Goal: Information Seeking & Learning: Learn about a topic

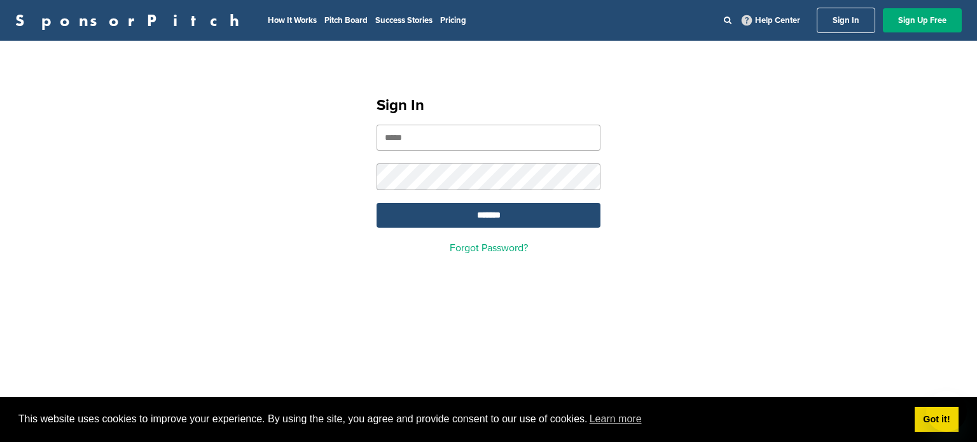
click at [435, 133] on input "email" at bounding box center [489, 138] width 224 height 26
type input "**********"
click at [377, 203] on input "*******" at bounding box center [489, 215] width 224 height 25
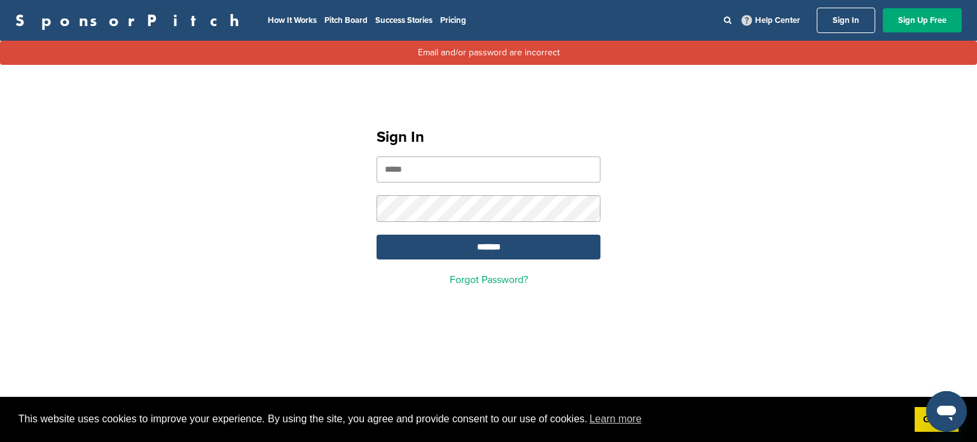
click at [420, 158] on input "email" at bounding box center [489, 169] width 224 height 26
type input "**********"
click at [377, 235] on input "*******" at bounding box center [489, 247] width 224 height 25
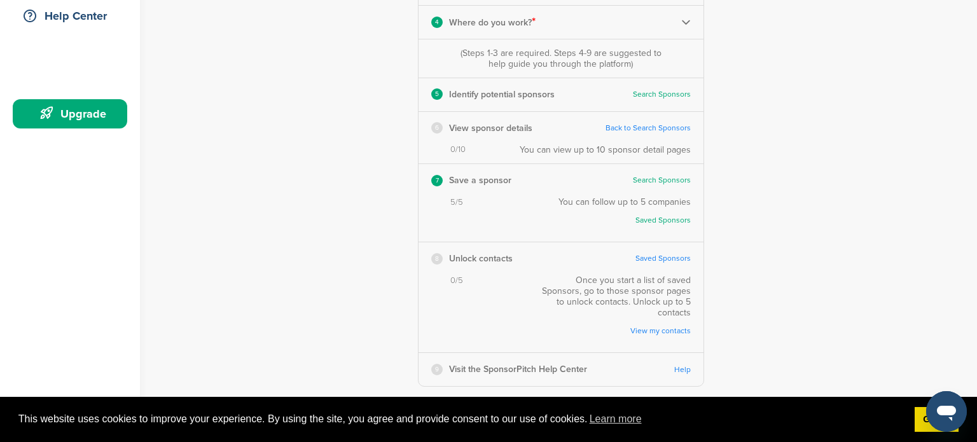
scroll to position [305, 0]
click at [663, 123] on link "Back to Search Sponsors" at bounding box center [648, 127] width 85 height 10
click at [649, 92] on link "Search Sponsors" at bounding box center [662, 93] width 58 height 10
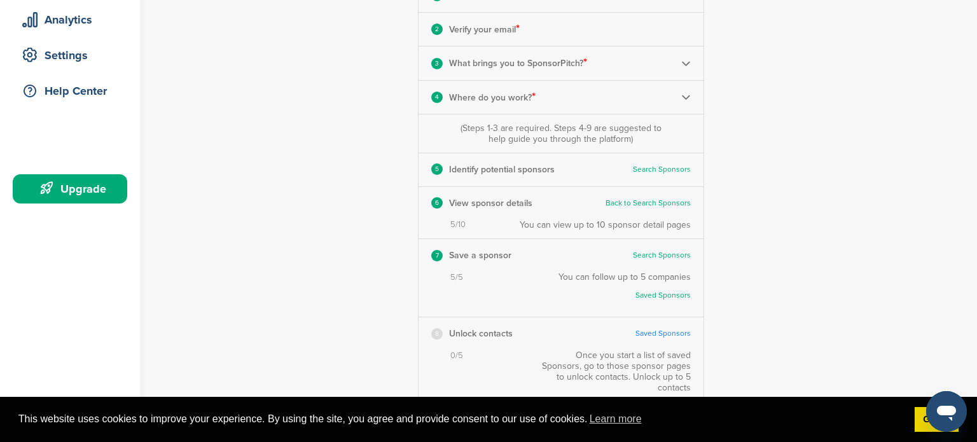
scroll to position [204, 0]
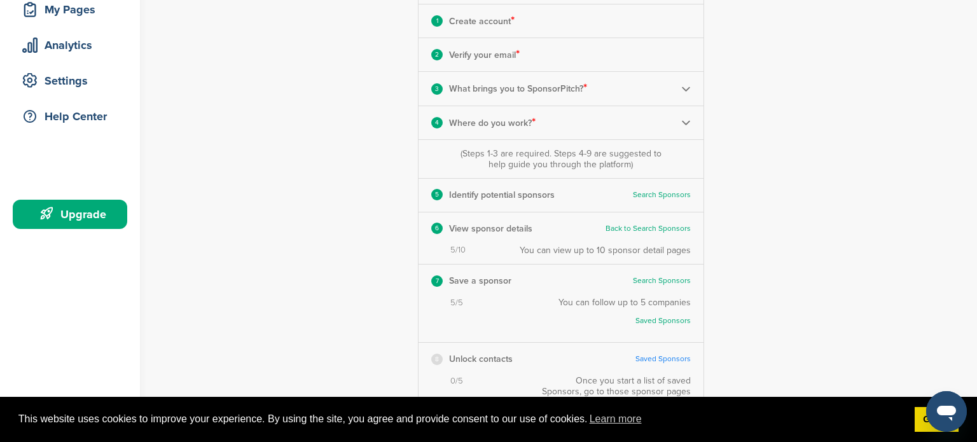
click at [672, 322] on link "Saved Sponsors" at bounding box center [631, 321] width 120 height 10
click at [834, 219] on div "**********" at bounding box center [568, 192] width 817 height 705
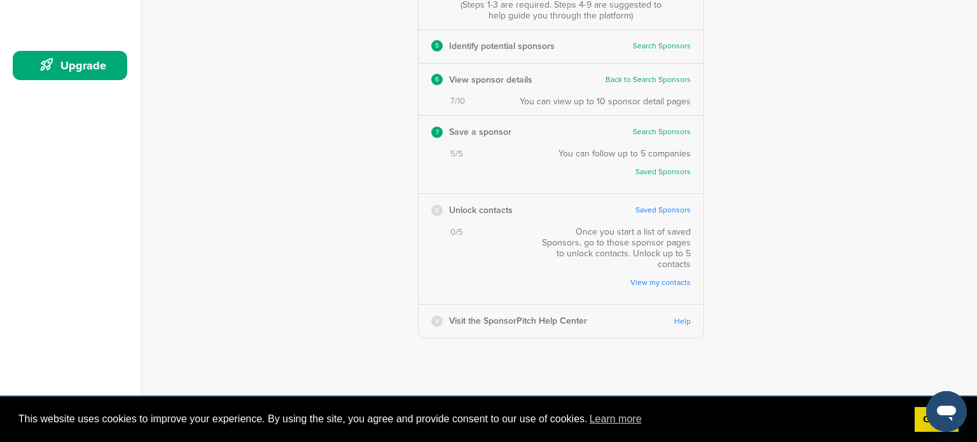
scroll to position [356, 0]
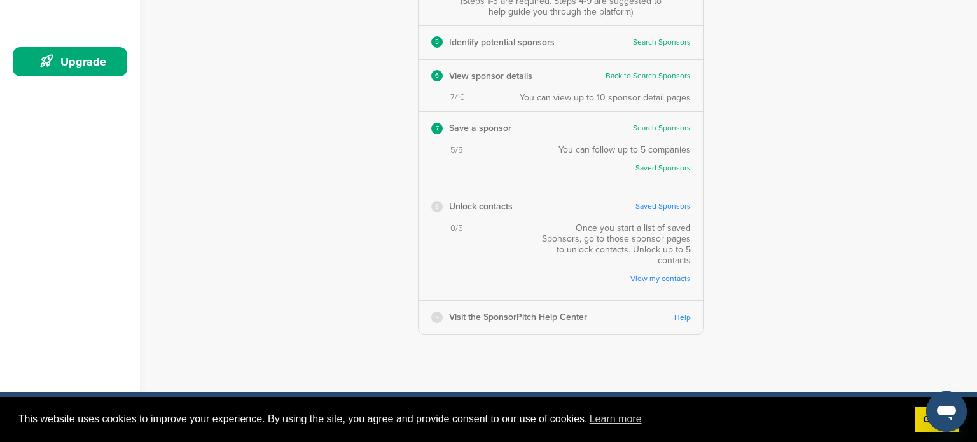
click at [665, 274] on link "View my contacts" at bounding box center [619, 279] width 144 height 10
click at [642, 274] on link "View my contacts" at bounding box center [619, 279] width 144 height 10
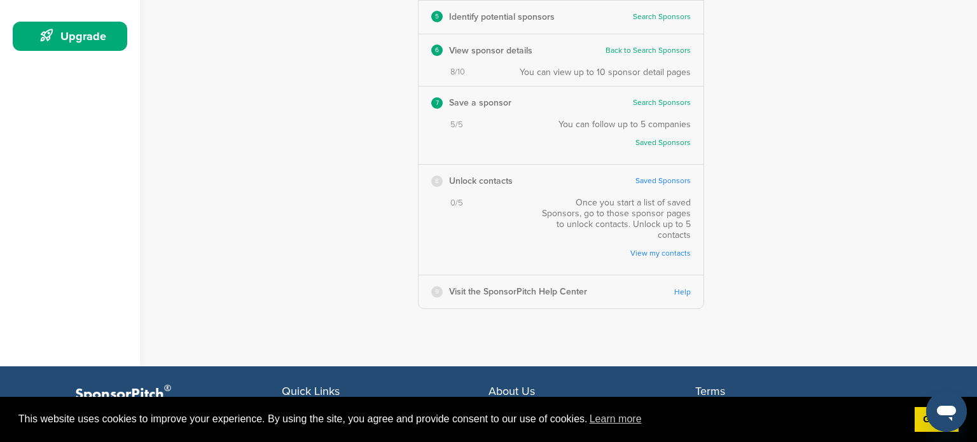
click at [681, 288] on link "Help" at bounding box center [682, 293] width 17 height 10
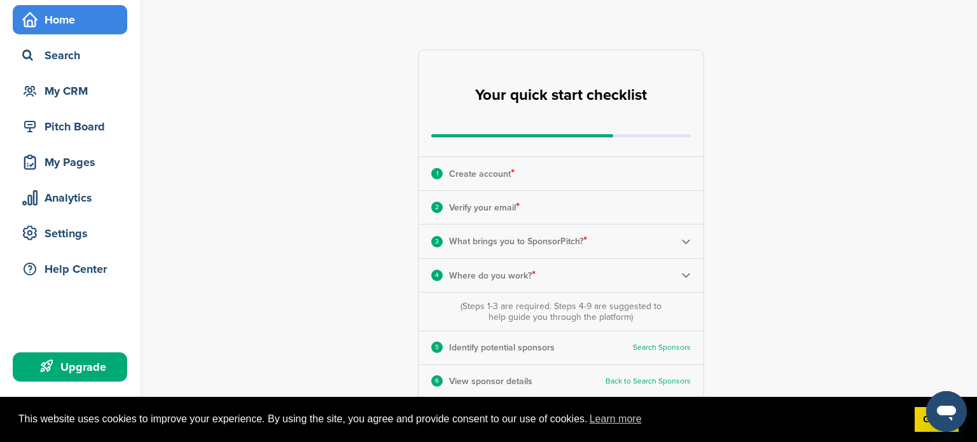
scroll to position [0, 0]
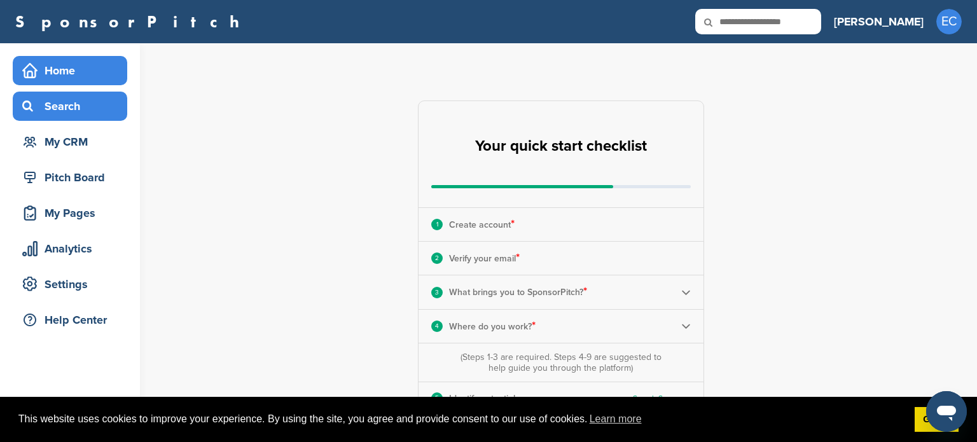
click at [95, 108] on div "Search" at bounding box center [73, 106] width 108 height 23
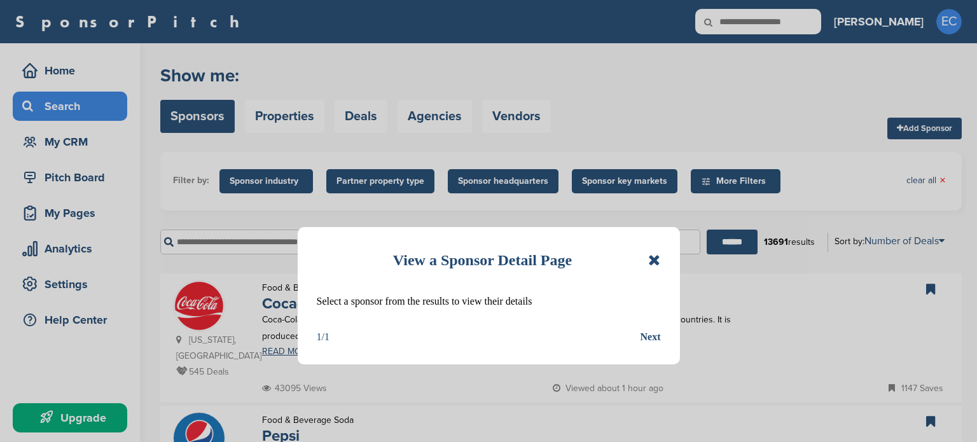
click at [658, 336] on div "Next" at bounding box center [651, 337] width 20 height 17
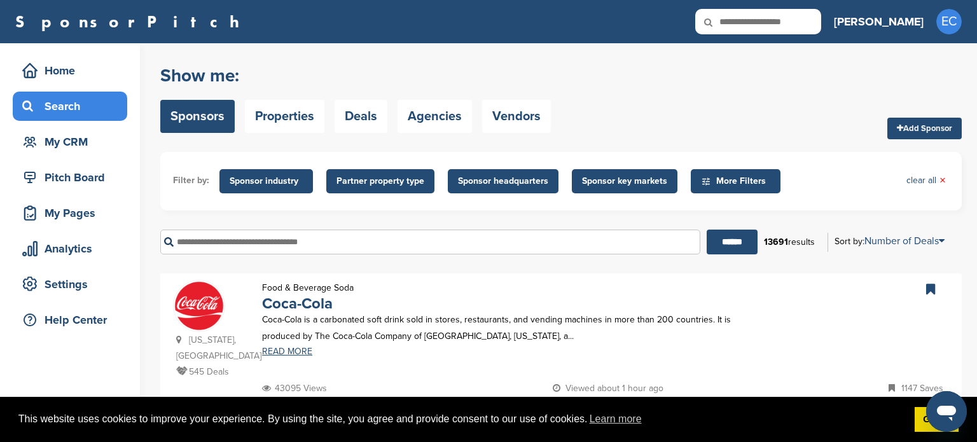
click at [297, 239] on input "text" at bounding box center [430, 242] width 540 height 25
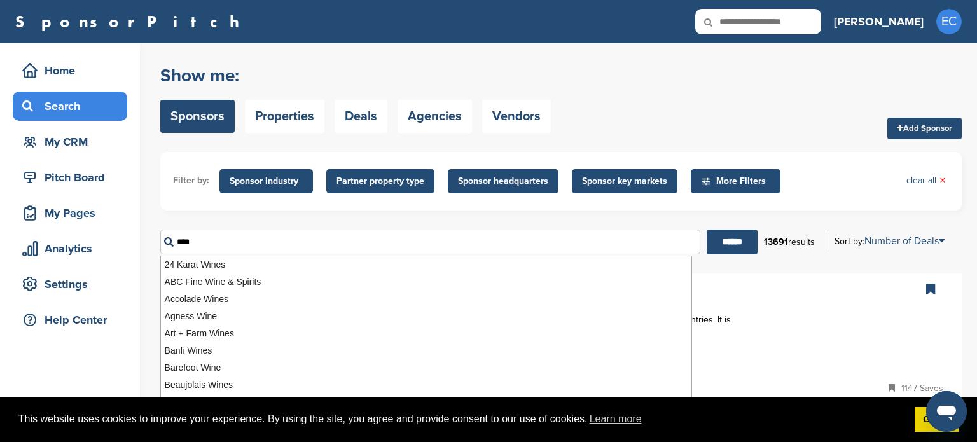
click at [707, 230] on input "******" at bounding box center [732, 242] width 51 height 25
click at [727, 252] on input "******" at bounding box center [739, 242] width 51 height 25
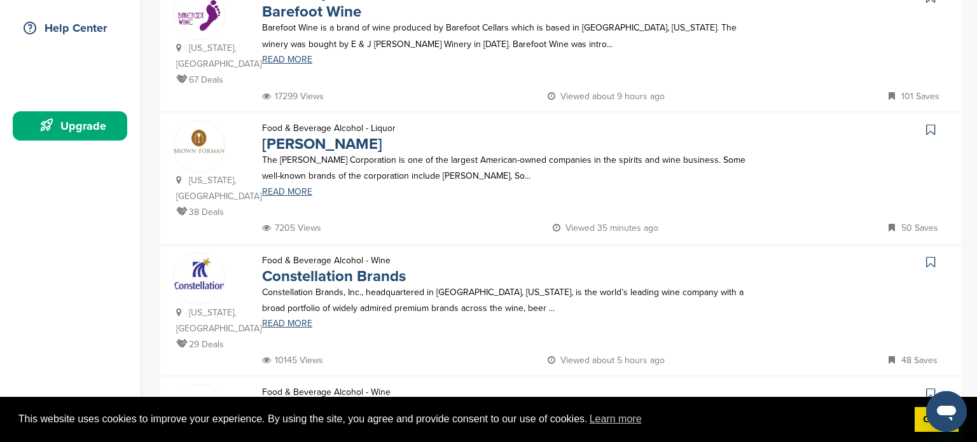
scroll to position [298, 0]
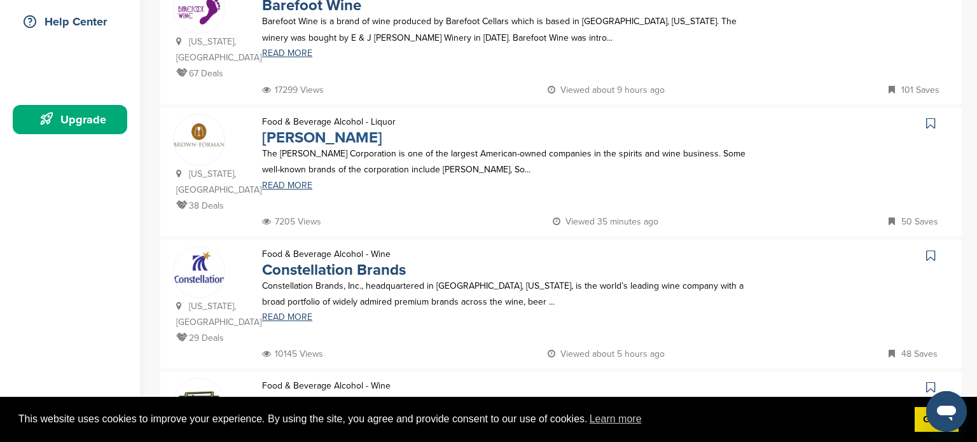
click at [345, 137] on link "Brown-Forman" at bounding box center [322, 137] width 120 height 18
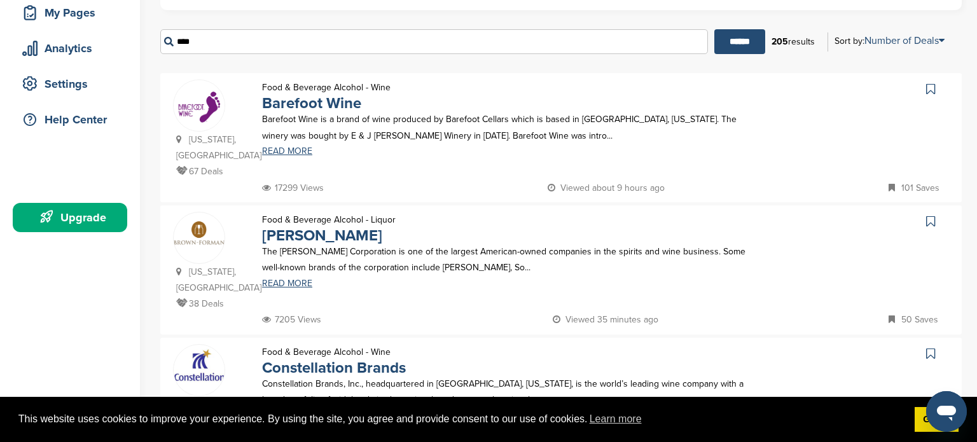
scroll to position [197, 0]
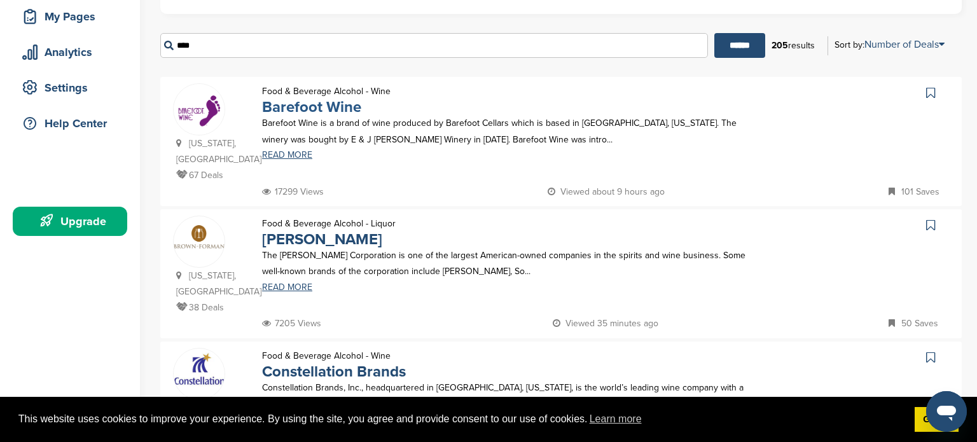
click at [352, 111] on link "Barefoot Wine" at bounding box center [311, 107] width 99 height 18
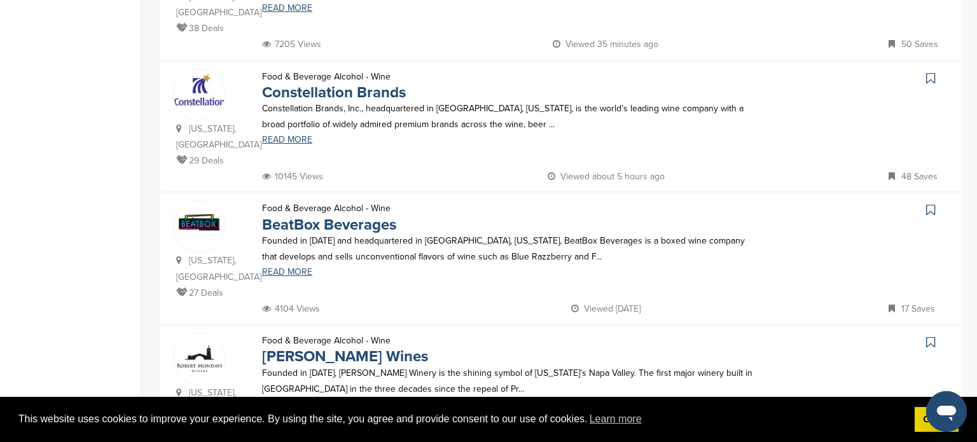
scroll to position [476, 0]
click at [386, 83] on link "Constellation Brands" at bounding box center [334, 92] width 144 height 18
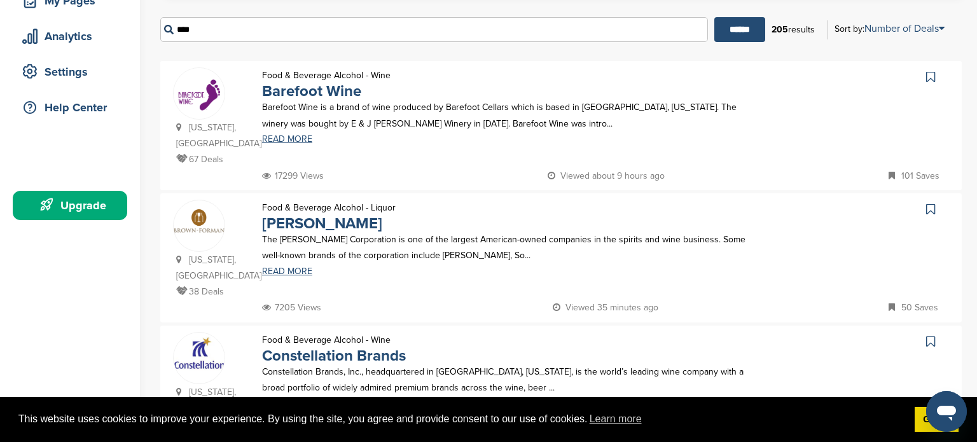
scroll to position [0, 0]
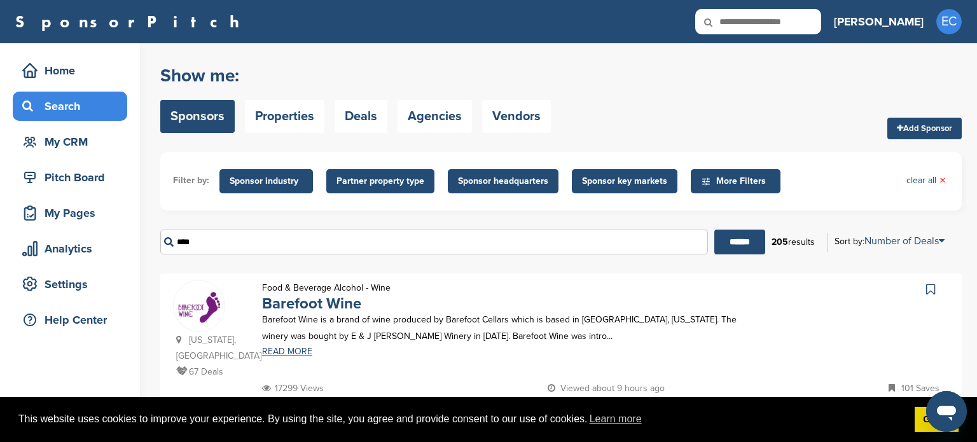
drag, startPoint x: 577, startPoint y: 234, endPoint x: 144, endPoint y: 230, distance: 433.2
click at [714, 230] on input "******" at bounding box center [739, 242] width 51 height 25
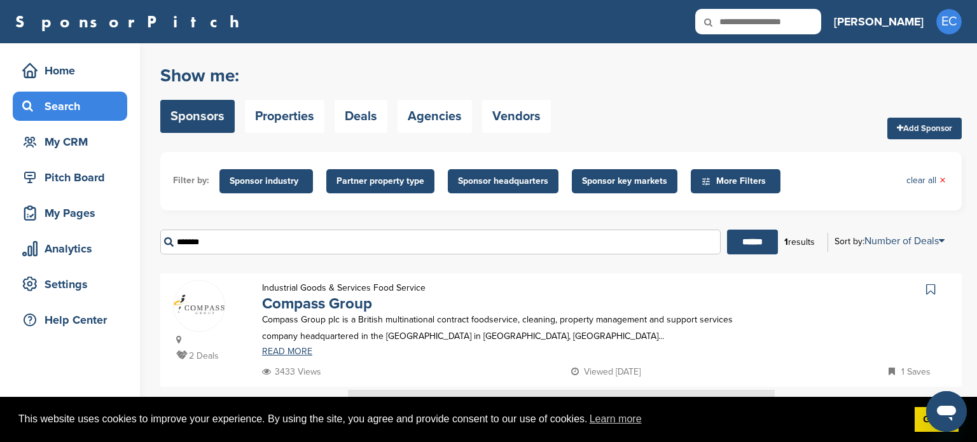
click at [749, 303] on div "Industrial Goods & Services Food Service Compass Group Compass Group plc is a B…" at bounding box center [511, 322] width 525 height 84
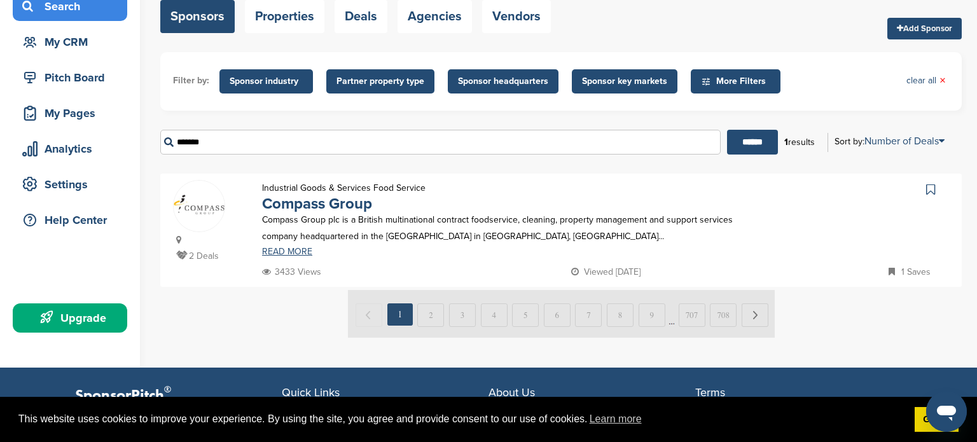
scroll to position [102, 0]
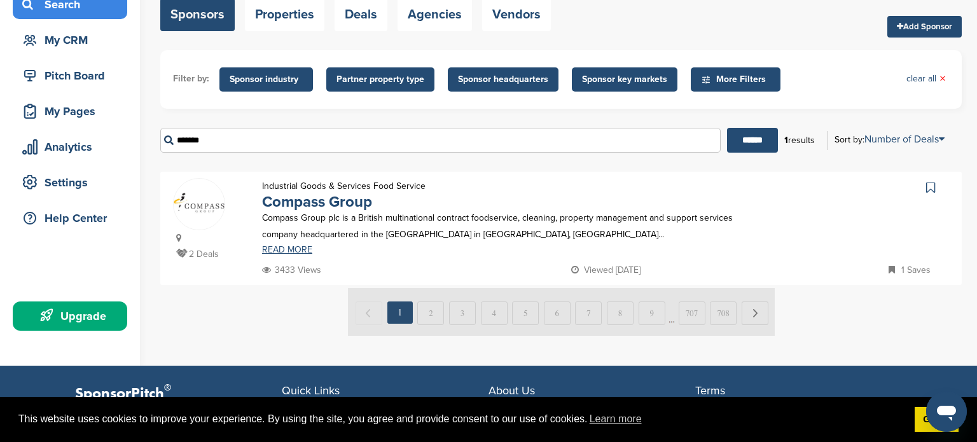
click at [275, 134] on input "*******" at bounding box center [440, 140] width 560 height 25
click at [727, 128] on input "******" at bounding box center [752, 140] width 51 height 25
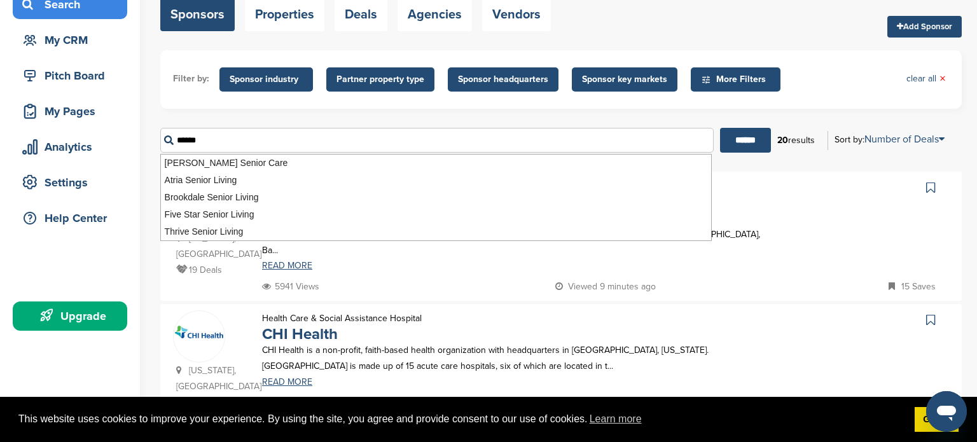
scroll to position [0, 0]
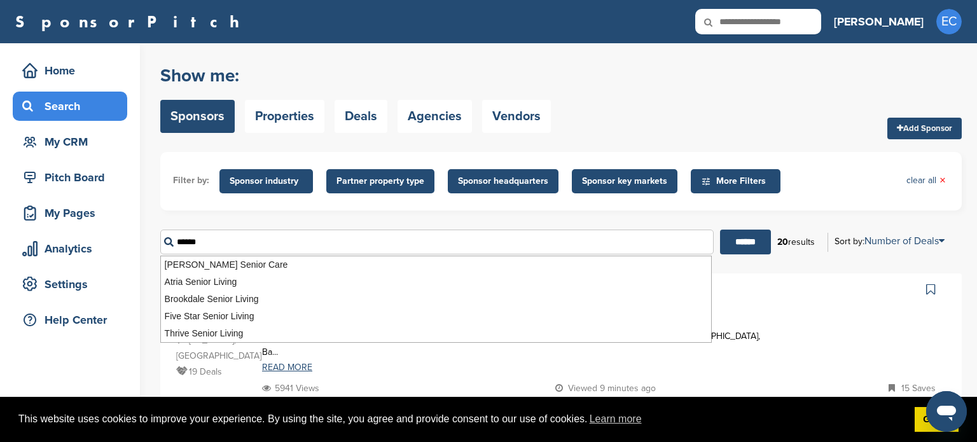
click at [856, 302] on div at bounding box center [861, 330] width 175 height 101
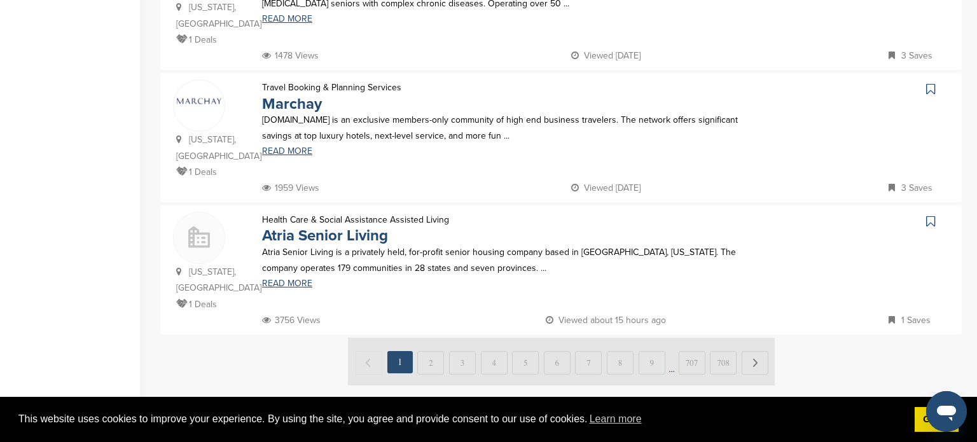
scroll to position [1272, 0]
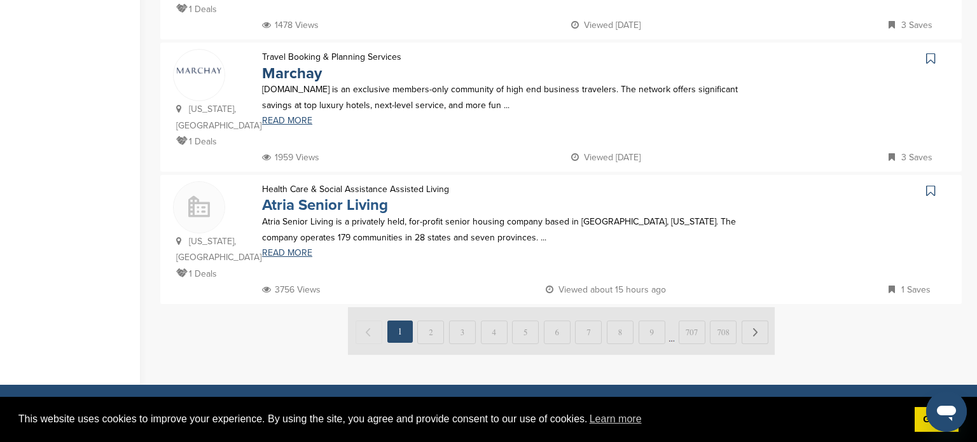
click at [356, 196] on link "Atria Senior Living" at bounding box center [325, 205] width 126 height 18
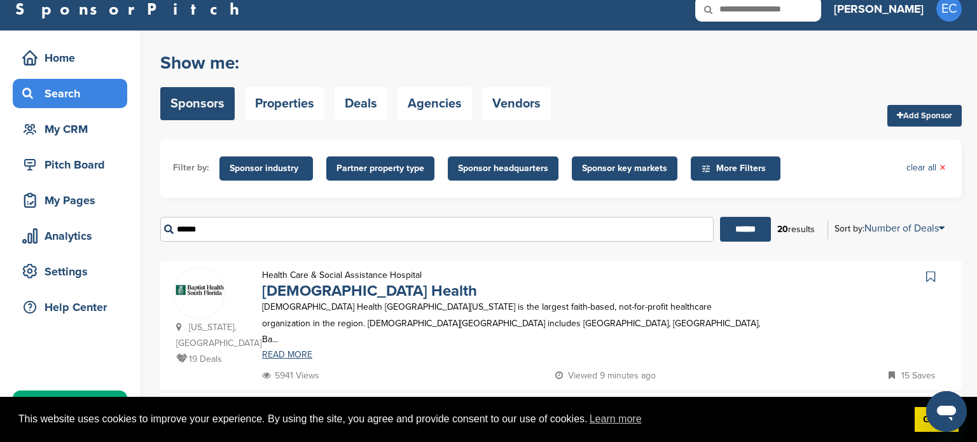
scroll to position [0, 0]
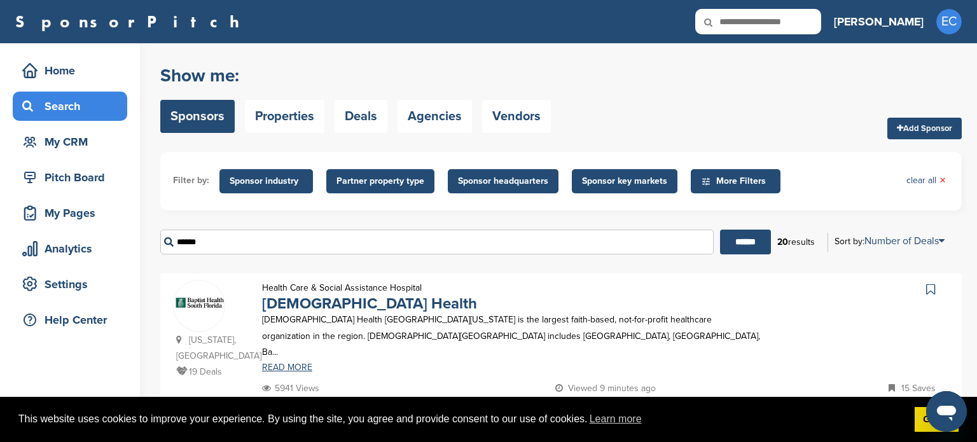
drag, startPoint x: 227, startPoint y: 244, endPoint x: 160, endPoint y: 247, distance: 67.5
click at [160, 247] on input "******" at bounding box center [436, 242] width 553 height 25
click at [720, 230] on input "******" at bounding box center [745, 242] width 51 height 25
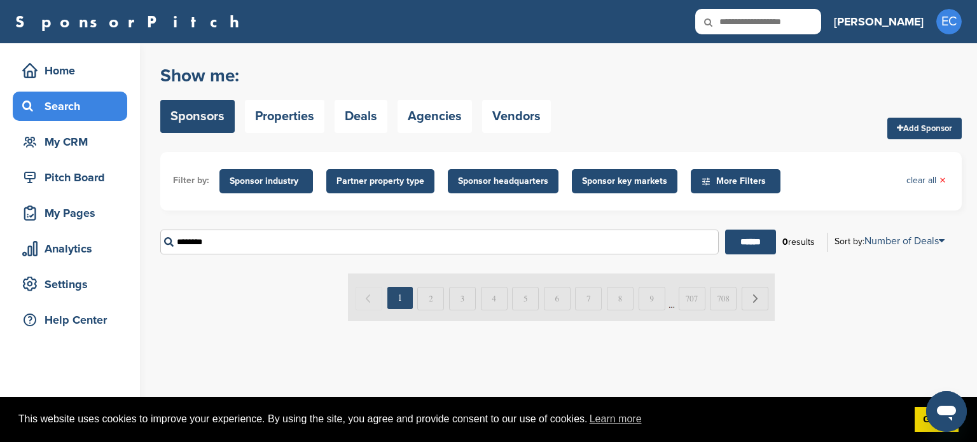
click at [244, 248] on input "********" at bounding box center [439, 242] width 558 height 25
type input "*"
click at [725, 230] on input "******" at bounding box center [750, 242] width 51 height 25
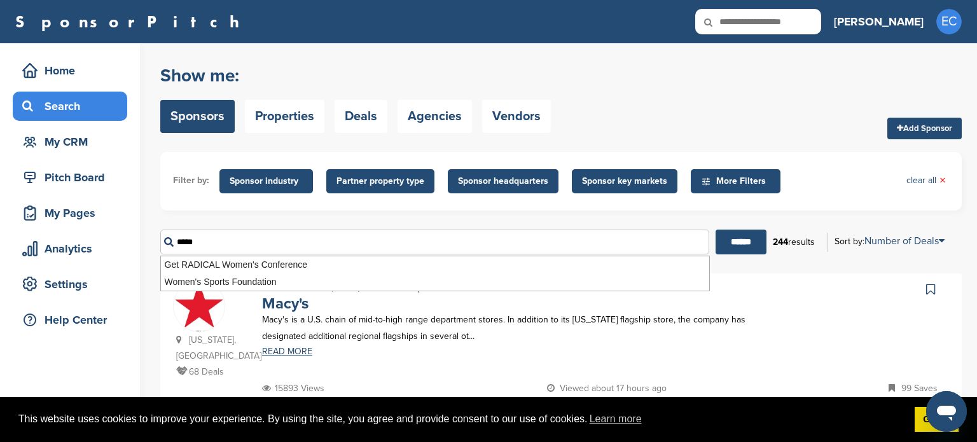
click at [854, 334] on div at bounding box center [861, 330] width 175 height 101
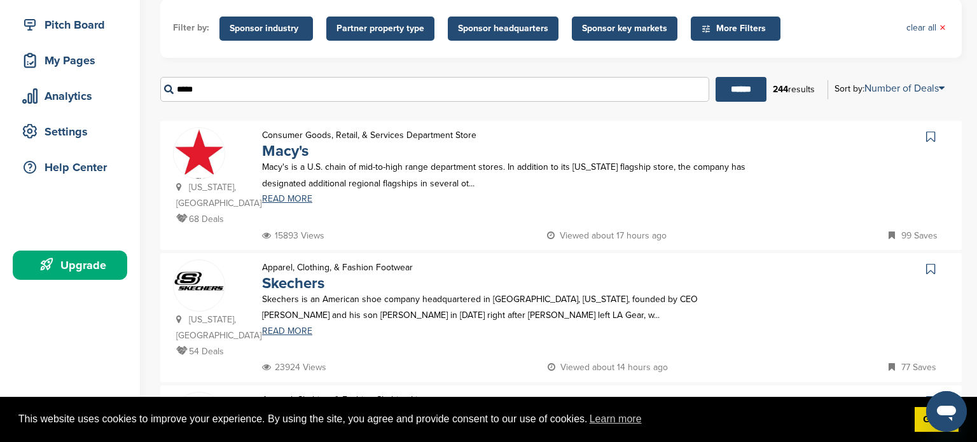
scroll to position [204, 0]
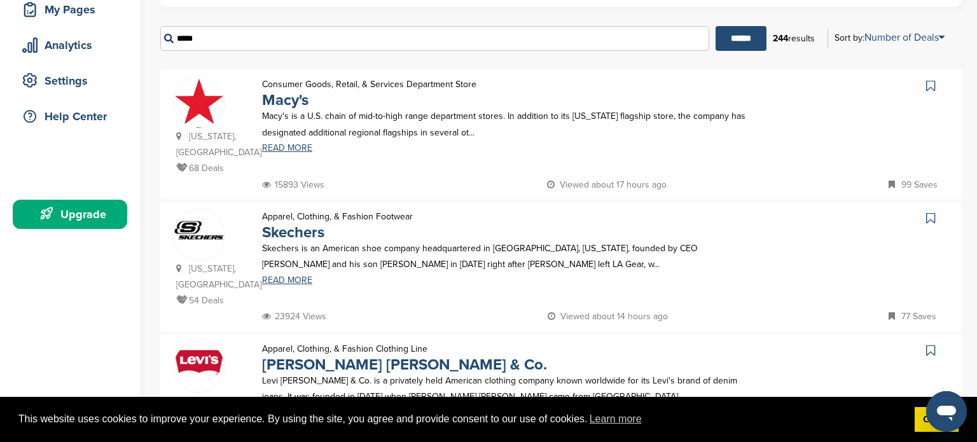
click at [933, 86] on icon at bounding box center [930, 86] width 9 height 13
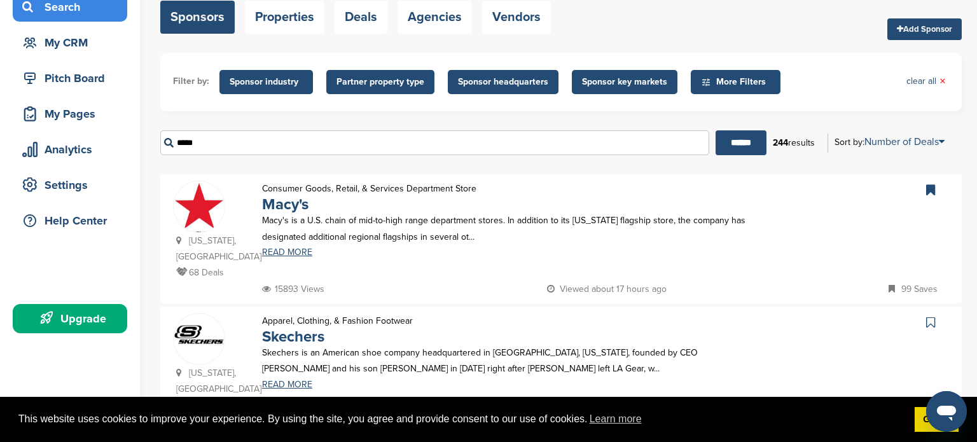
scroll to position [25, 0]
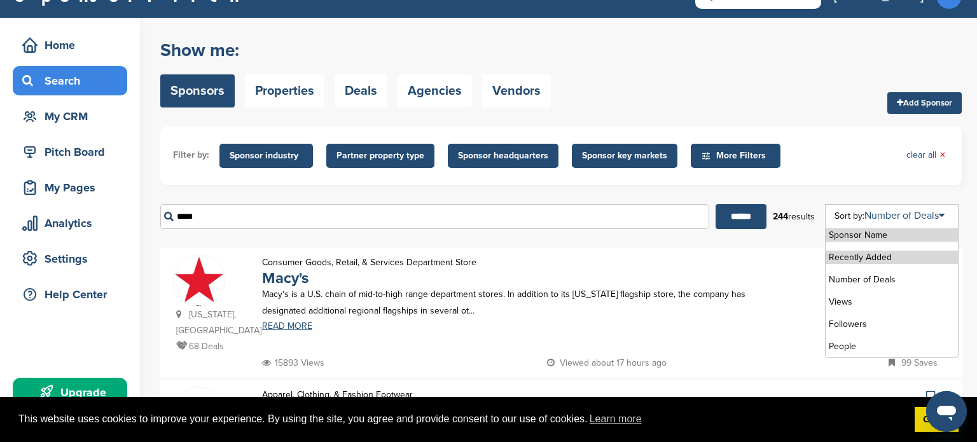
click at [924, 256] on li "Recently Added" at bounding box center [892, 257] width 132 height 13
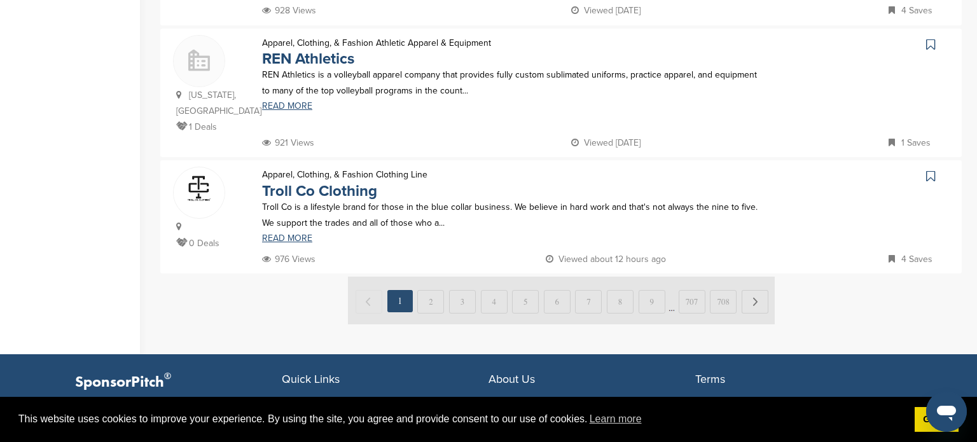
scroll to position [1323, 0]
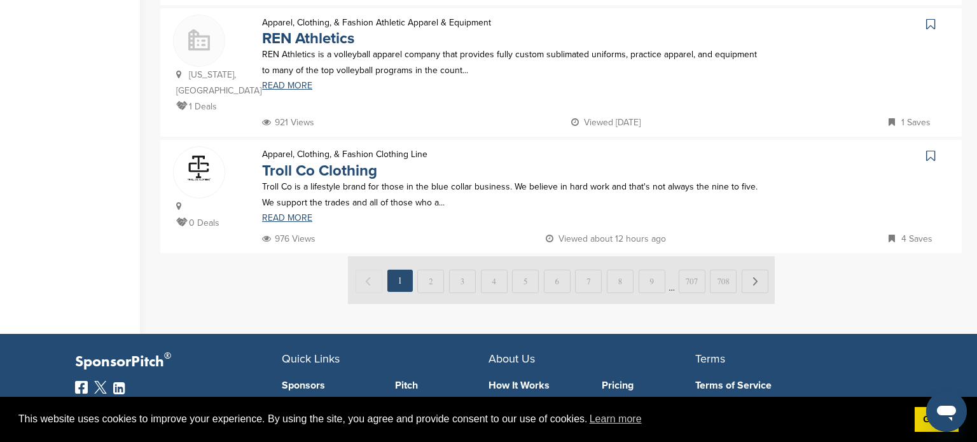
click at [424, 256] on img at bounding box center [561, 280] width 427 height 48
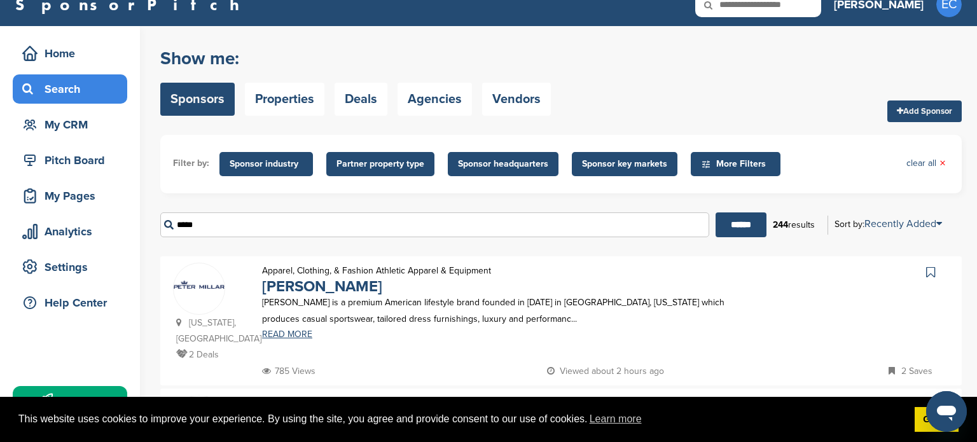
scroll to position [0, 0]
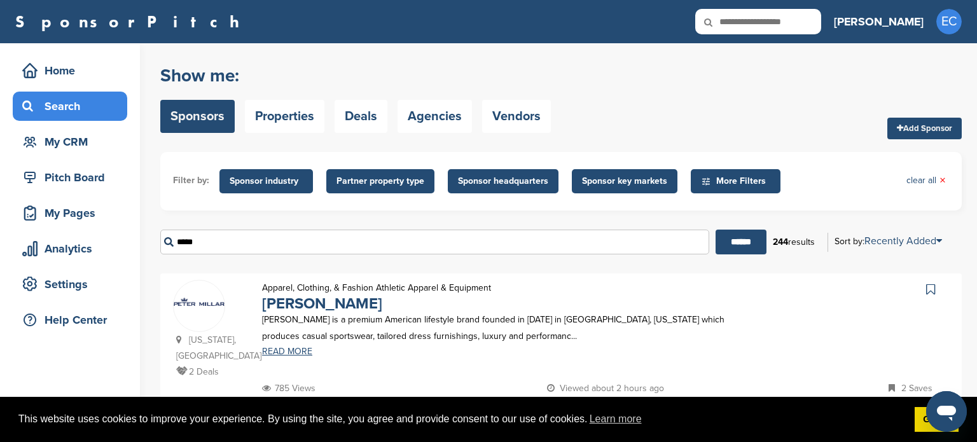
click at [288, 243] on input "*****" at bounding box center [434, 242] width 549 height 25
type input "*"
click at [716, 230] on input "******" at bounding box center [741, 242] width 51 height 25
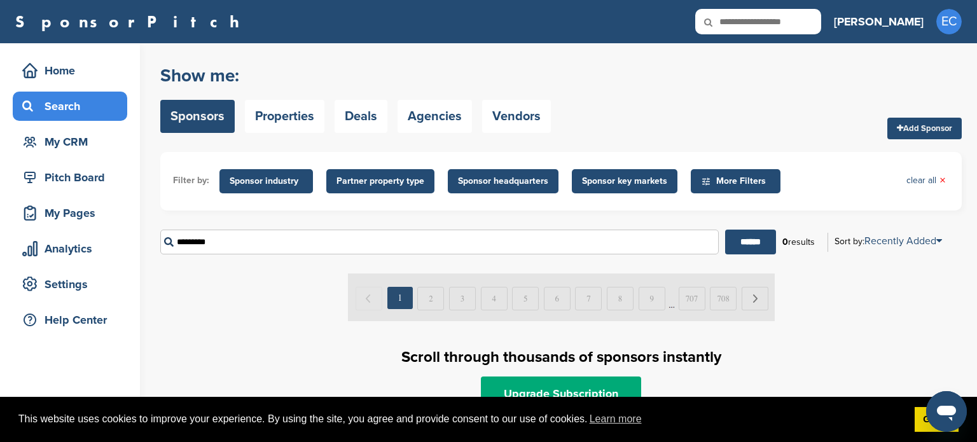
click at [725, 230] on input "******" at bounding box center [750, 242] width 51 height 25
type input "*"
click at [725, 230] on input "******" at bounding box center [750, 242] width 51 height 25
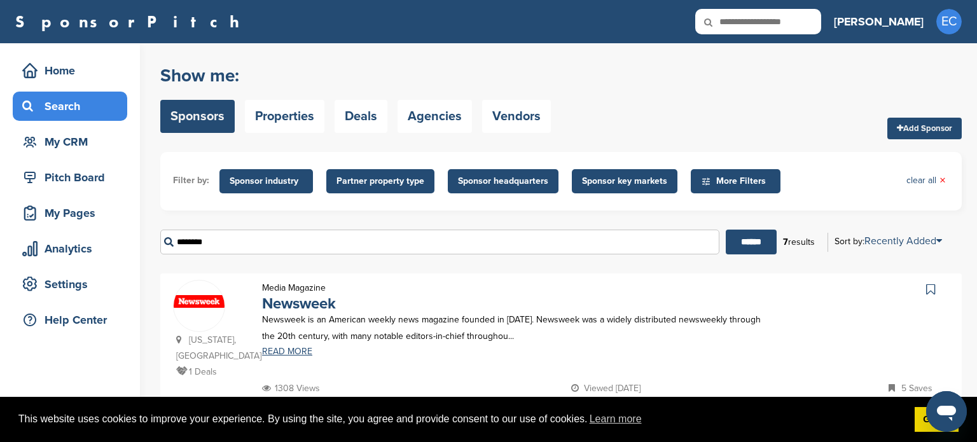
drag, startPoint x: 355, startPoint y: 242, endPoint x: 160, endPoint y: 218, distance: 196.2
click at [160, 218] on form "Filter by: Sponsor industry Sponsor Industry × Apparel, Clothing, & Fashion Acc…" at bounding box center [560, 208] width 801 height 112
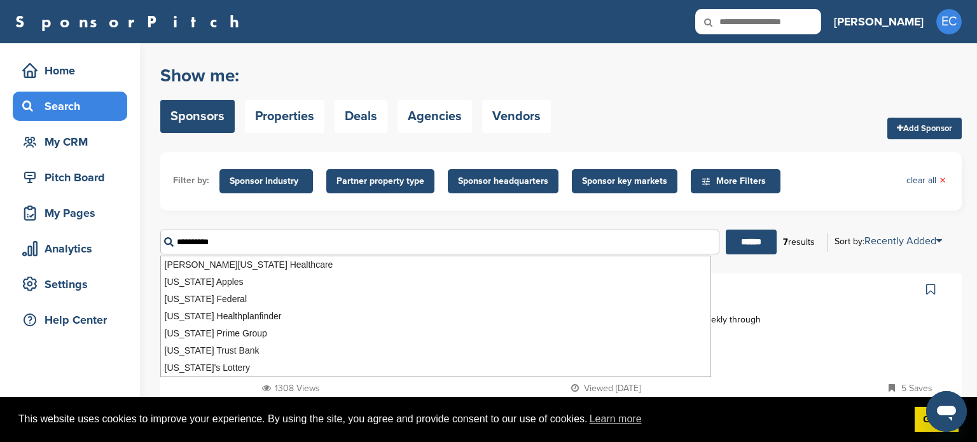
click at [726, 230] on input "******" at bounding box center [751, 242] width 51 height 25
click at [723, 230] on input "******" at bounding box center [748, 242] width 51 height 25
click at [845, 176] on ul "Filter by: Sponsor industry Sponsor Industry × Apparel, Clothing, & Fashion Acc…" at bounding box center [561, 181] width 776 height 33
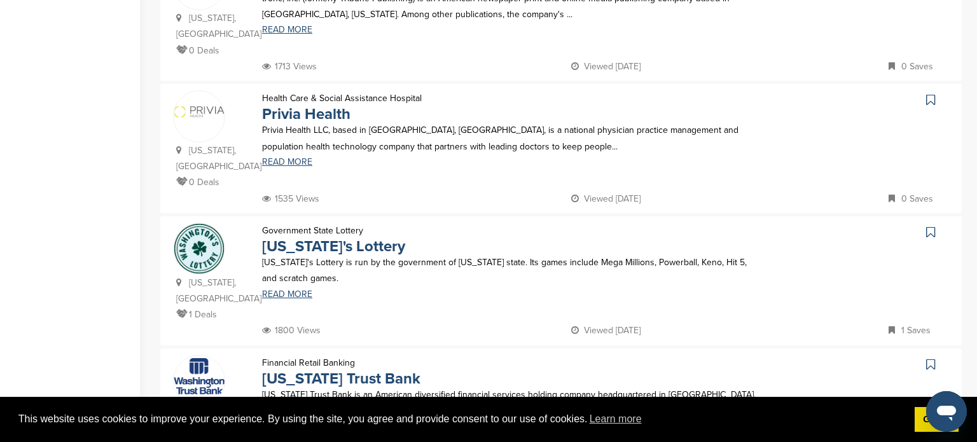
scroll to position [865, 0]
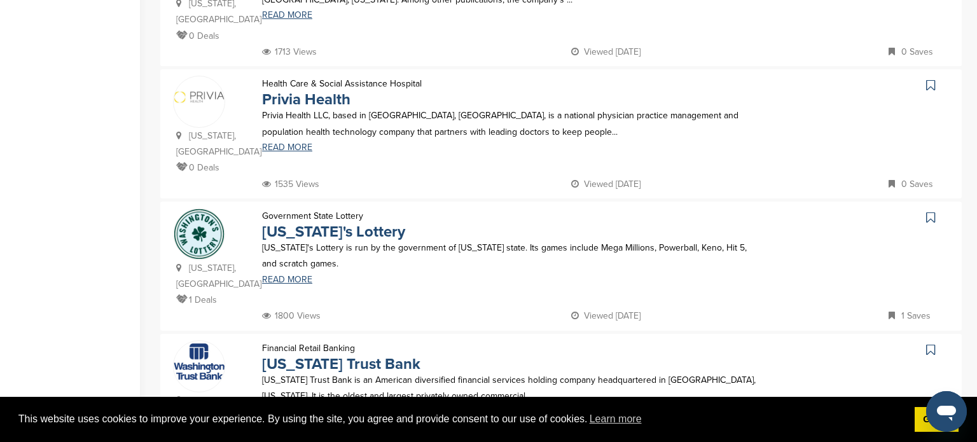
click at [930, 79] on icon at bounding box center [930, 85] width 9 height 13
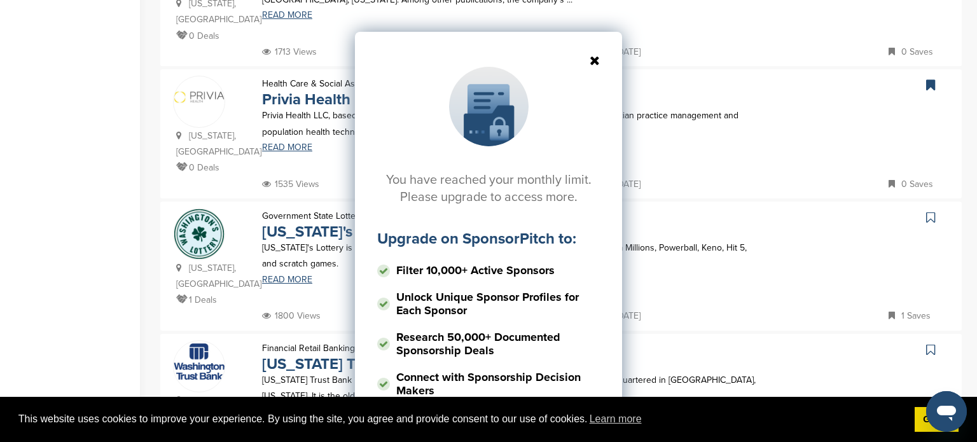
click at [595, 58] on icon at bounding box center [488, 60] width 223 height 13
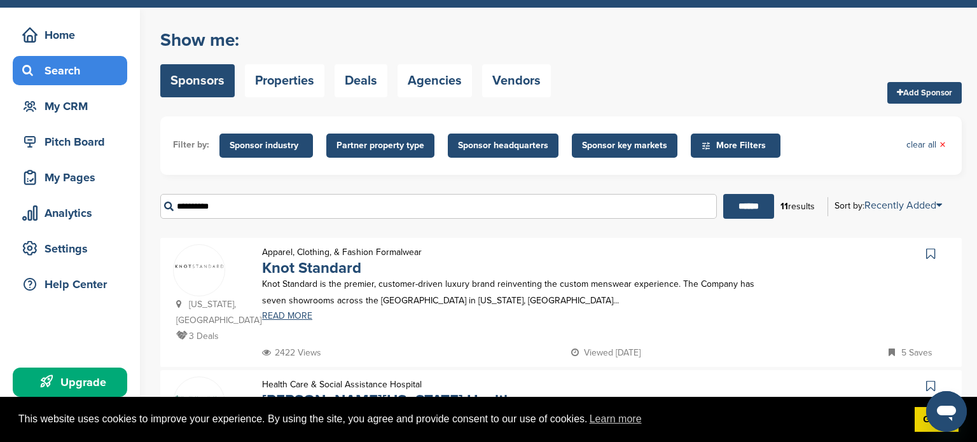
scroll to position [0, 0]
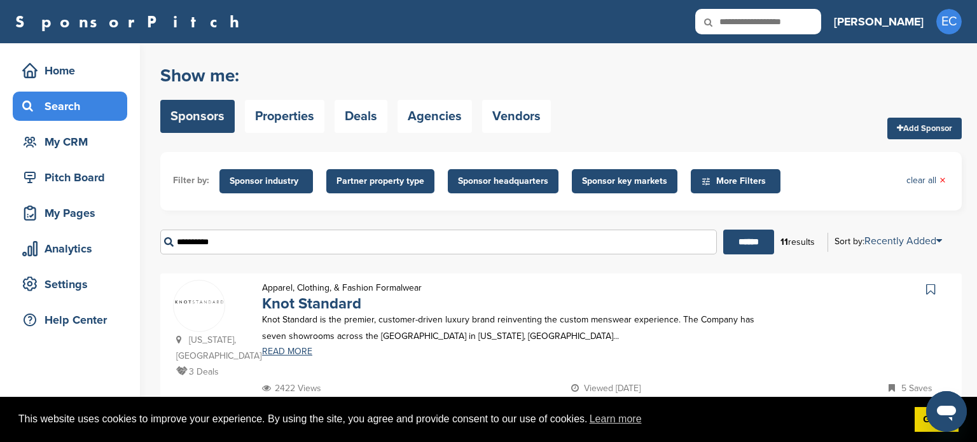
click at [250, 247] on input "**********" at bounding box center [438, 242] width 557 height 25
type input "**********"
click at [723, 230] on input "******" at bounding box center [748, 242] width 51 height 25
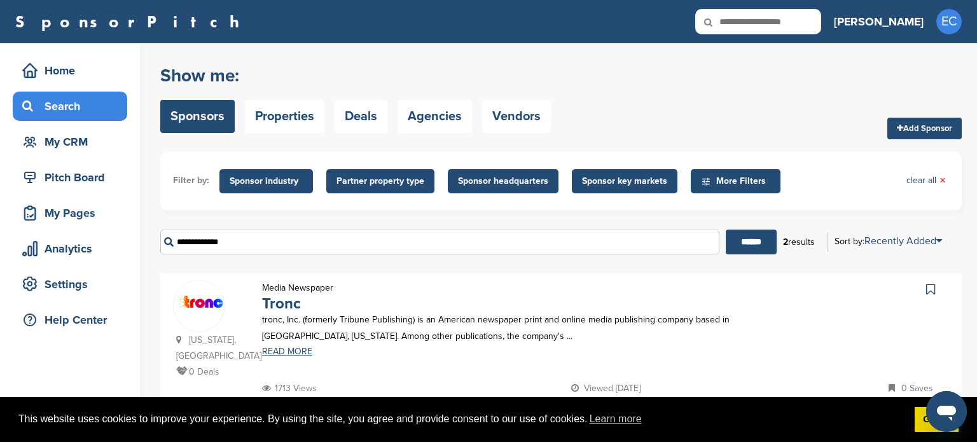
click at [553, 281] on div "Media Newspaper Tronc tronc, Inc. (formerly Tribune Publishing) is an American …" at bounding box center [511, 330] width 525 height 101
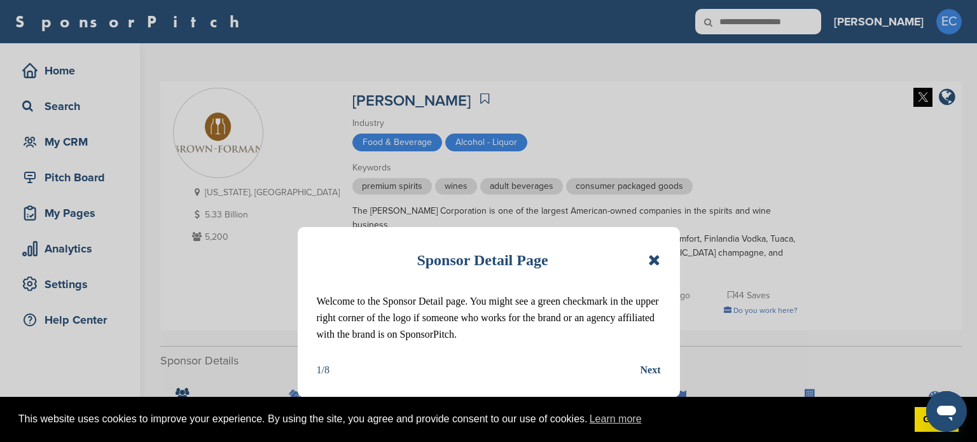
click at [648, 371] on div "Next" at bounding box center [651, 370] width 20 height 17
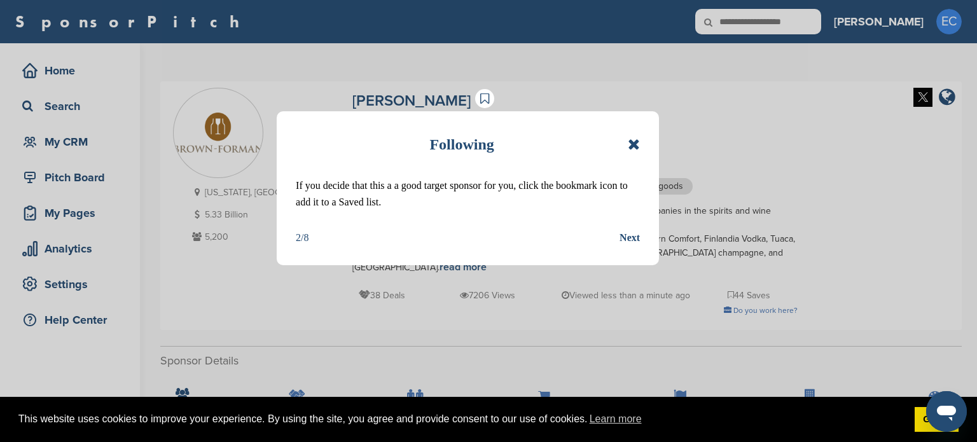
click at [636, 234] on div "Next" at bounding box center [630, 238] width 20 height 17
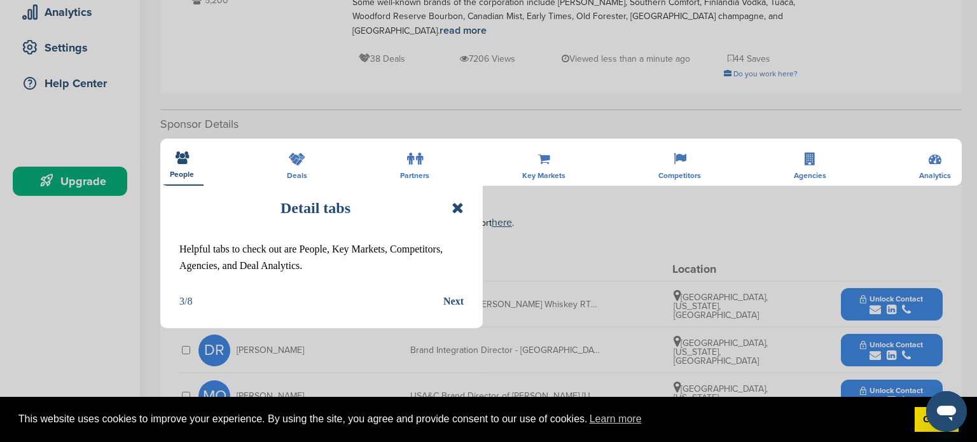
scroll to position [268, 0]
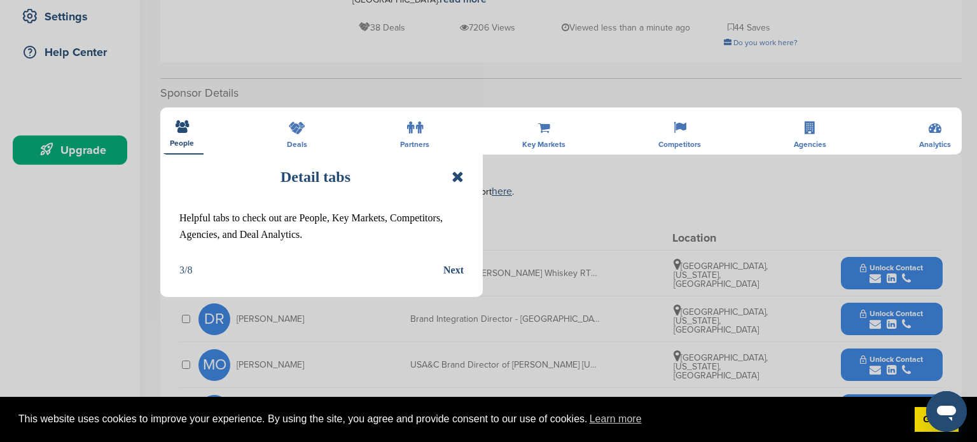
click at [453, 272] on div "Next" at bounding box center [453, 270] width 20 height 17
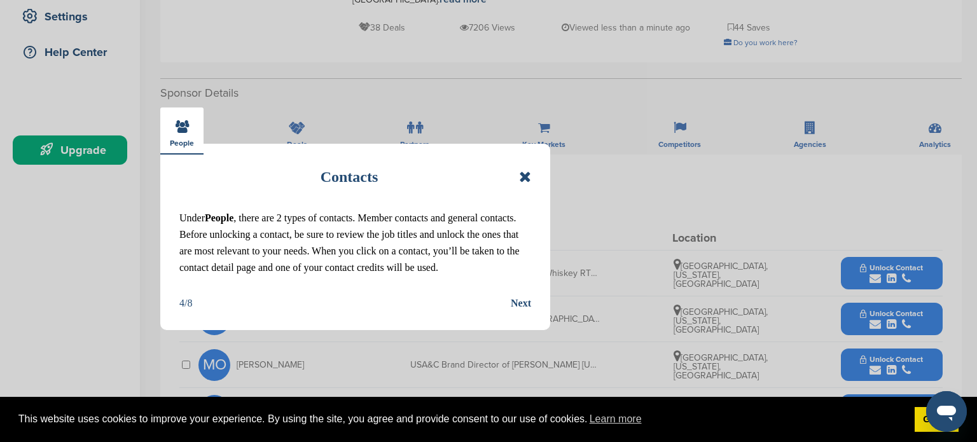
click at [525, 300] on div "Next" at bounding box center [521, 303] width 20 height 17
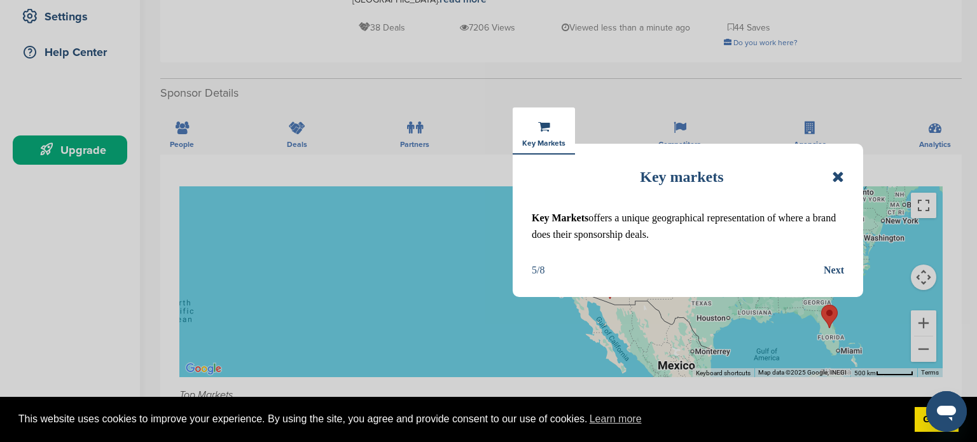
click at [838, 267] on div "Next" at bounding box center [834, 270] width 20 height 17
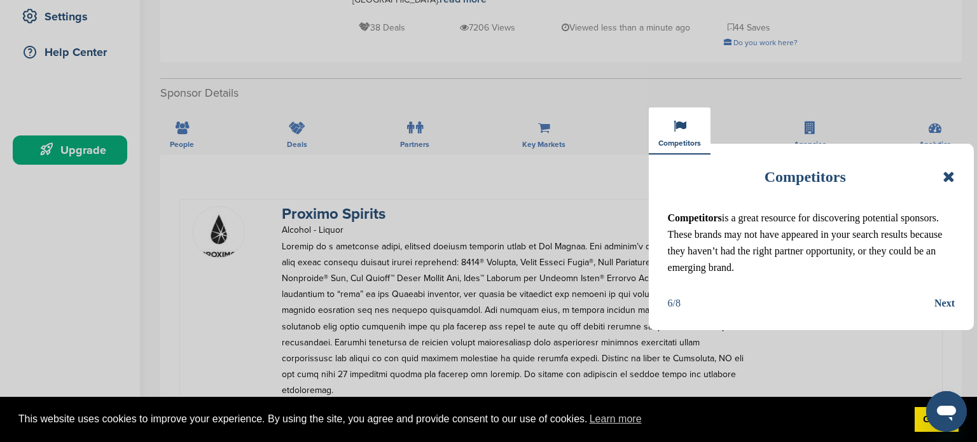
click at [946, 305] on div "Next" at bounding box center [944, 303] width 20 height 17
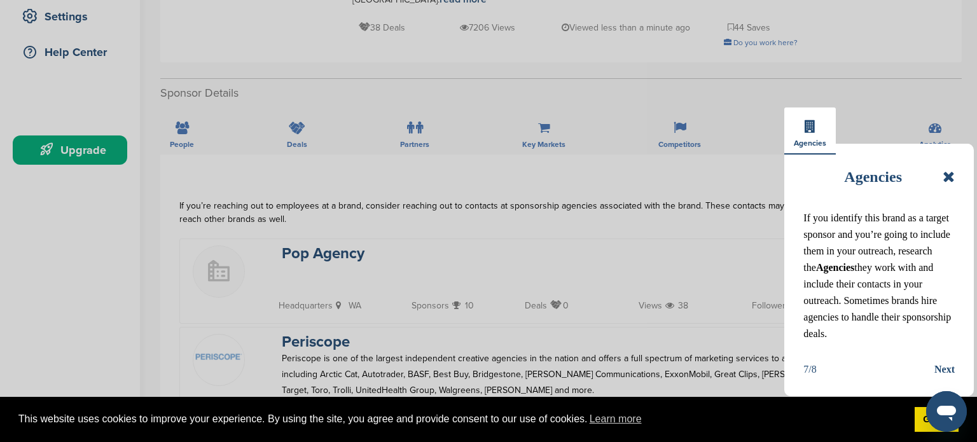
click at [946, 368] on div "Next" at bounding box center [944, 369] width 20 height 17
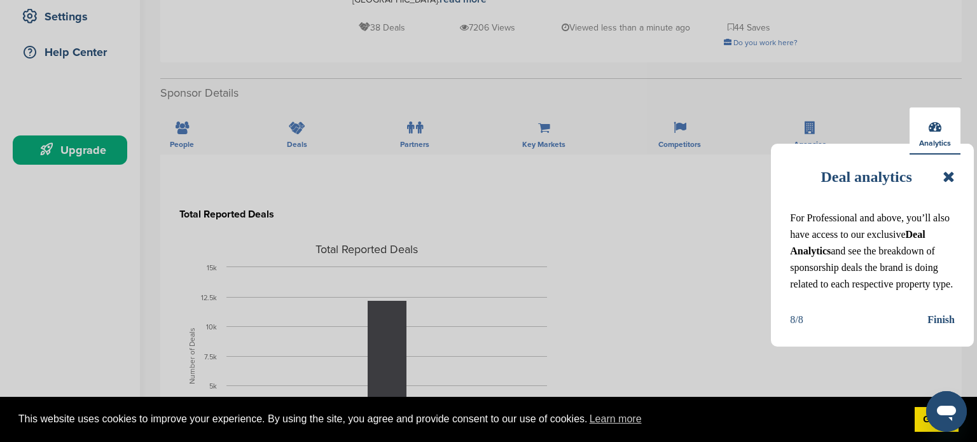
click at [943, 318] on div "Finish" at bounding box center [940, 320] width 27 height 17
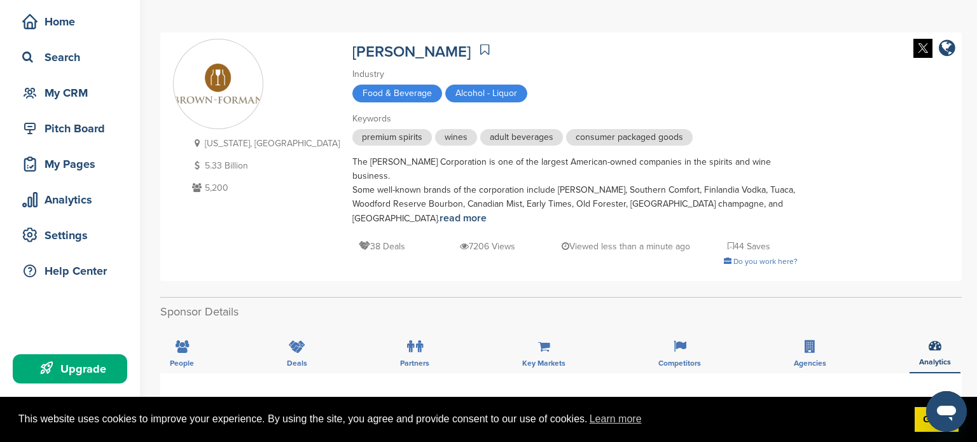
scroll to position [59, 0]
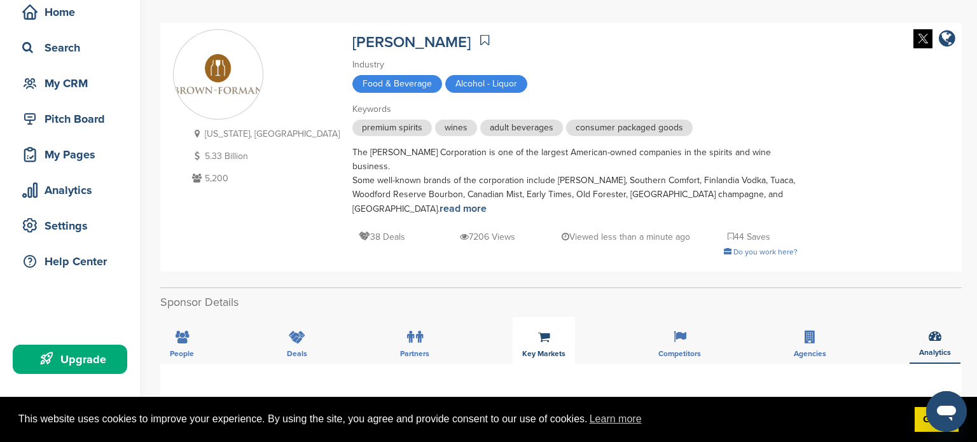
click at [194, 350] on span "Key Markets" at bounding box center [182, 354] width 24 height 8
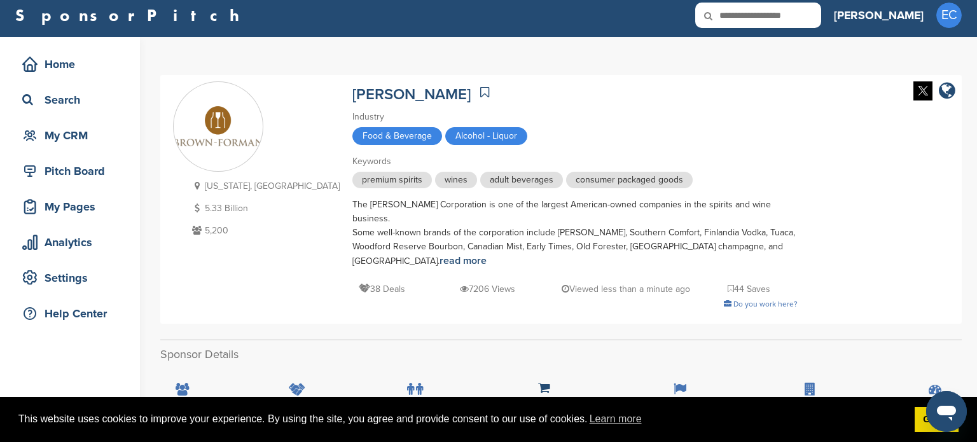
scroll to position [0, 0]
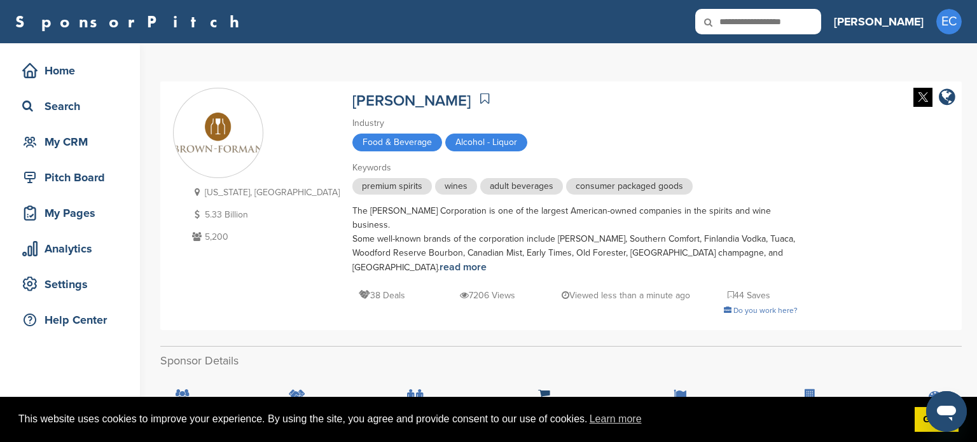
click at [875, 171] on div "Kentucky, USA 5.33 Billion 5,200 Brown-Forman Industry Food & Beverage Alcohol …" at bounding box center [561, 206] width 776 height 236
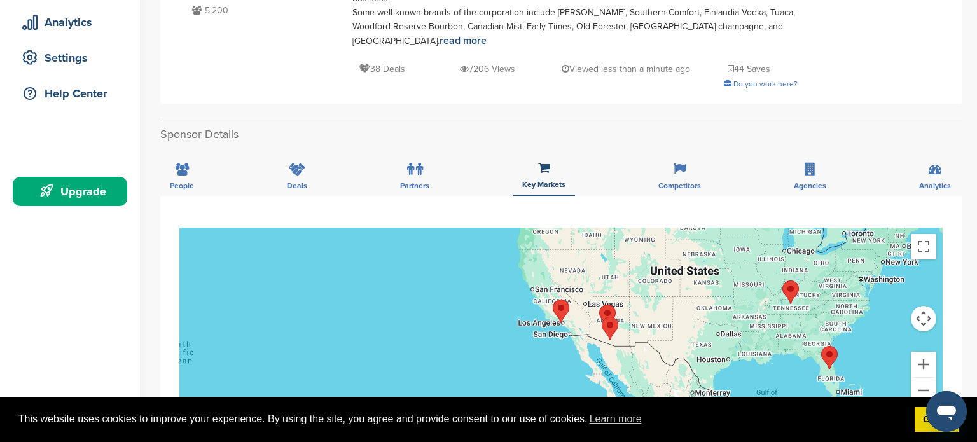
scroll to position [229, 0]
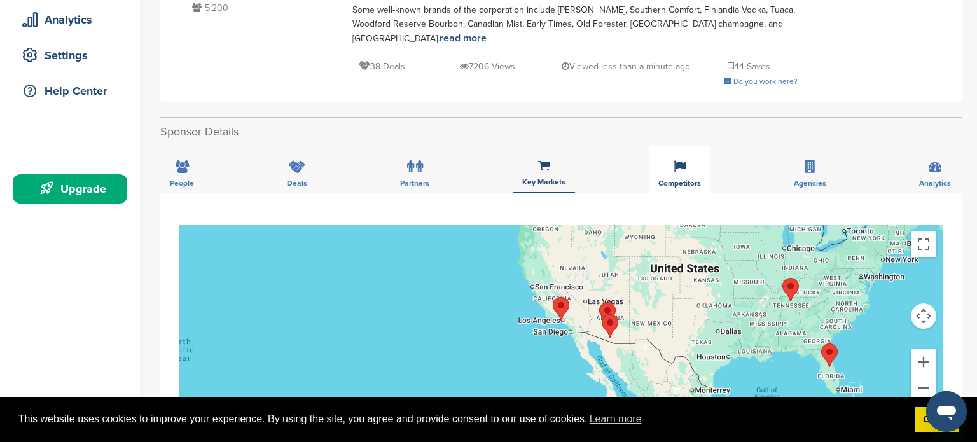
click at [678, 160] on icon at bounding box center [680, 166] width 13 height 13
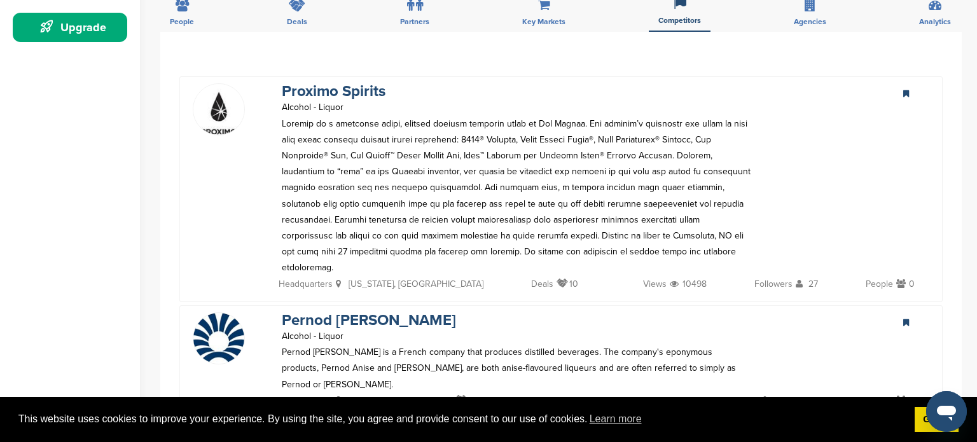
scroll to position [393, 0]
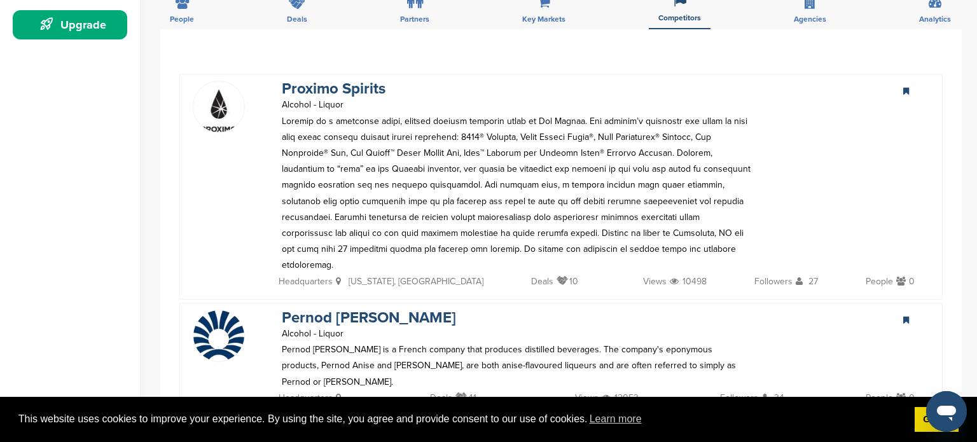
click at [905, 87] on icon at bounding box center [906, 91] width 6 height 8
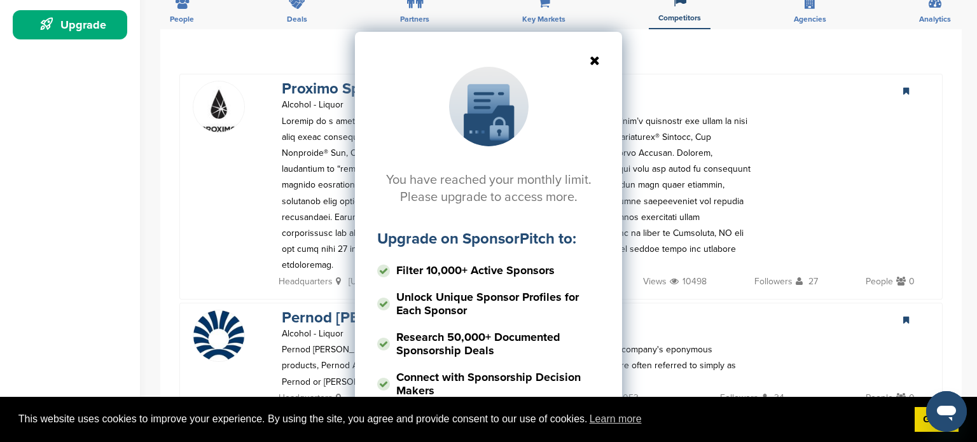
click at [594, 62] on icon at bounding box center [488, 60] width 223 height 13
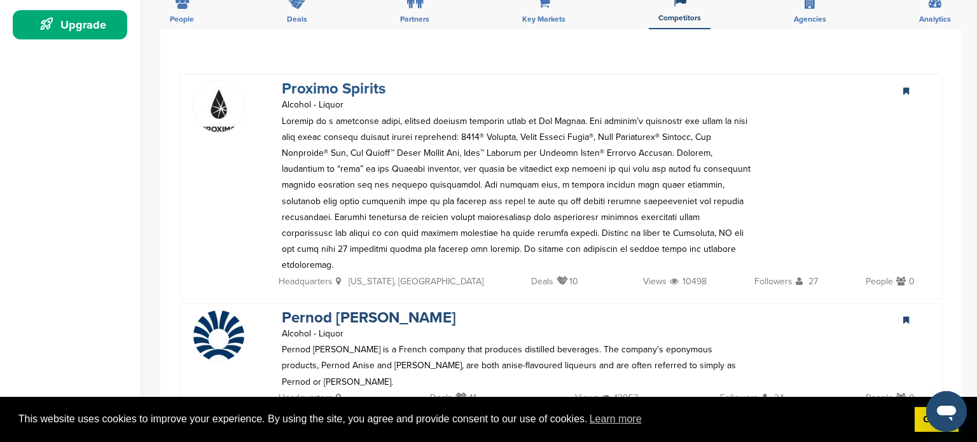
click at [378, 80] on link "Proximo Spirits" at bounding box center [334, 89] width 104 height 18
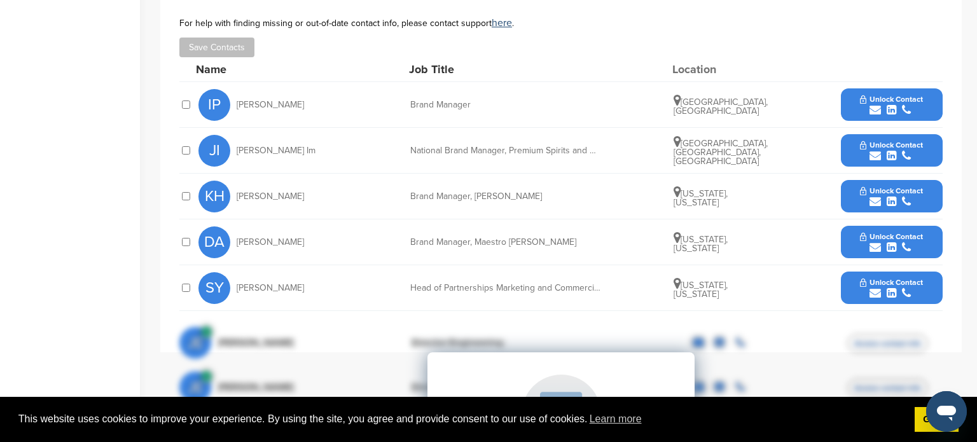
scroll to position [534, 0]
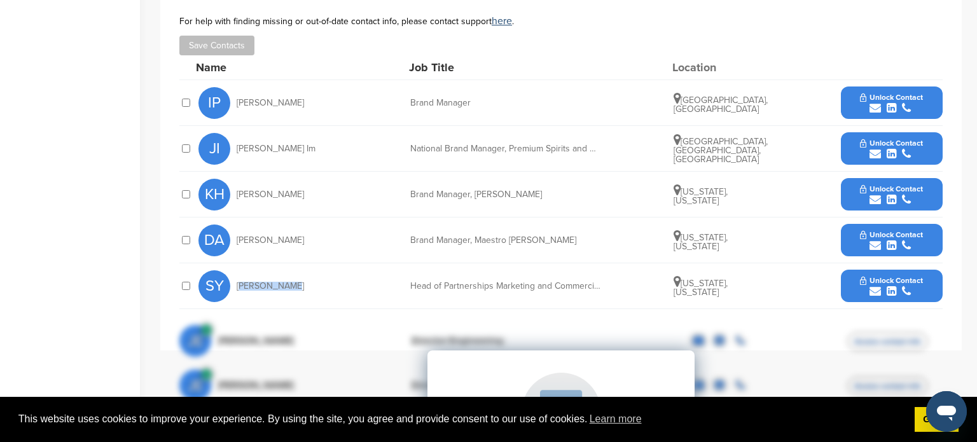
drag, startPoint x: 286, startPoint y: 244, endPoint x: 238, endPoint y: 240, distance: 47.8
click at [238, 270] on div "SY Seth Yassky" at bounding box center [268, 286] width 140 height 32
copy span "Seth Yassky"
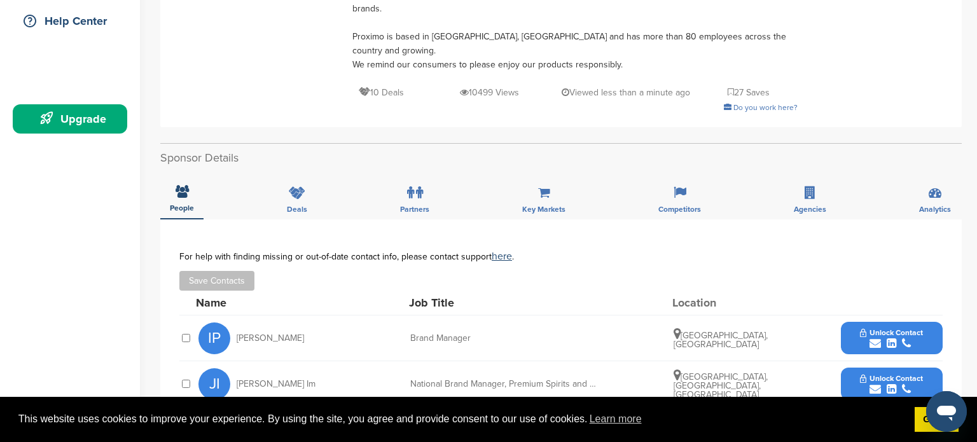
scroll to position [229, 0]
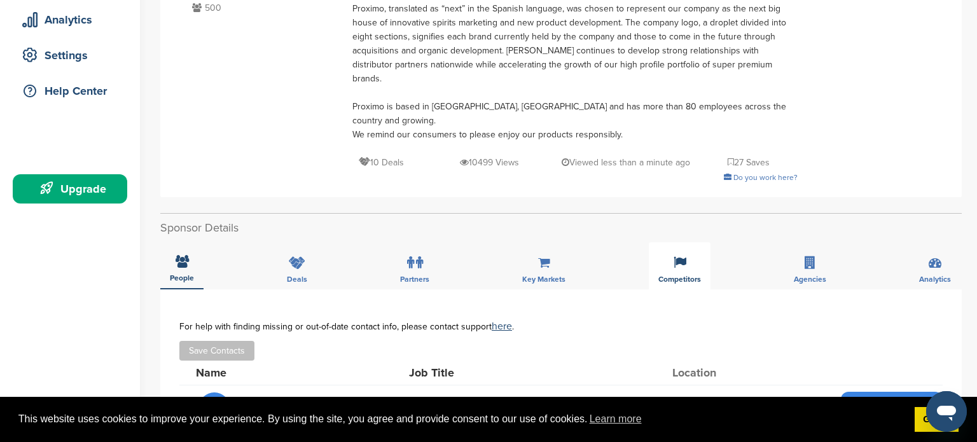
click at [682, 256] on icon at bounding box center [680, 262] width 13 height 13
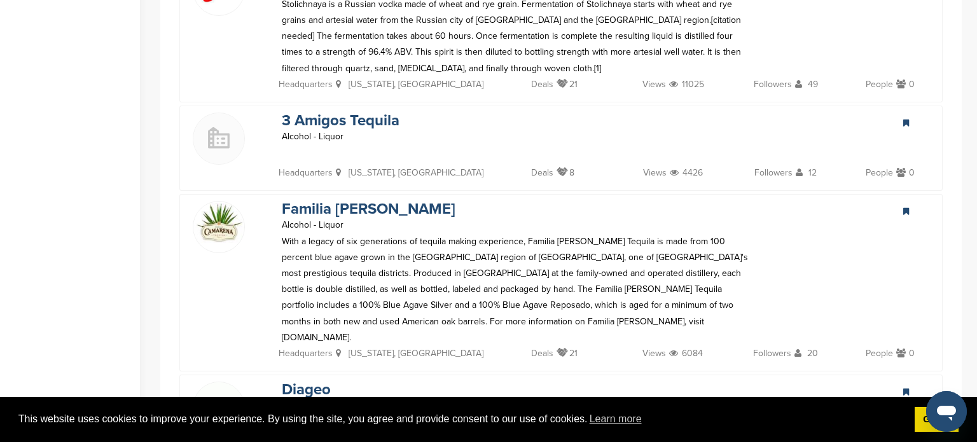
scroll to position [712, 0]
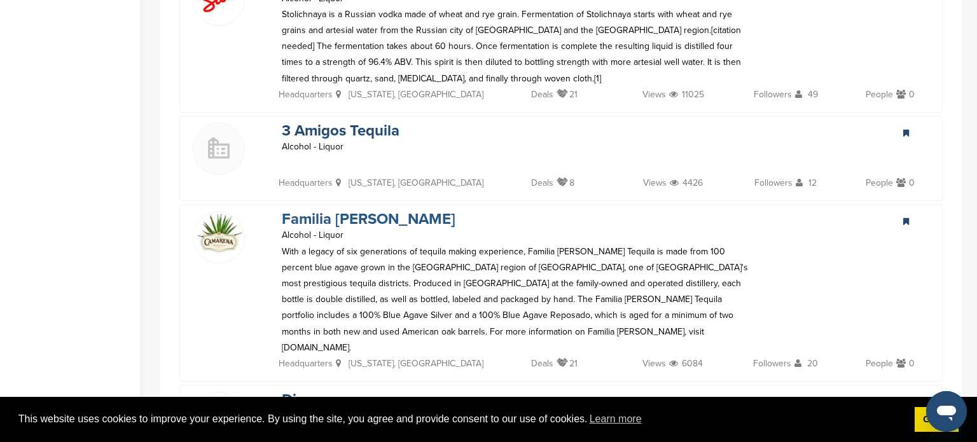
click at [349, 210] on link "Familia [PERSON_NAME]" at bounding box center [369, 219] width 174 height 18
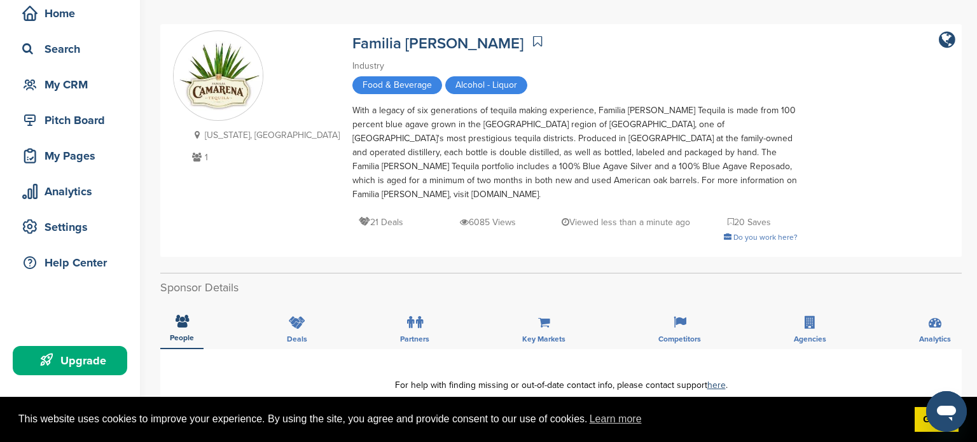
scroll to position [153, 0]
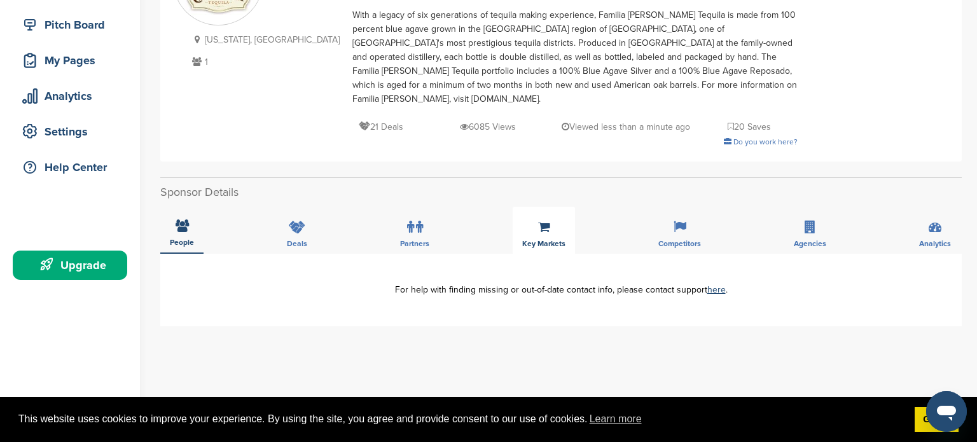
click at [548, 221] on icon at bounding box center [544, 227] width 12 height 13
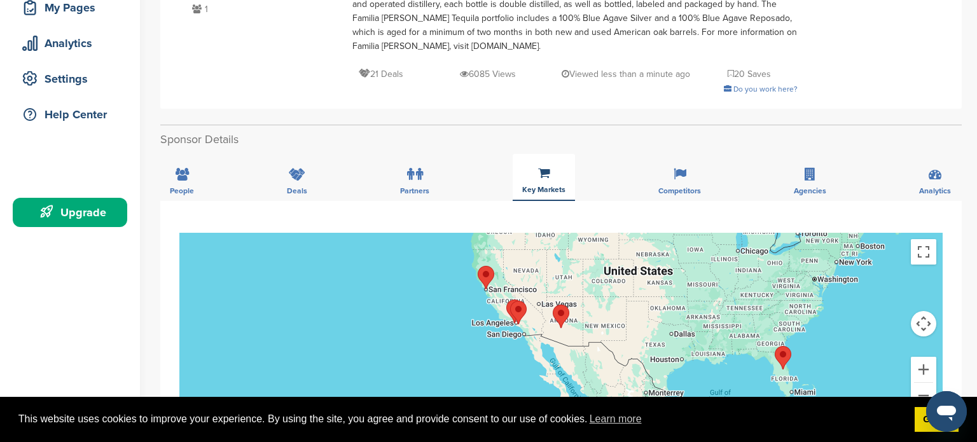
scroll to position [178, 0]
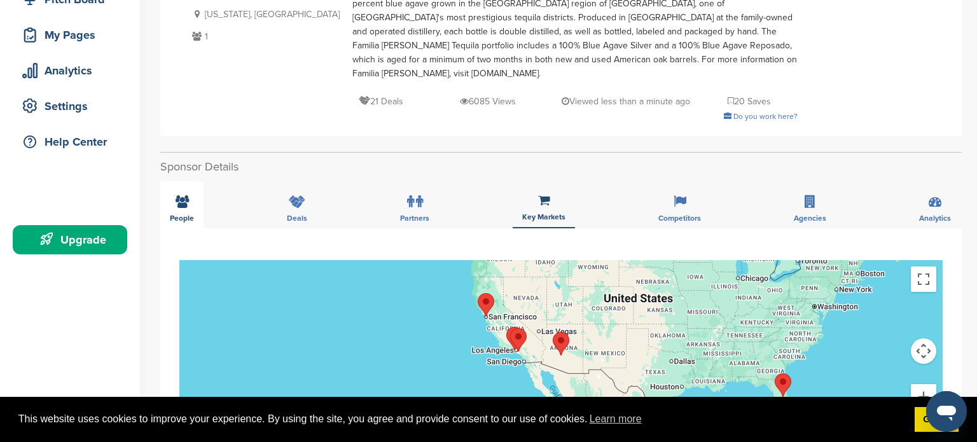
click at [191, 191] on div "People" at bounding box center [181, 204] width 43 height 47
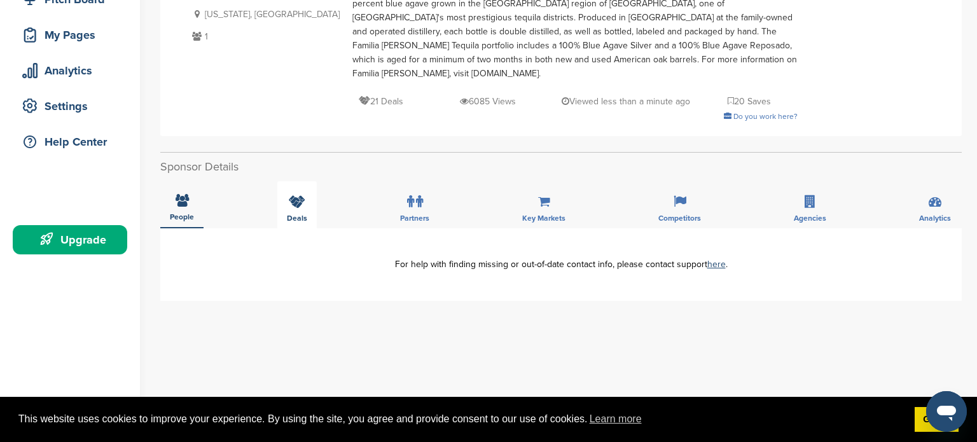
click at [290, 195] on icon at bounding box center [297, 201] width 17 height 13
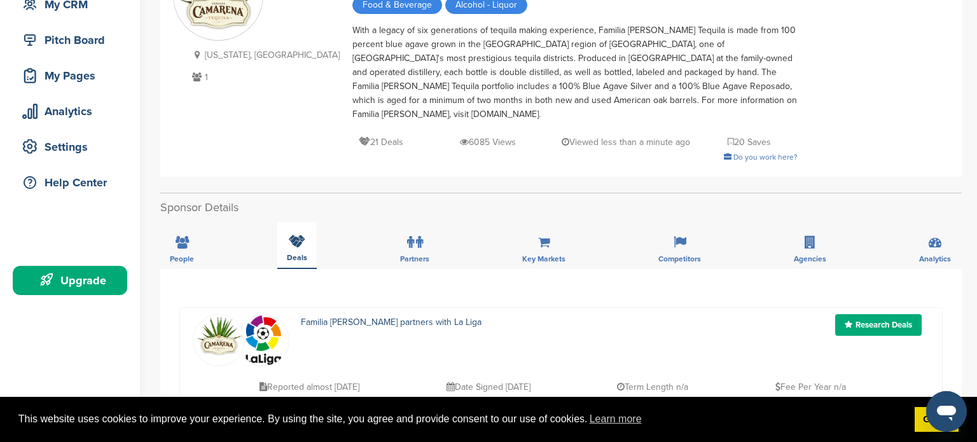
scroll to position [127, 0]
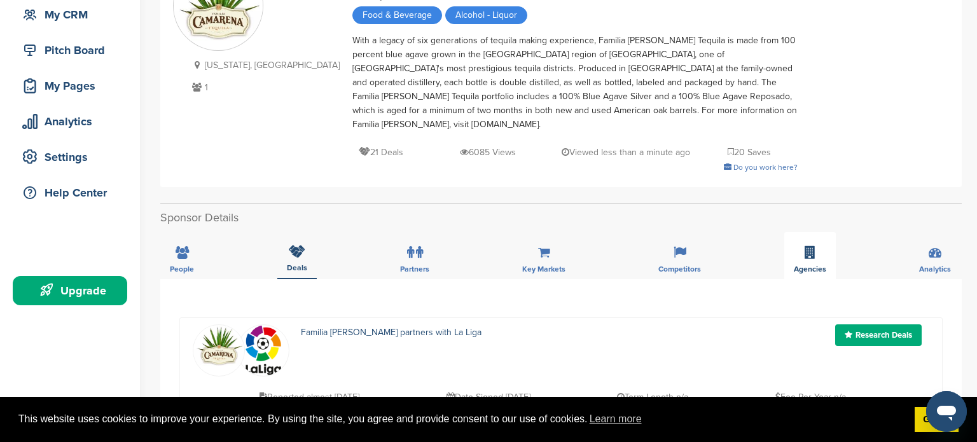
click at [194, 265] on span "Agencies" at bounding box center [182, 269] width 24 height 8
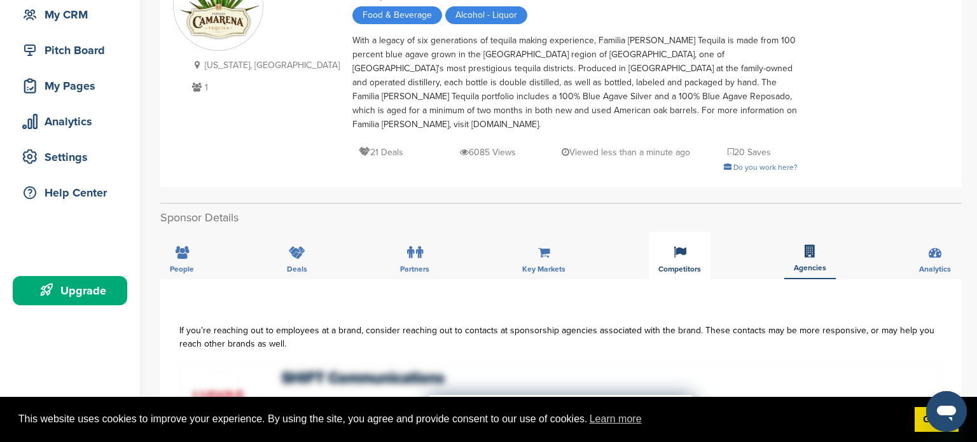
click at [194, 265] on span "Competitors" at bounding box center [182, 269] width 24 height 8
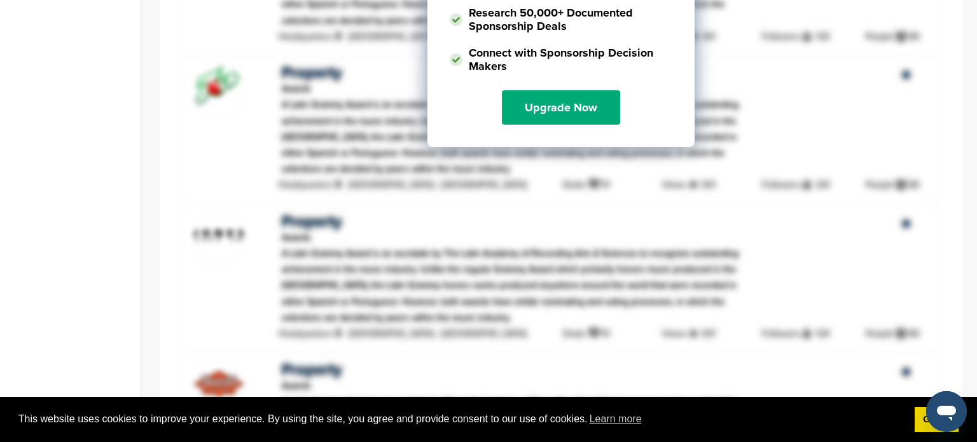
scroll to position [1450, 0]
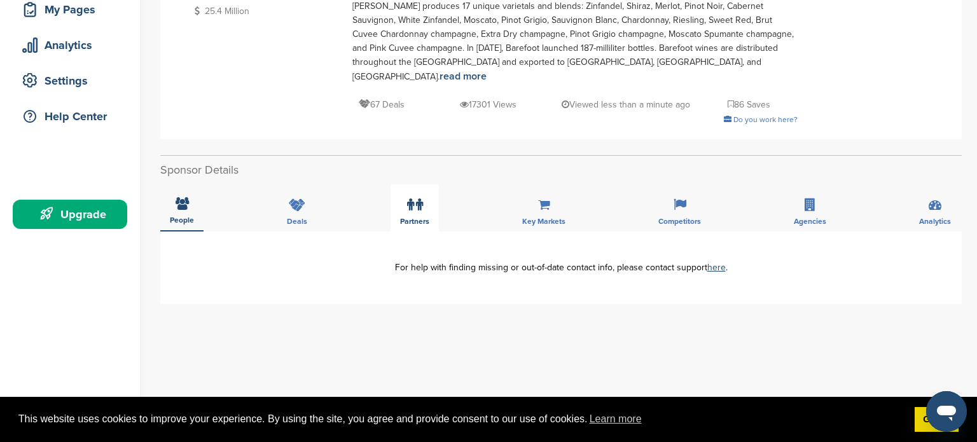
click at [422, 200] on label at bounding box center [415, 204] width 16 height 25
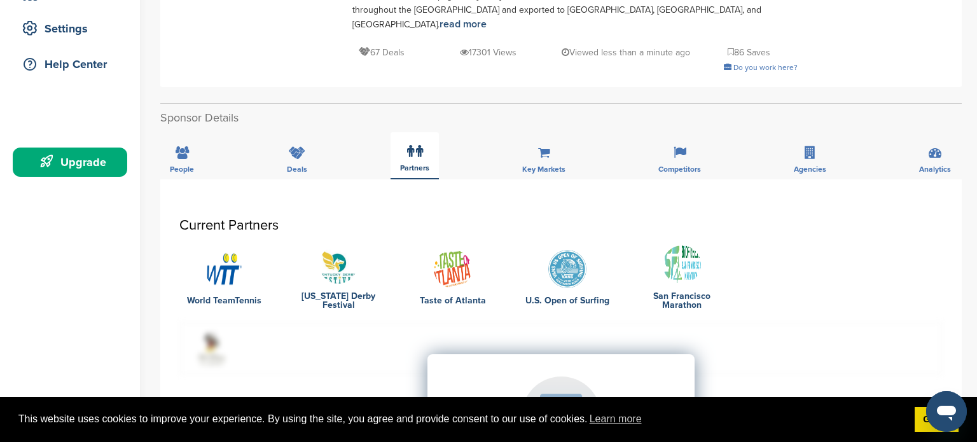
scroll to position [254, 0]
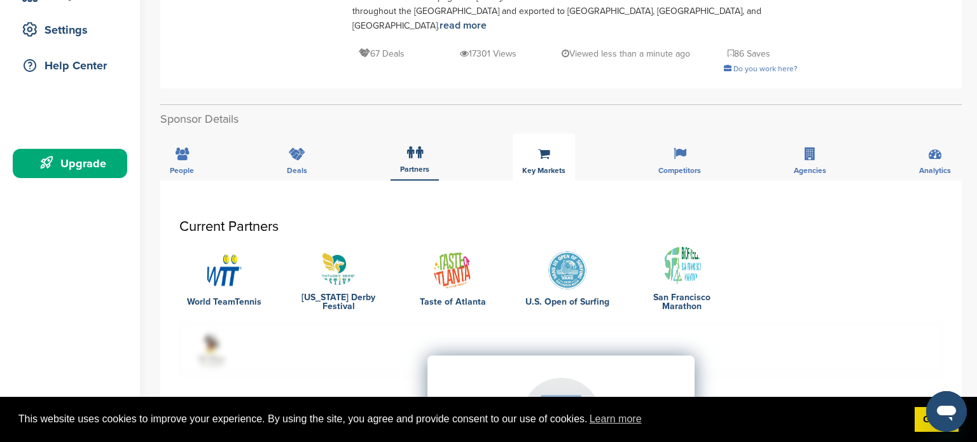
click at [194, 167] on span "Key Markets" at bounding box center [182, 171] width 24 height 8
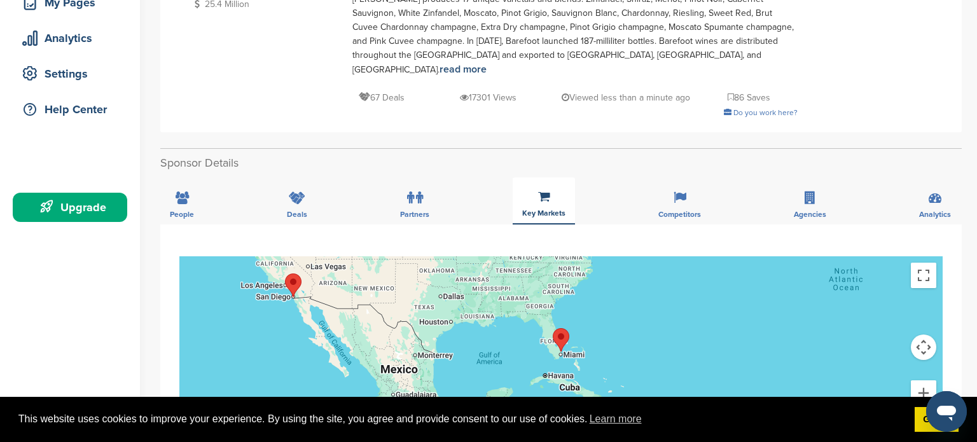
scroll to position [204, 0]
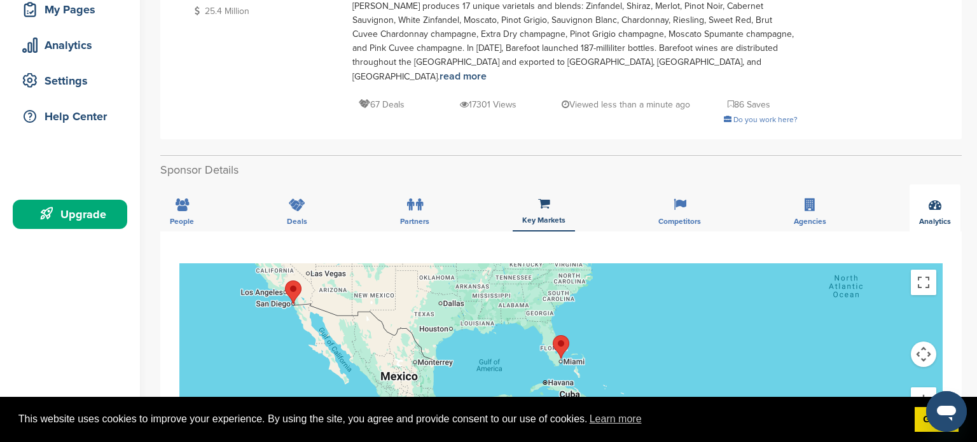
click at [946, 193] on div "Analytics" at bounding box center [935, 207] width 51 height 47
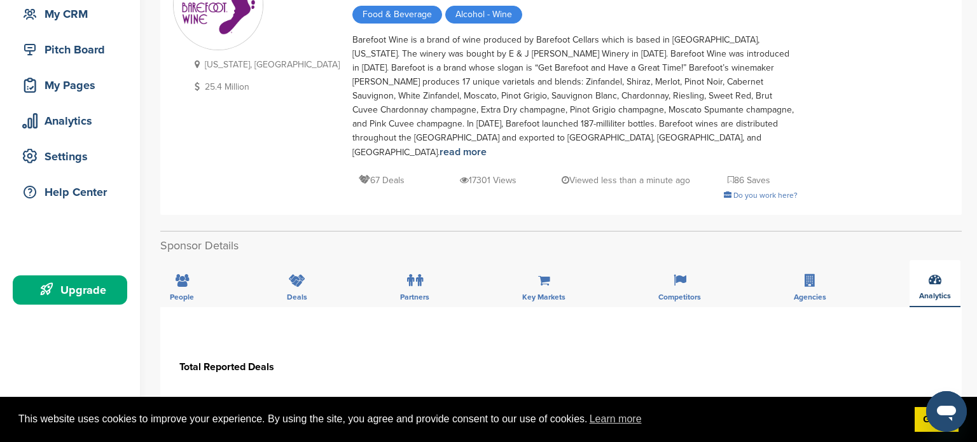
scroll to position [127, 0]
click at [194, 294] on span "Partners" at bounding box center [182, 298] width 24 height 8
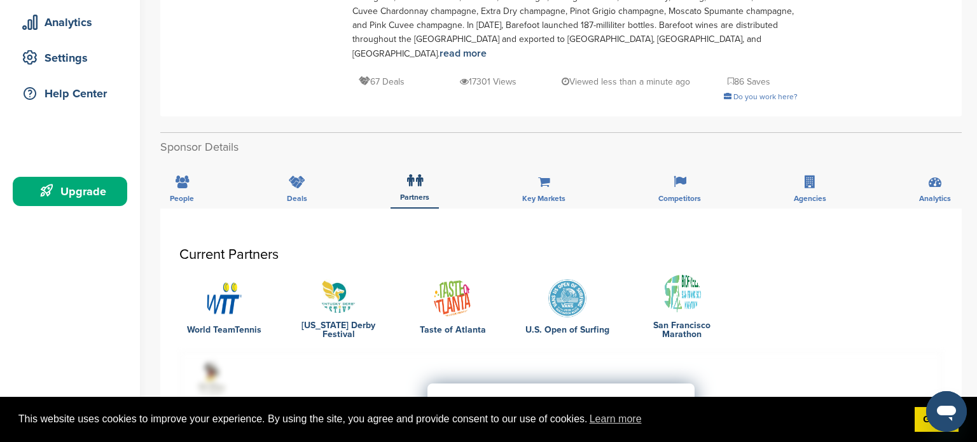
scroll to position [254, 0]
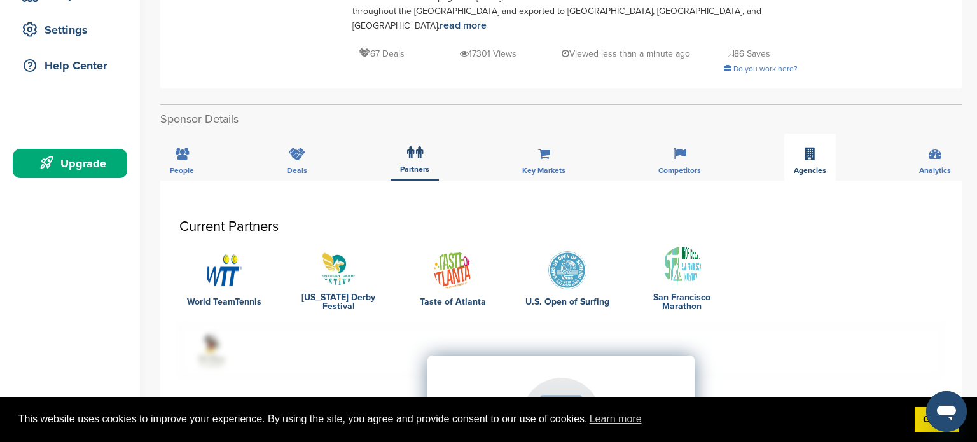
click at [194, 167] on span "Agencies" at bounding box center [182, 171] width 24 height 8
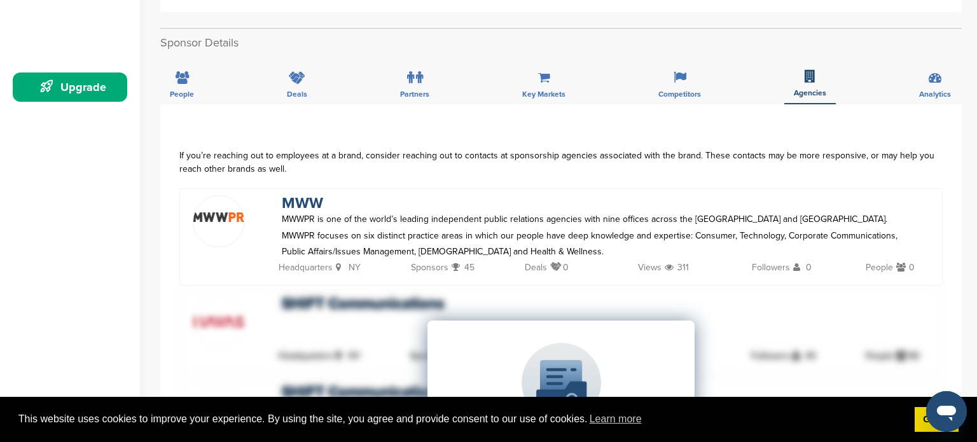
scroll to position [305, 0]
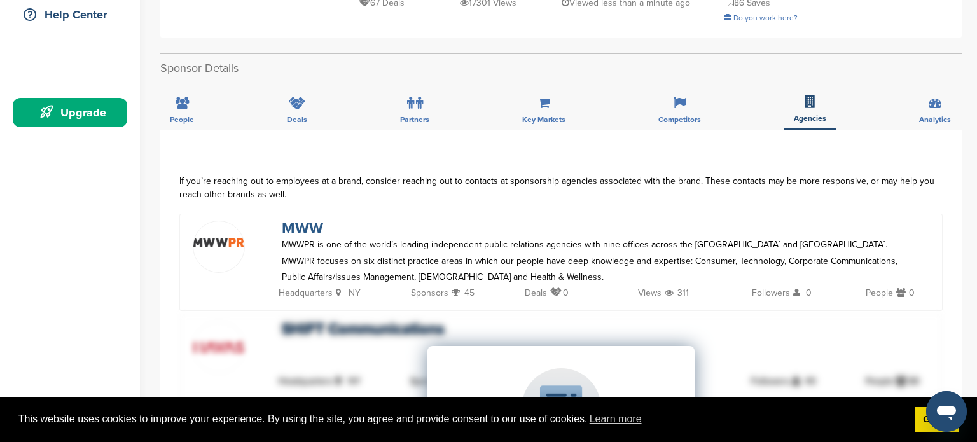
click at [306, 219] on link "MWW" at bounding box center [302, 228] width 41 height 18
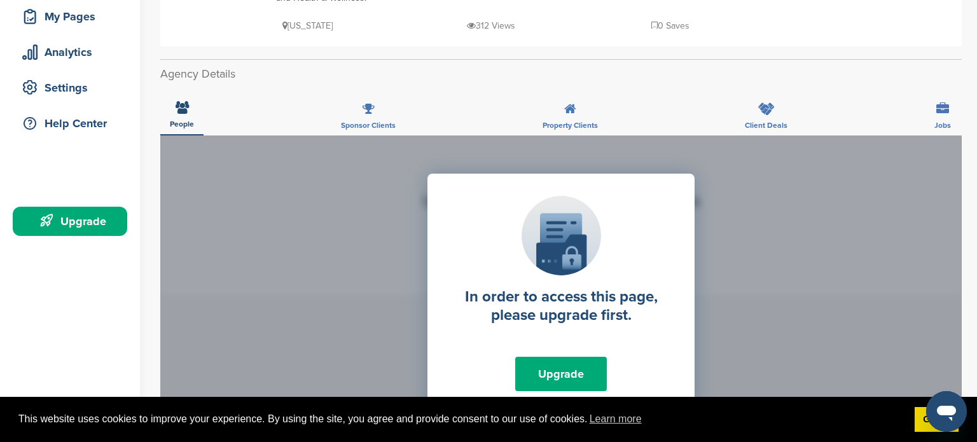
scroll to position [204, 0]
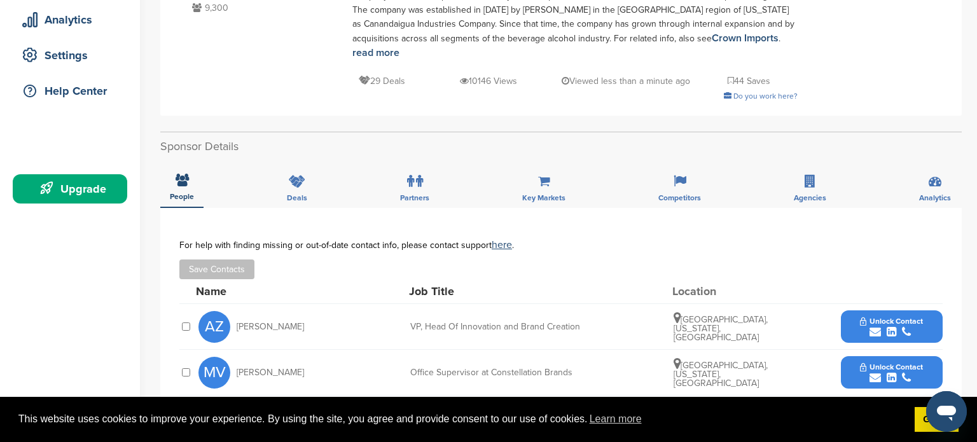
scroll to position [204, 0]
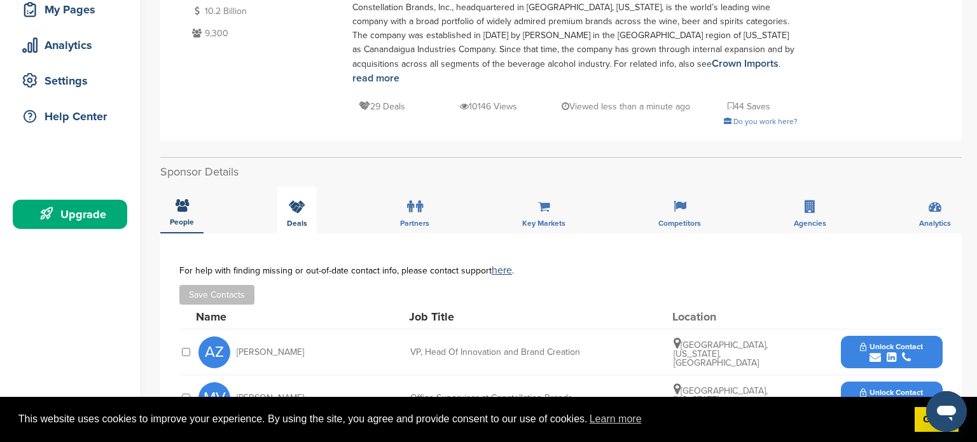
click at [301, 201] on icon at bounding box center [297, 206] width 17 height 13
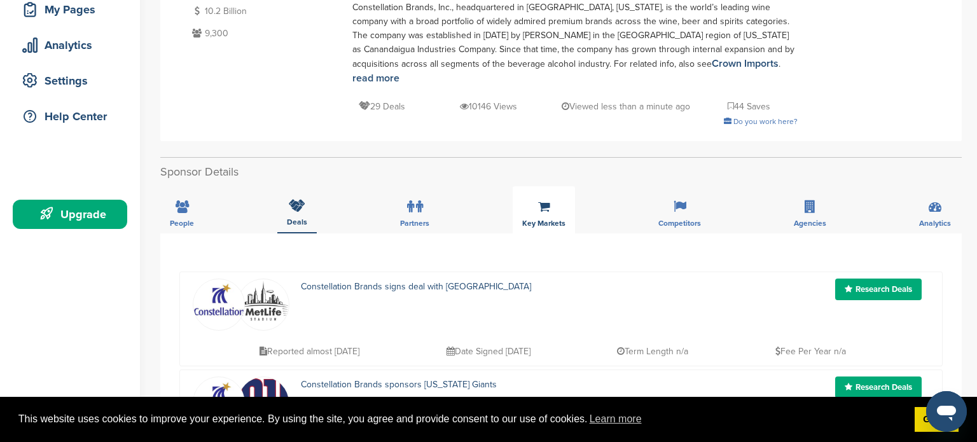
click at [539, 213] on div "Key Markets" at bounding box center [544, 209] width 62 height 47
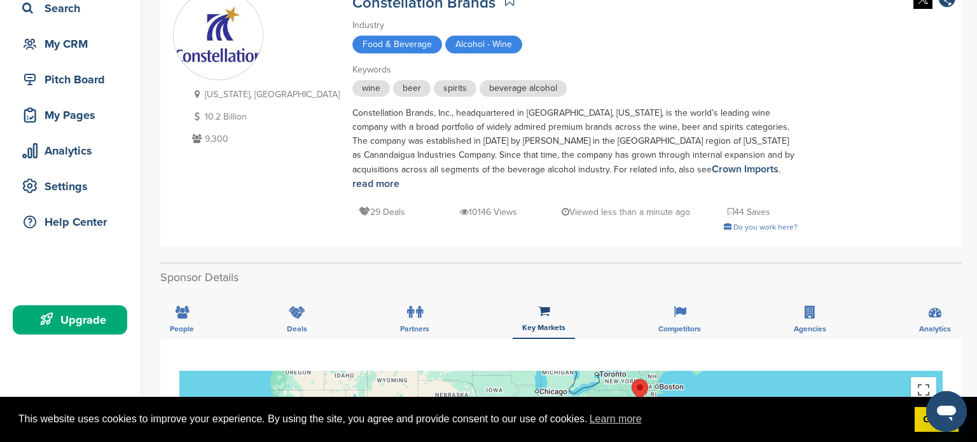
scroll to position [102, 0]
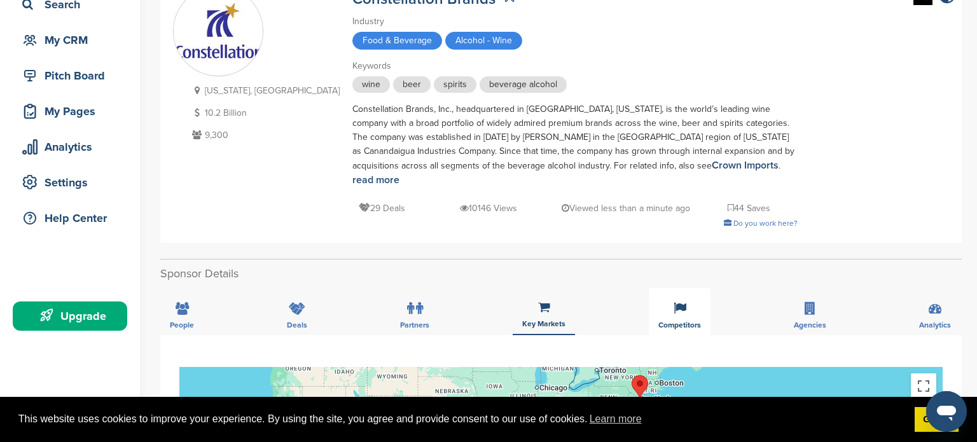
click at [686, 318] on div "Competitors" at bounding box center [680, 311] width 62 height 47
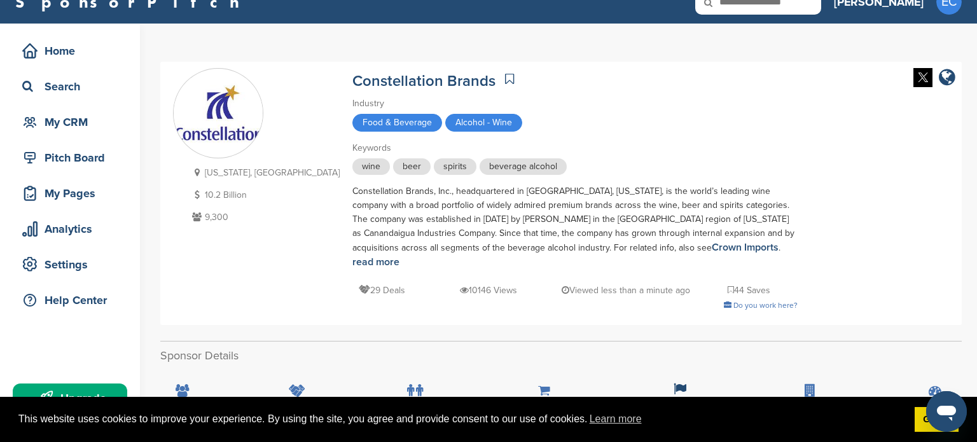
scroll to position [0, 0]
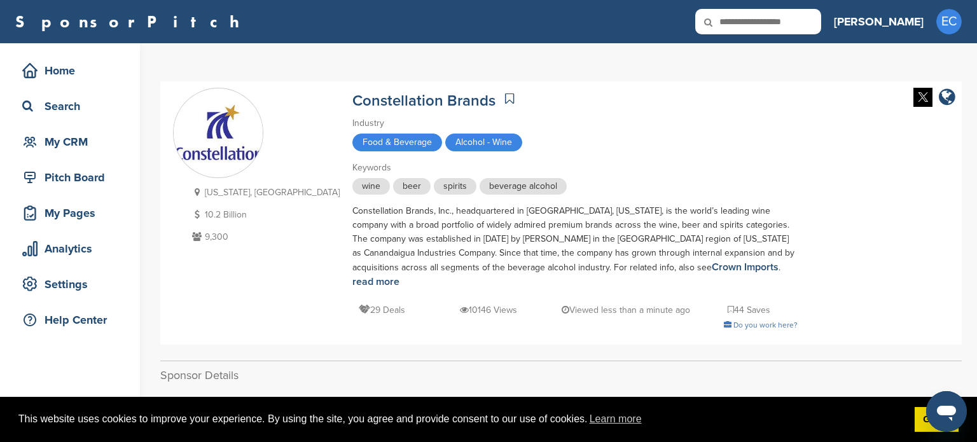
click at [505, 95] on icon at bounding box center [509, 98] width 9 height 13
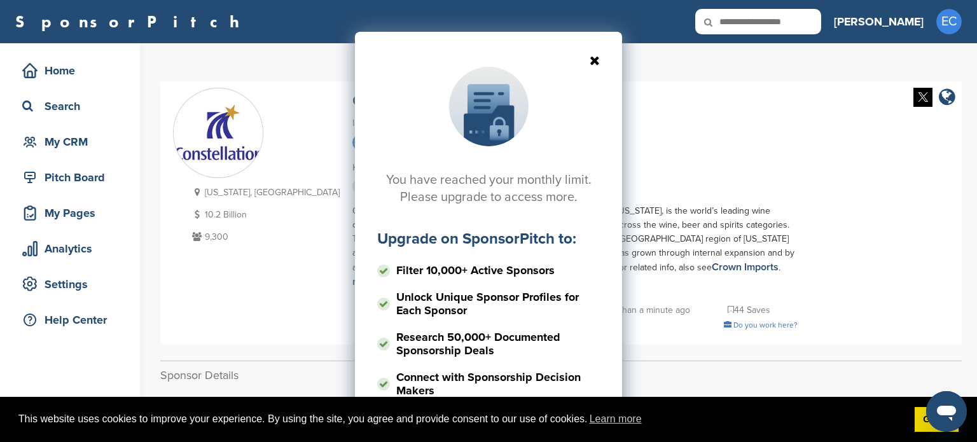
click at [598, 59] on icon at bounding box center [488, 60] width 223 height 13
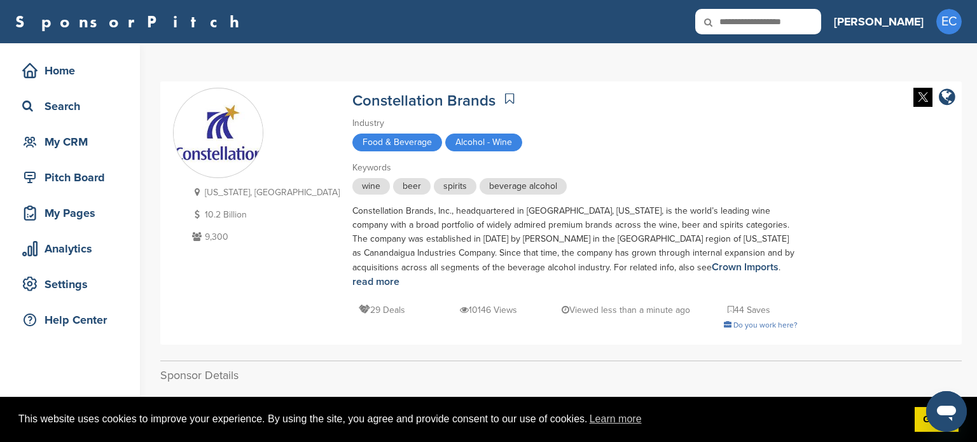
click at [505, 95] on icon at bounding box center [509, 98] width 9 height 13
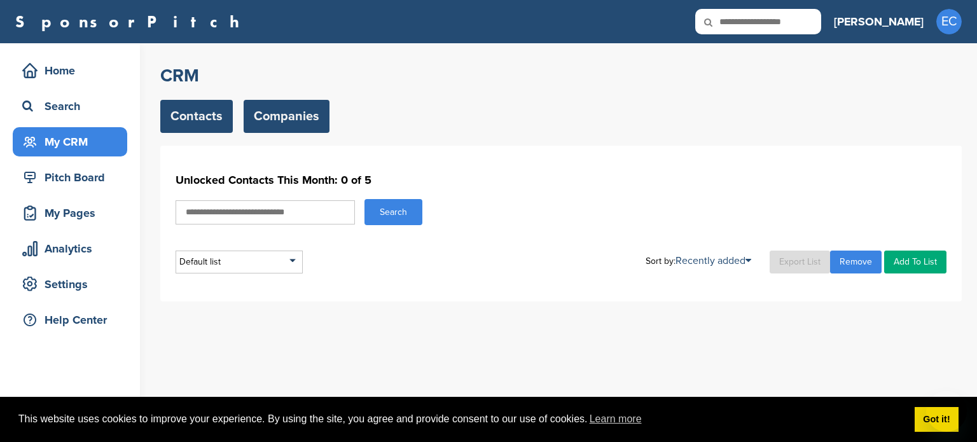
click at [290, 118] on link "Companies" at bounding box center [287, 116] width 86 height 33
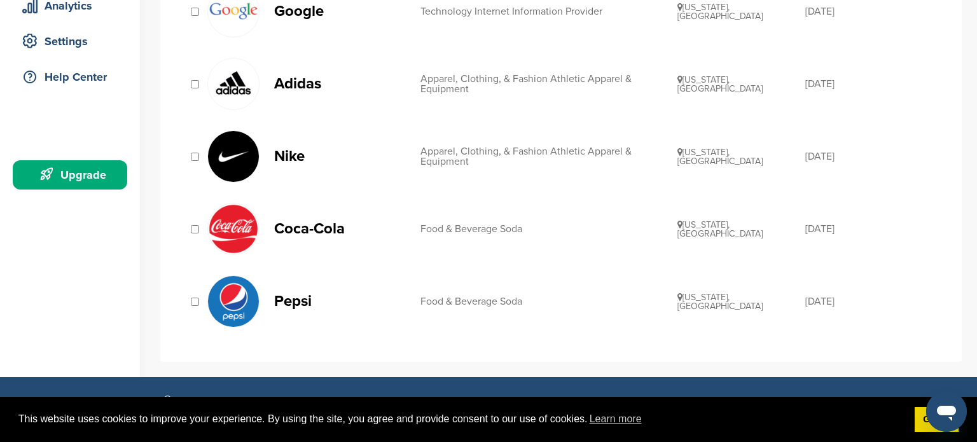
scroll to position [280, 0]
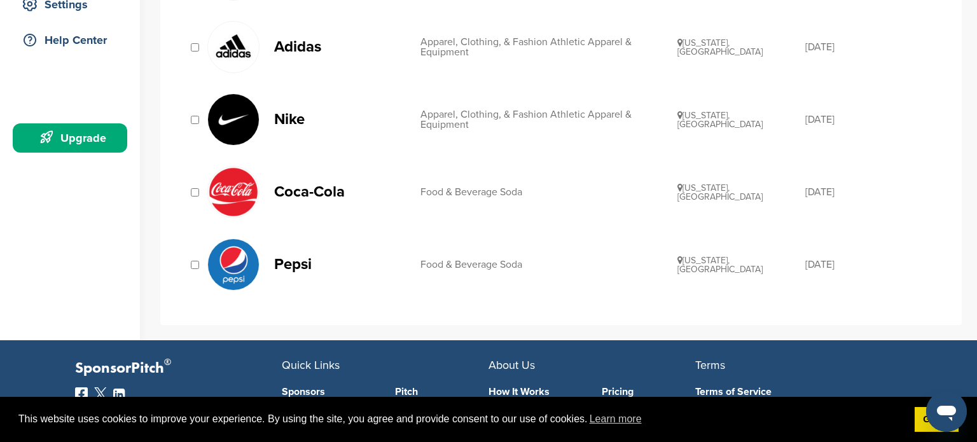
click at [300, 263] on p "Pepsi" at bounding box center [341, 264] width 134 height 16
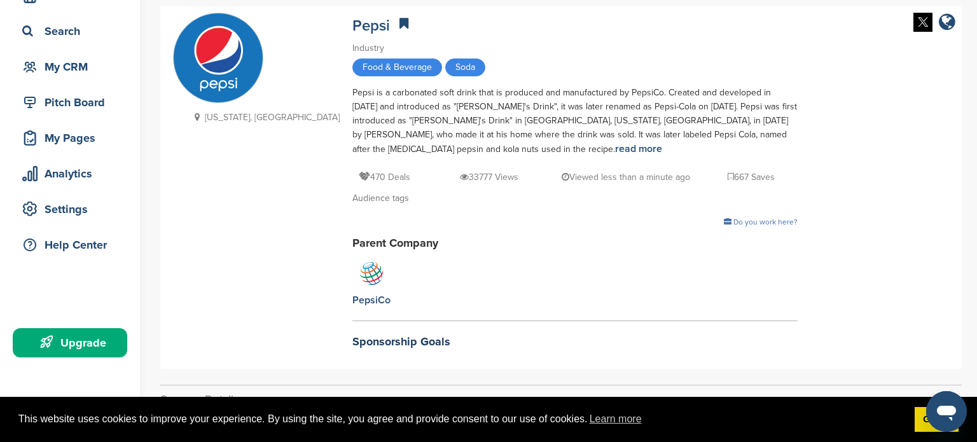
scroll to position [51, 0]
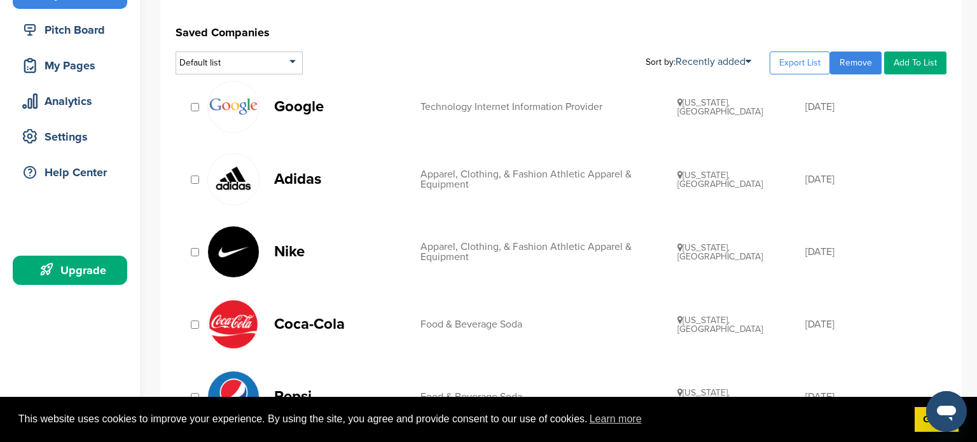
scroll to position [127, 0]
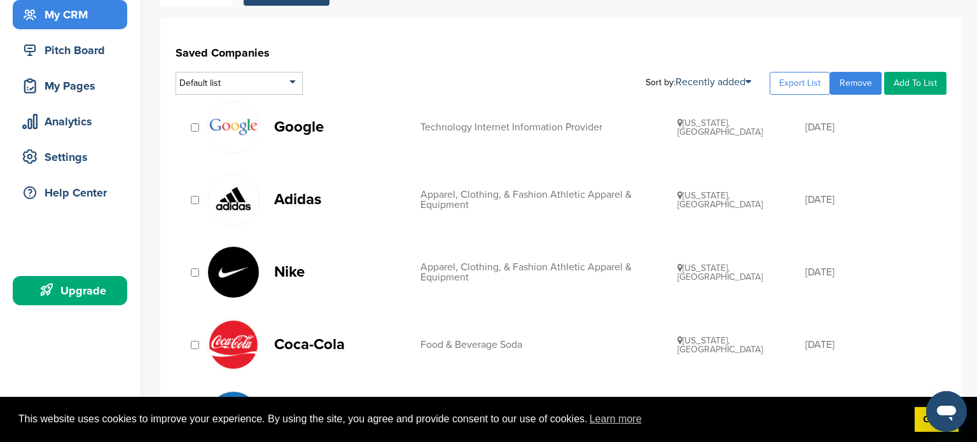
click at [852, 87] on link "Remove" at bounding box center [856, 83] width 52 height 23
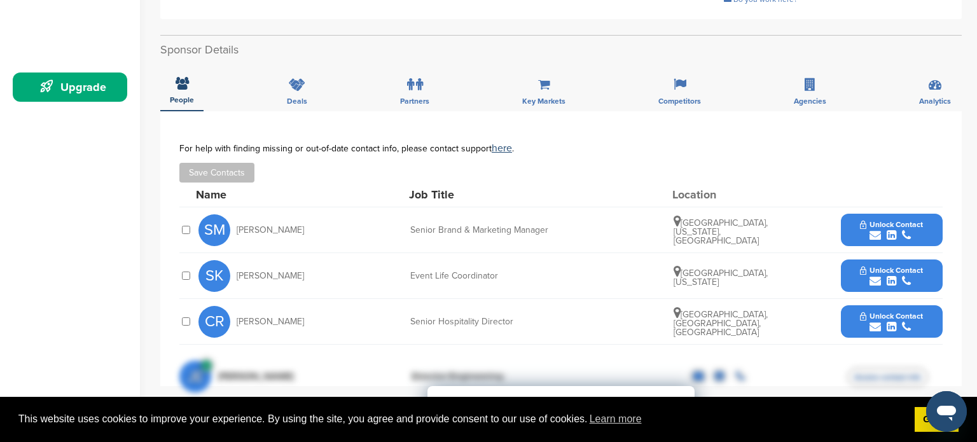
scroll to position [305, 0]
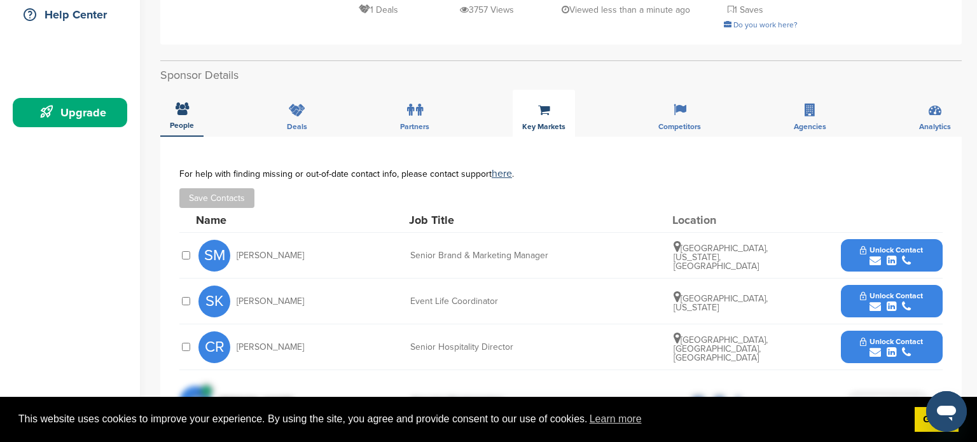
click at [547, 118] on div "Key Markets" at bounding box center [544, 113] width 62 height 47
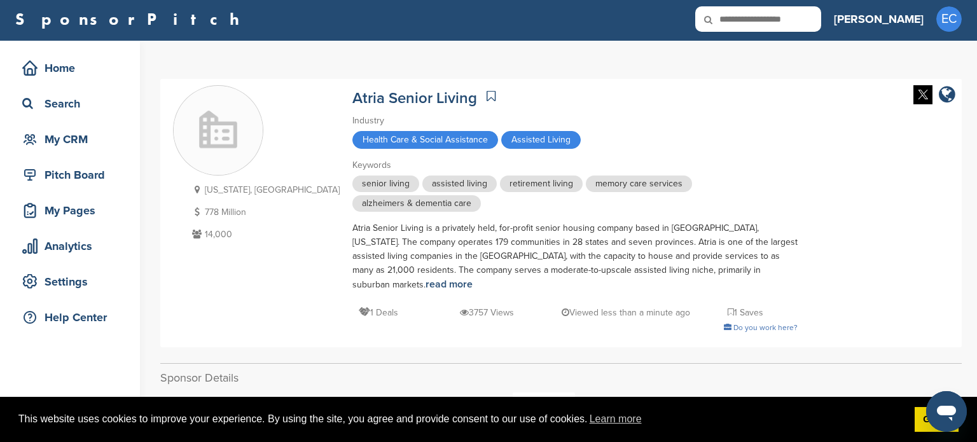
scroll to position [0, 0]
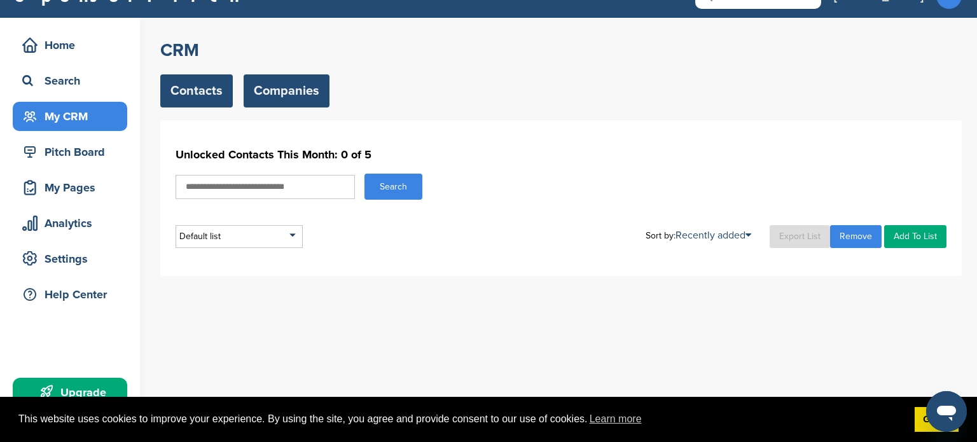
click at [300, 84] on link "Companies" at bounding box center [287, 90] width 86 height 33
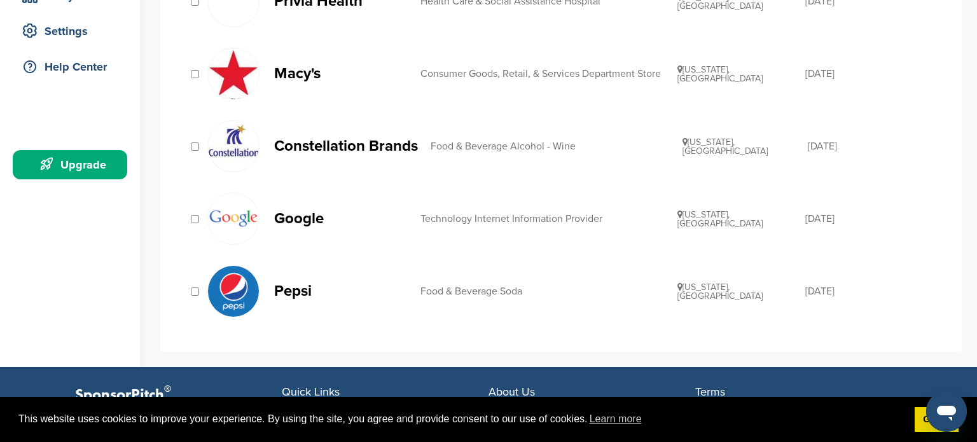
scroll to position [254, 0]
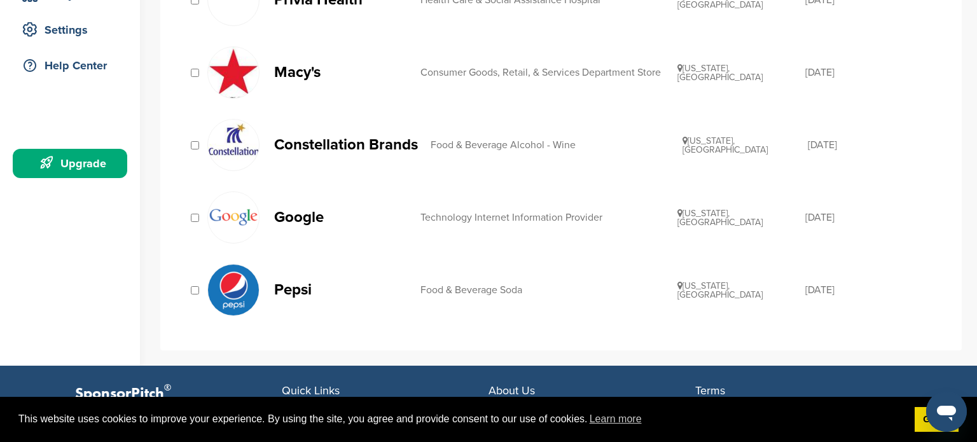
click at [369, 142] on p "Constellation Brands" at bounding box center [346, 145] width 144 height 16
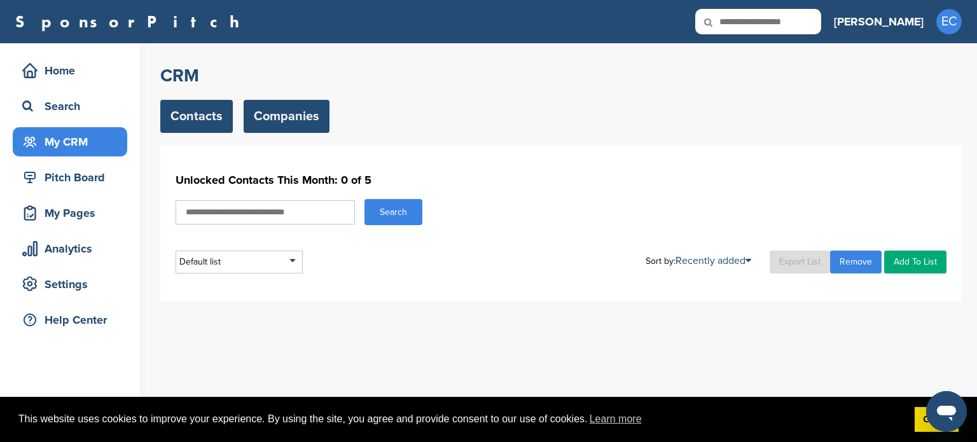
click at [277, 122] on link "Companies" at bounding box center [287, 116] width 86 height 33
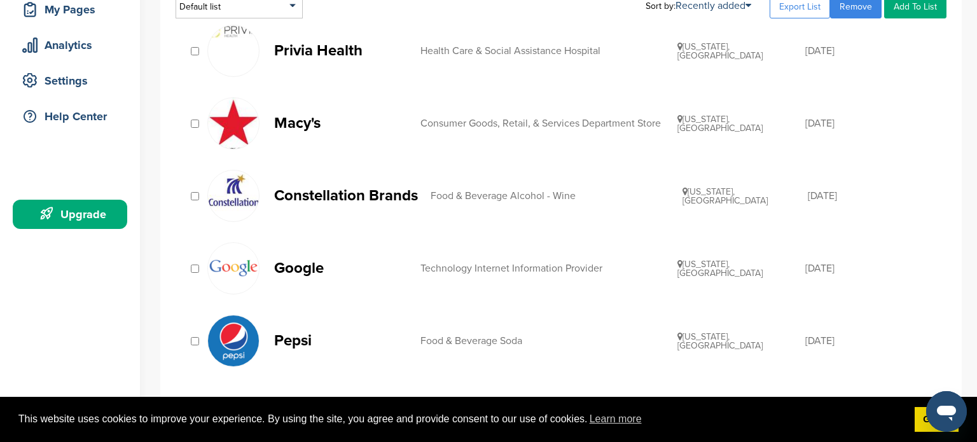
click at [303, 338] on p "Pepsi" at bounding box center [341, 341] width 134 height 16
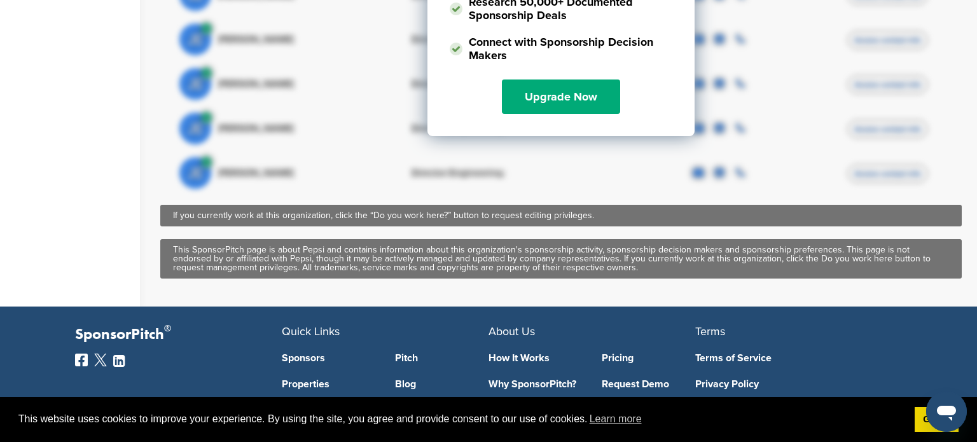
scroll to position [891, 0]
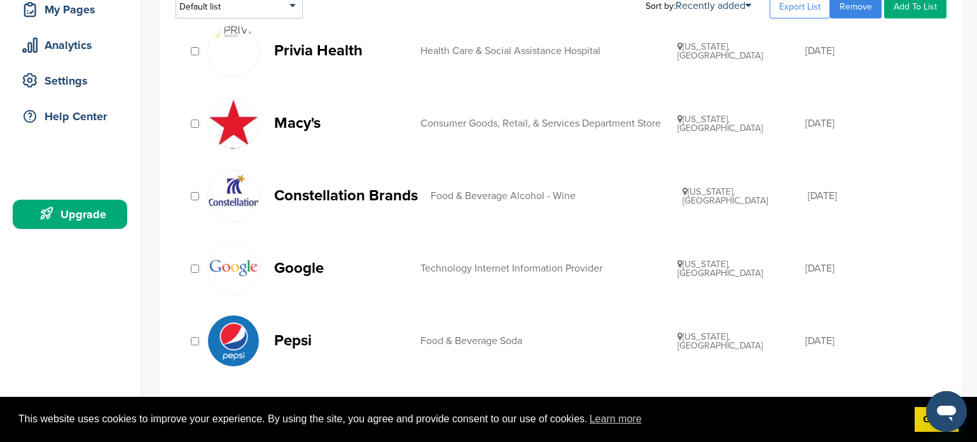
click at [298, 270] on p "Google" at bounding box center [341, 268] width 134 height 16
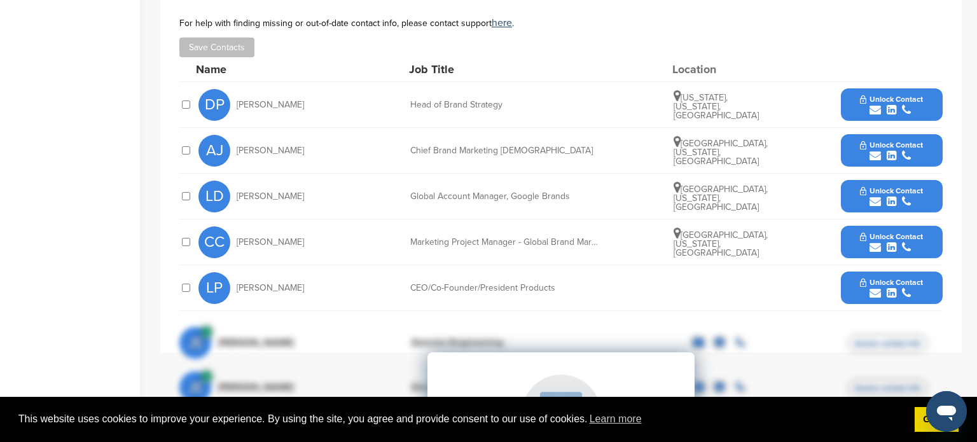
scroll to position [483, 0]
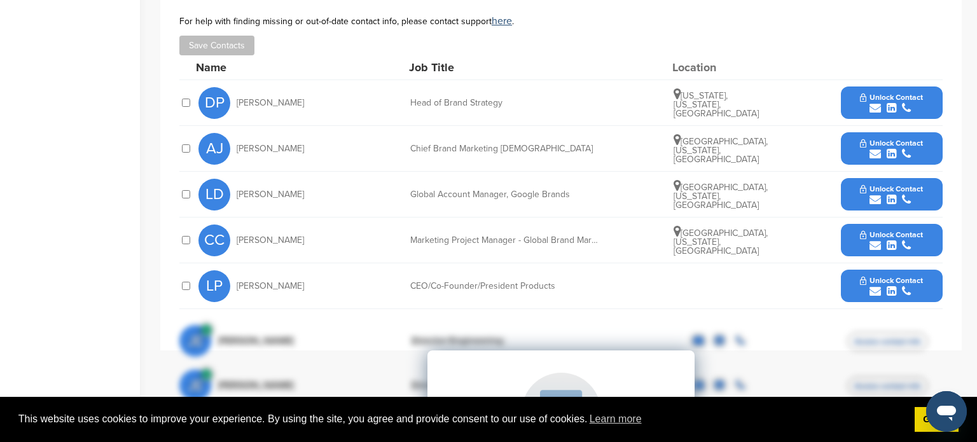
drag, startPoint x: 319, startPoint y: 103, endPoint x: 237, endPoint y: 101, distance: 82.1
click at [237, 101] on div "DP [PERSON_NAME]" at bounding box center [268, 103] width 140 height 32
copy span "[PERSON_NAME]"
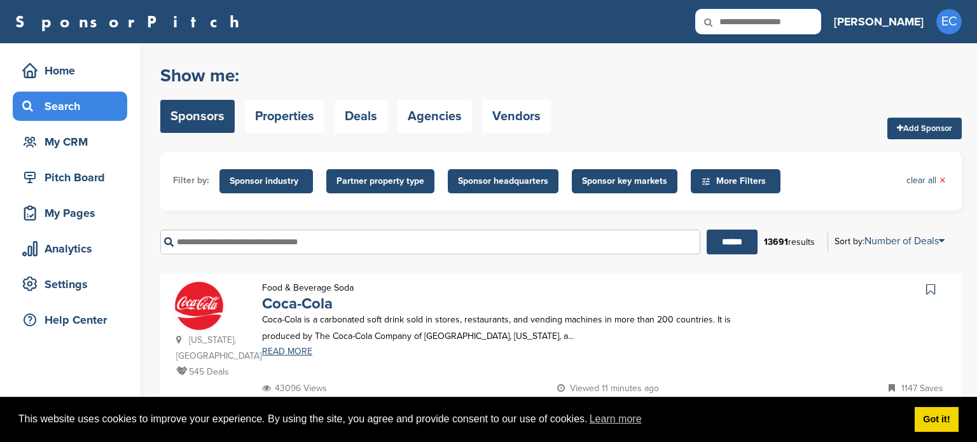
click at [277, 183] on span "Sponsor industry" at bounding box center [266, 181] width 73 height 14
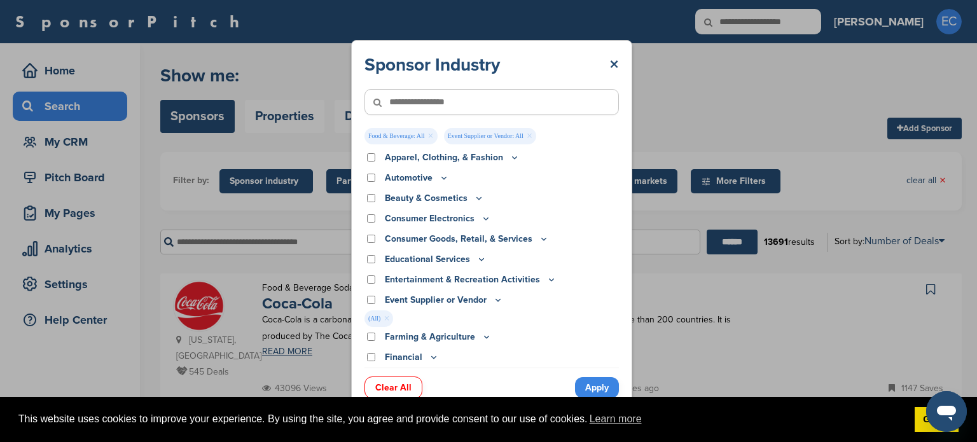
click at [593, 392] on link "Apply" at bounding box center [597, 387] width 44 height 21
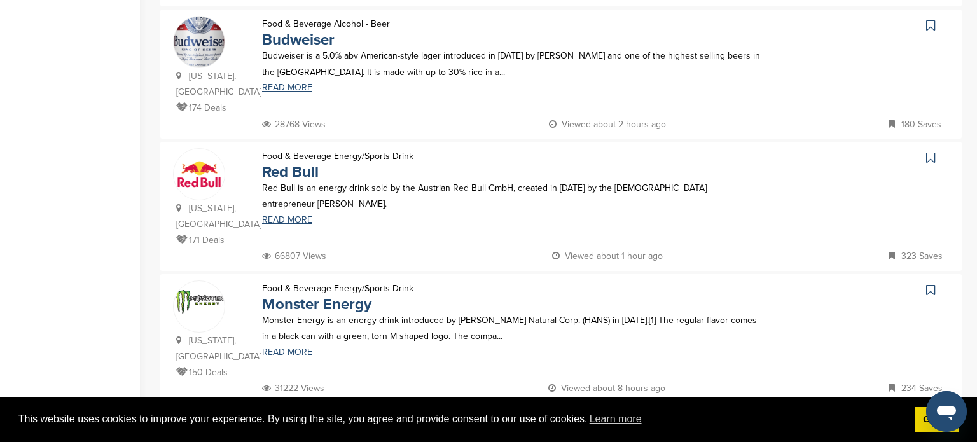
scroll to position [941, 0]
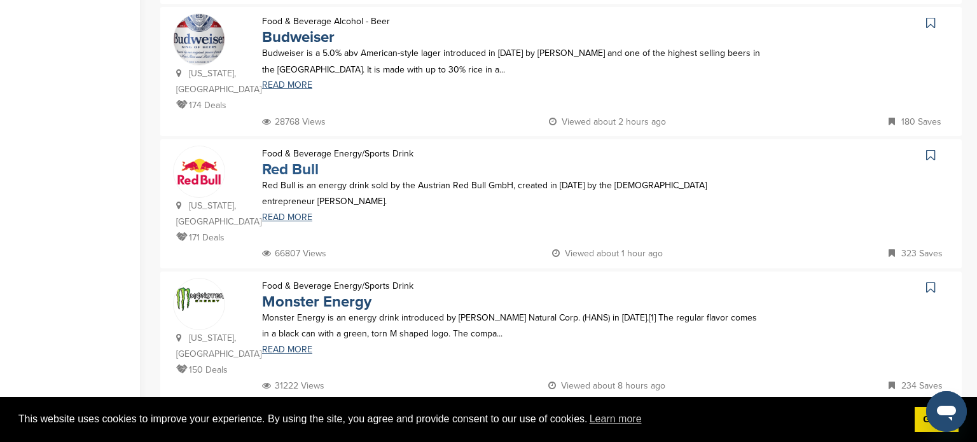
click at [304, 160] on link "Red Bull" at bounding box center [290, 169] width 57 height 18
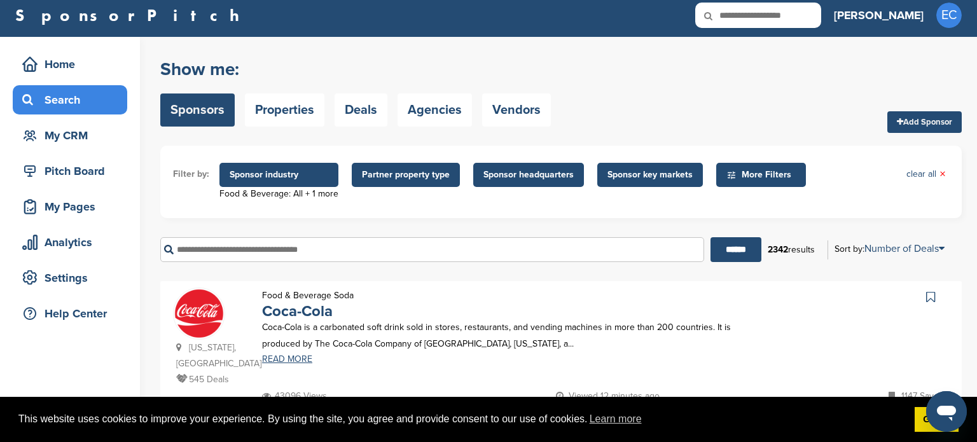
scroll to position [0, 0]
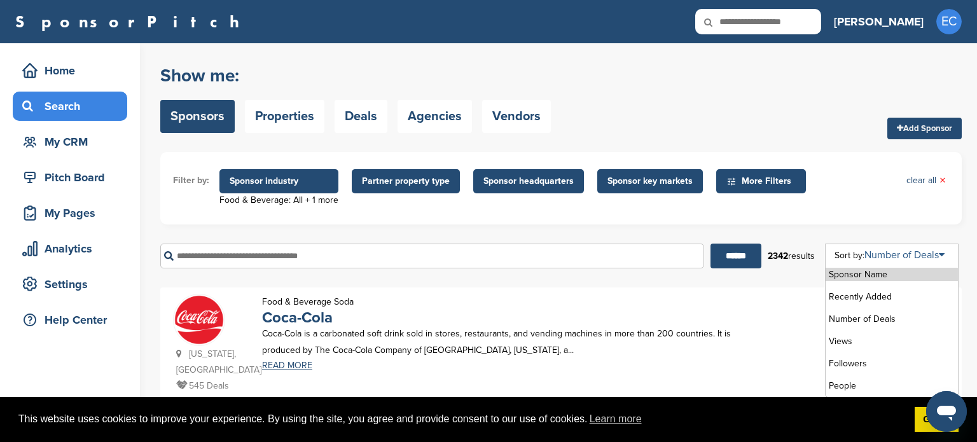
click at [888, 259] on link "Number of Deals" at bounding box center [904, 255] width 80 height 13
click at [870, 298] on li "Recently Added" at bounding box center [892, 296] width 132 height 13
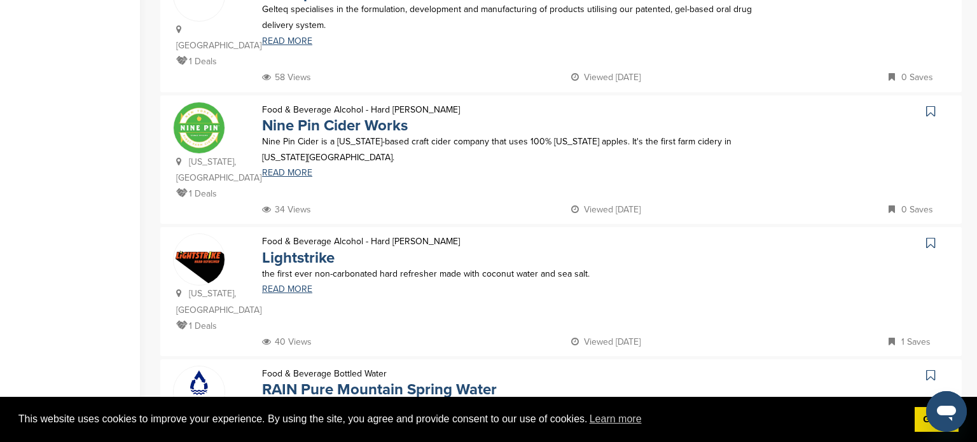
scroll to position [458, 0]
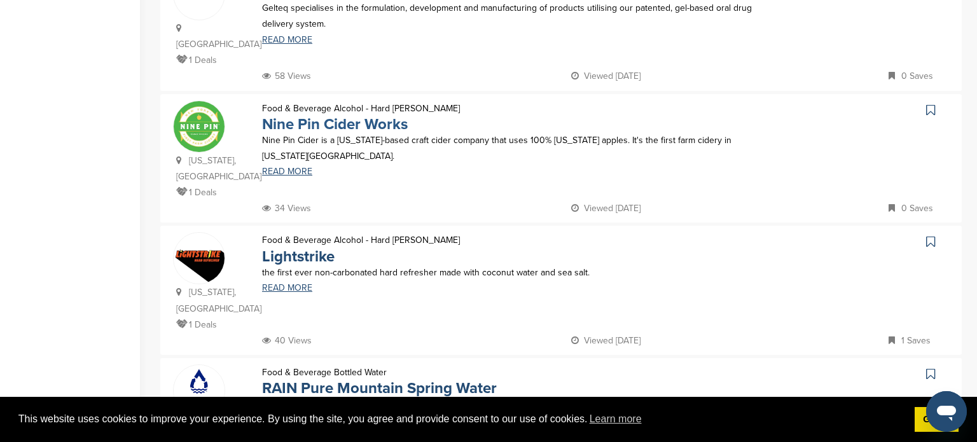
click at [351, 115] on link "Nine Pin Cider Works" at bounding box center [335, 124] width 146 height 18
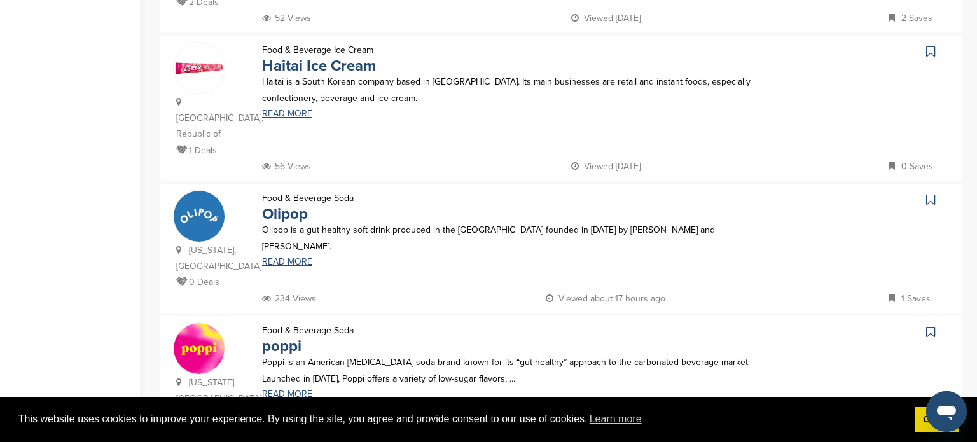
scroll to position [916, 0]
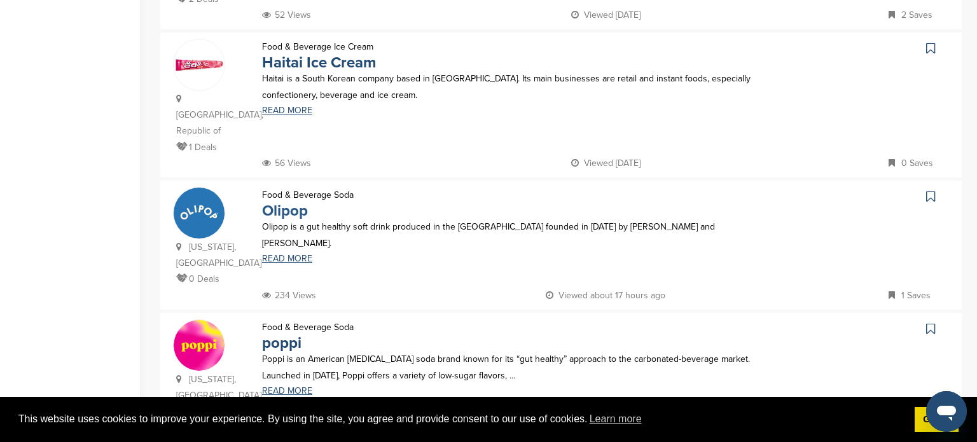
click at [300, 202] on link "Olipop" at bounding box center [285, 211] width 46 height 18
click at [291, 334] on link "poppi" at bounding box center [281, 343] width 39 height 18
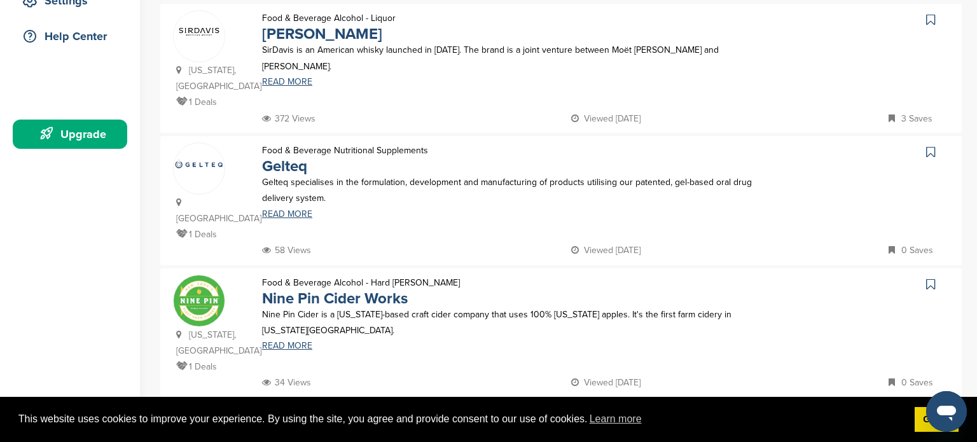
scroll to position [0, 0]
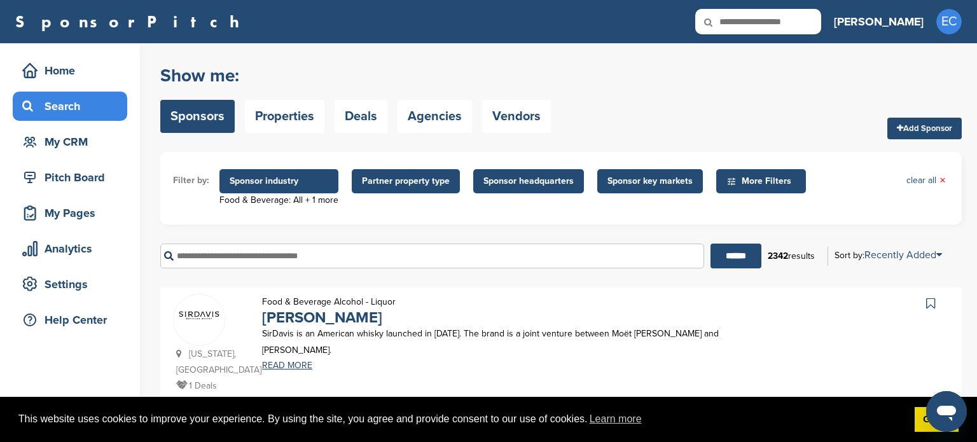
click at [260, 183] on span "Sponsor industry" at bounding box center [279, 181] width 99 height 14
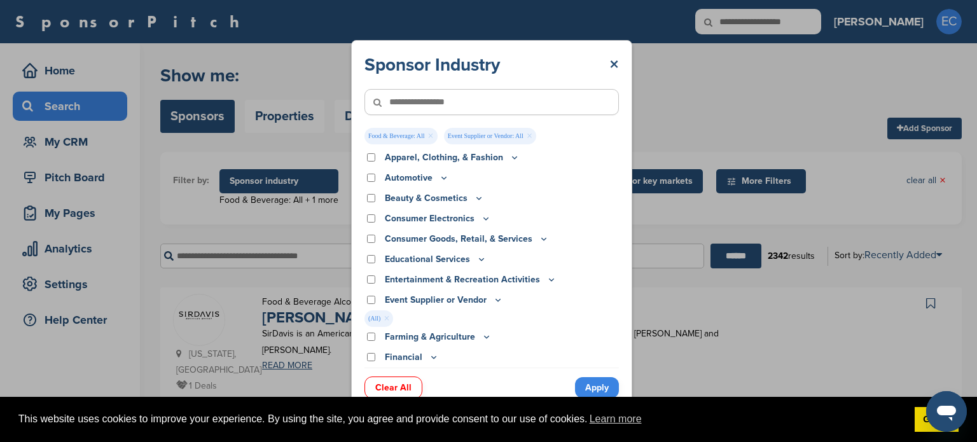
click at [428, 138] on link "×" at bounding box center [431, 136] width 6 height 14
click at [584, 388] on link "Apply" at bounding box center [597, 387] width 44 height 21
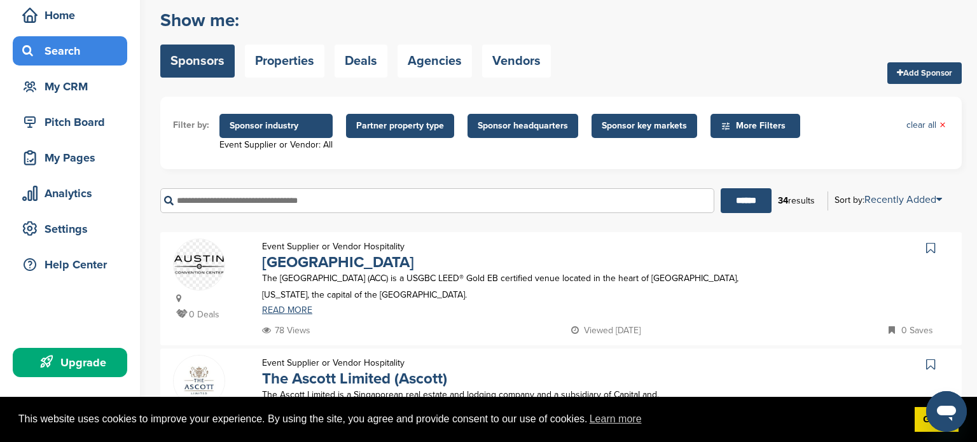
scroll to position [25, 0]
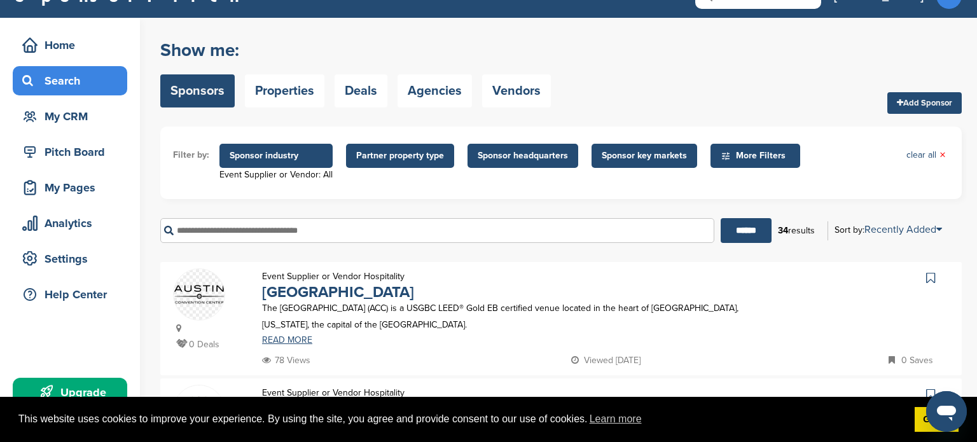
click at [289, 160] on span "Sponsor industry" at bounding box center [276, 156] width 93 height 14
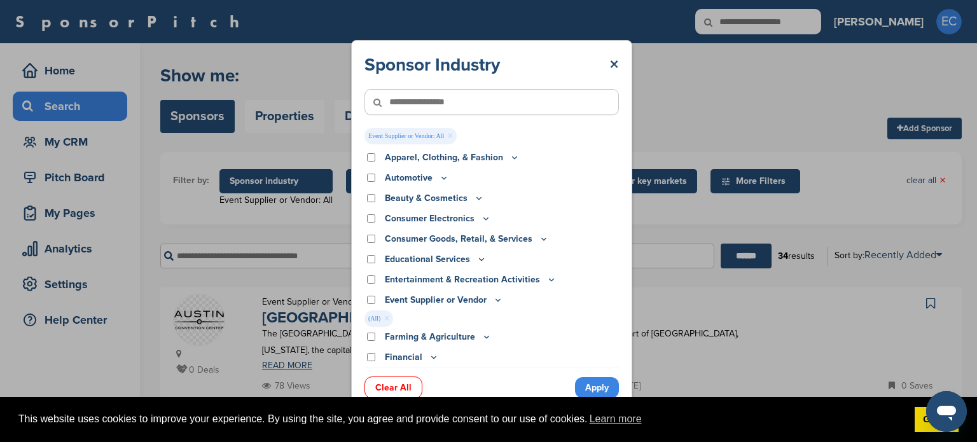
scroll to position [0, 0]
click at [450, 137] on link "×" at bounding box center [450, 136] width 6 height 14
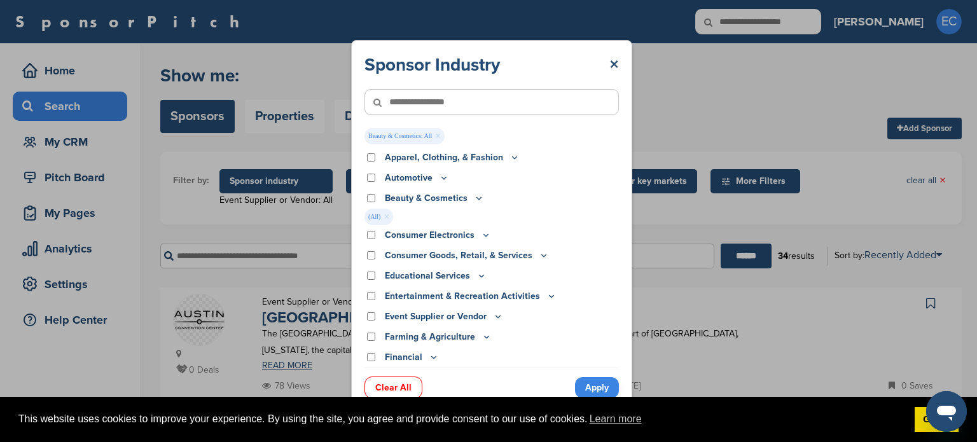
click at [590, 389] on link "Apply" at bounding box center [597, 387] width 44 height 21
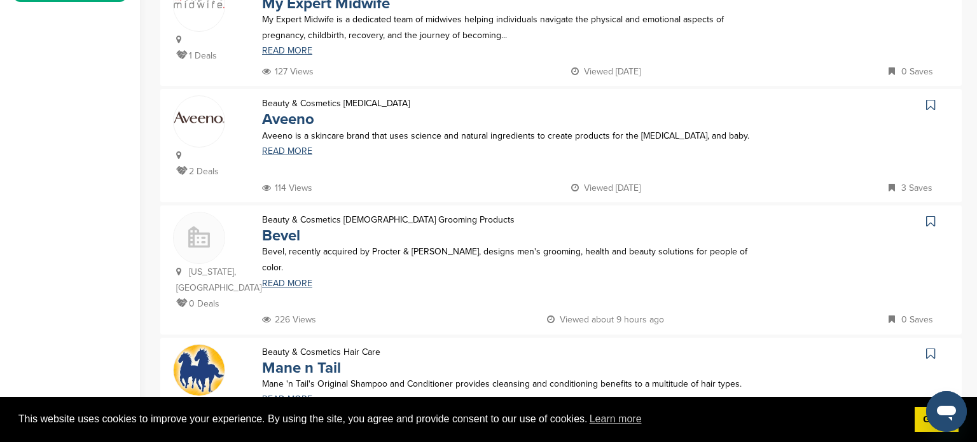
scroll to position [433, 0]
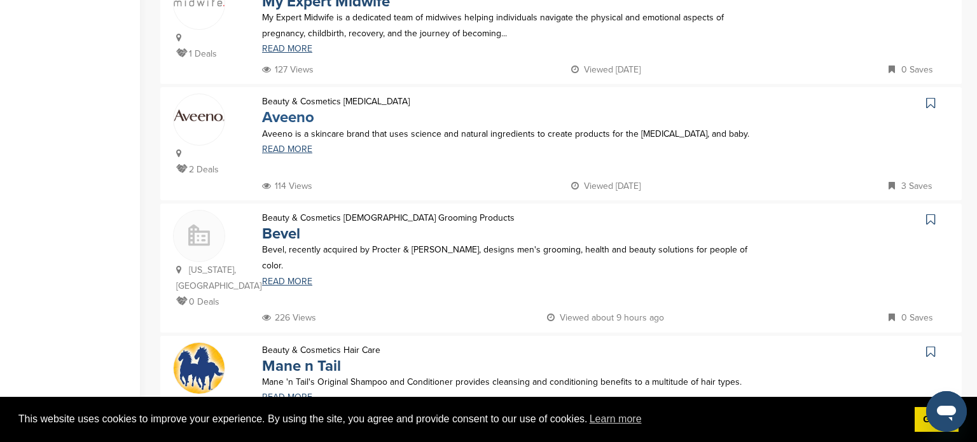
click at [304, 118] on link "Aveeno" at bounding box center [288, 117] width 52 height 18
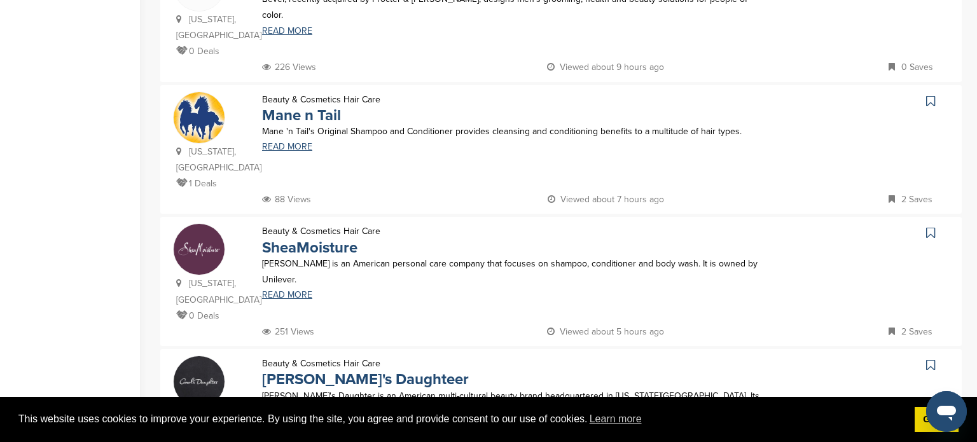
scroll to position [687, 0]
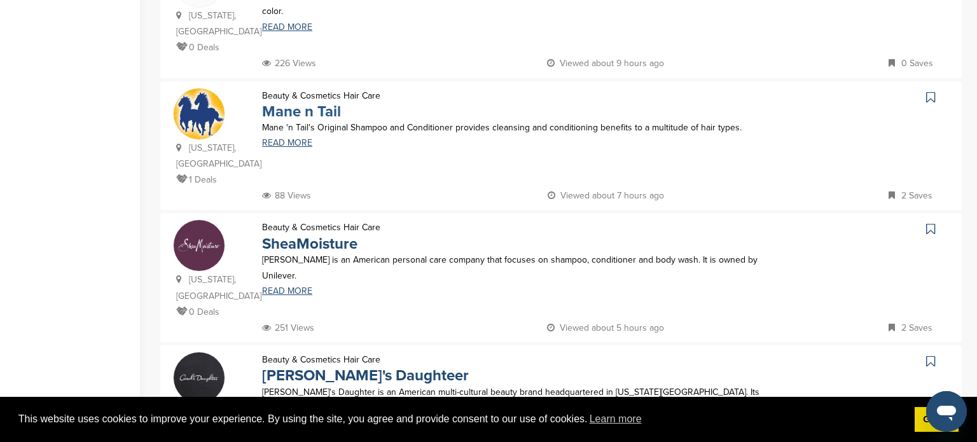
click at [333, 113] on link "Mane n Tail" at bounding box center [301, 111] width 79 height 18
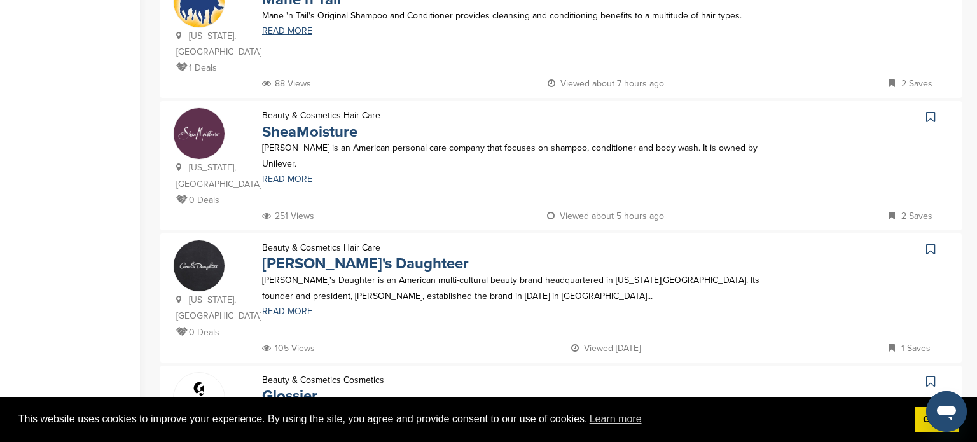
scroll to position [814, 0]
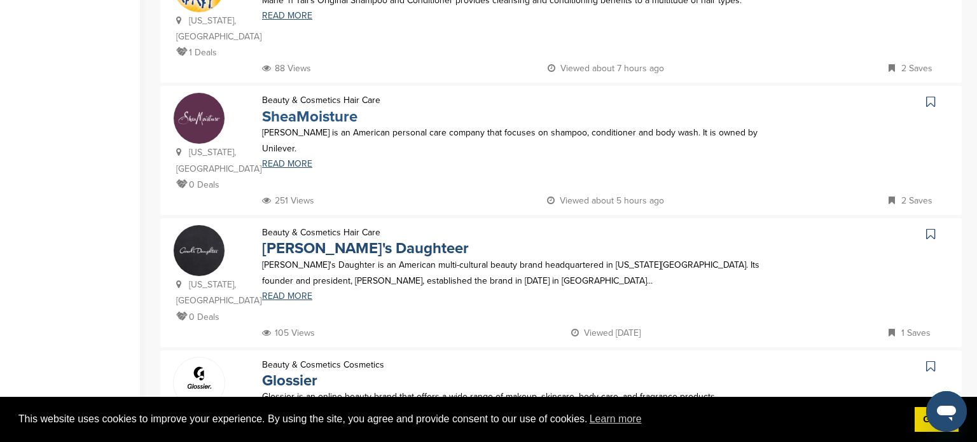
click at [321, 115] on link "SheaMoisture" at bounding box center [309, 117] width 95 height 18
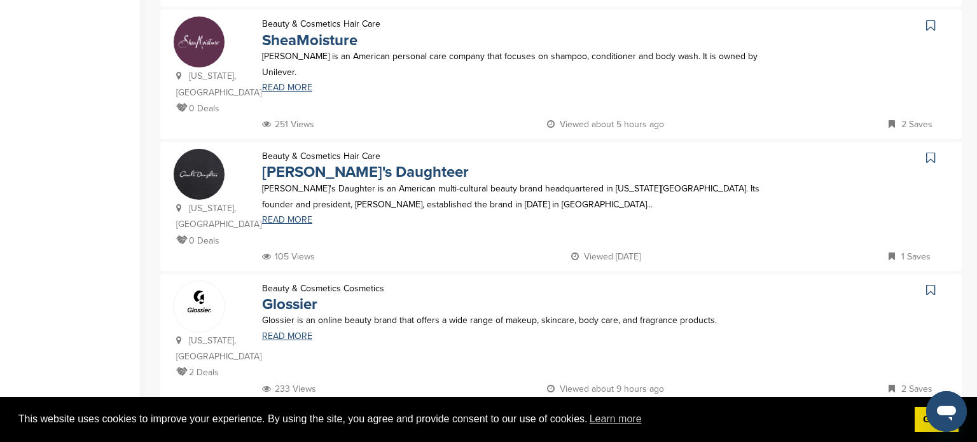
scroll to position [916, 0]
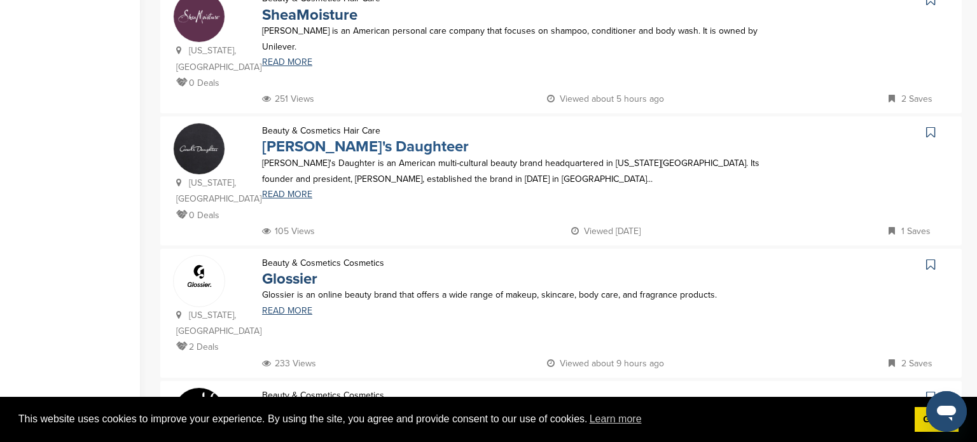
click at [289, 150] on link "Carol's Daughteer" at bounding box center [365, 146] width 207 height 18
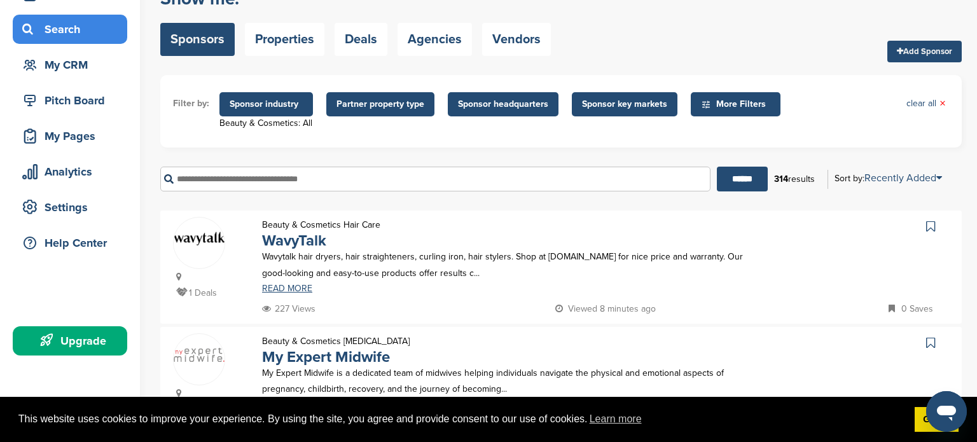
scroll to position [76, 0]
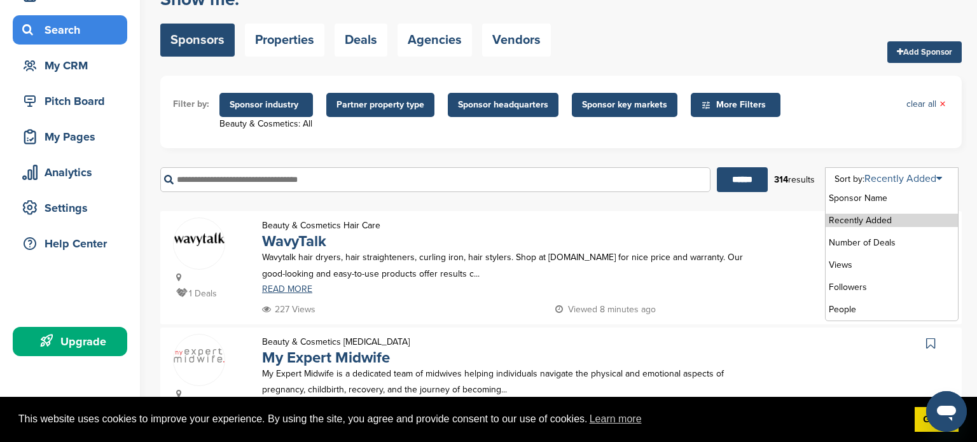
click at [922, 179] on link "Recently Added" at bounding box center [903, 178] width 78 height 13
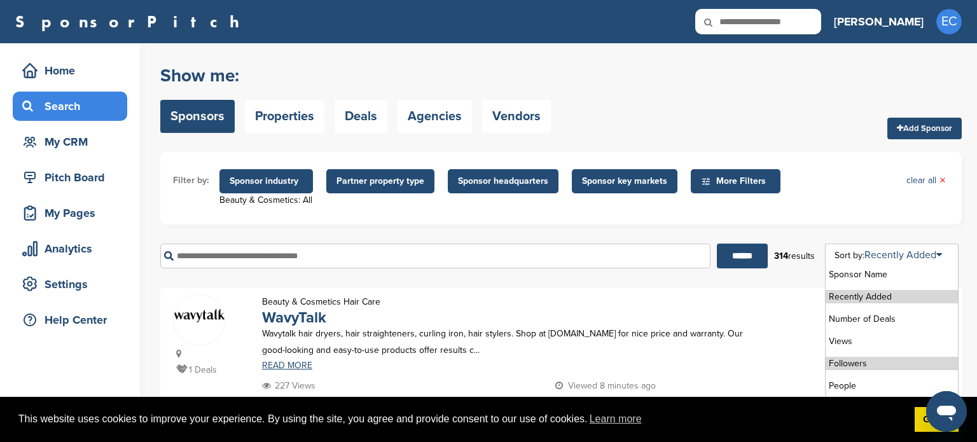
click at [863, 363] on li "Followers" at bounding box center [892, 363] width 132 height 13
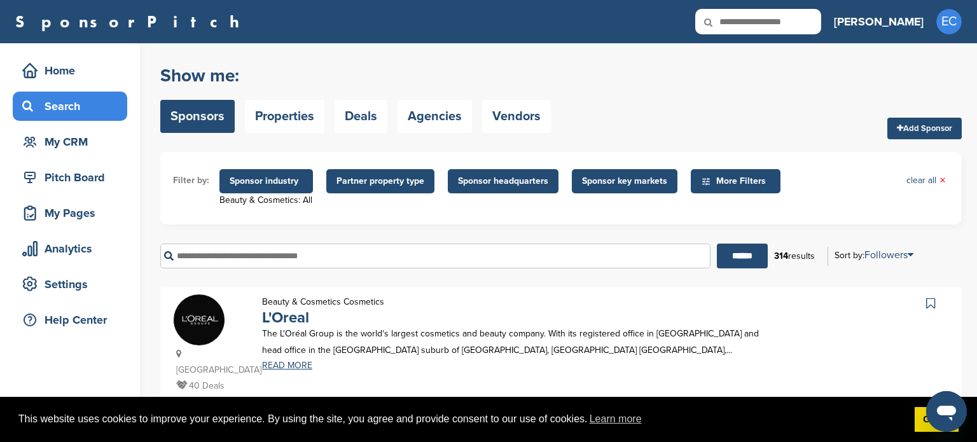
click at [843, 195] on ul "Filter by: Sponsor industry Beauty & Cosmetics: All Sponsor Industry × Beauty &…" at bounding box center [561, 188] width 776 height 47
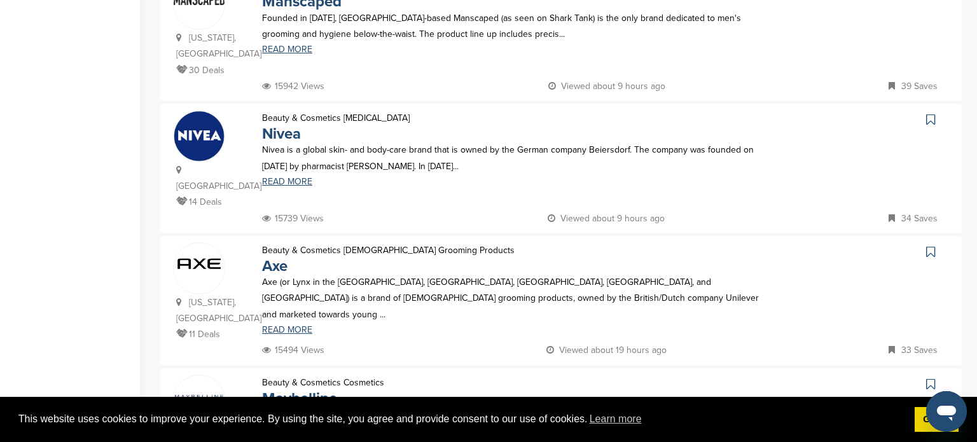
scroll to position [941, 0]
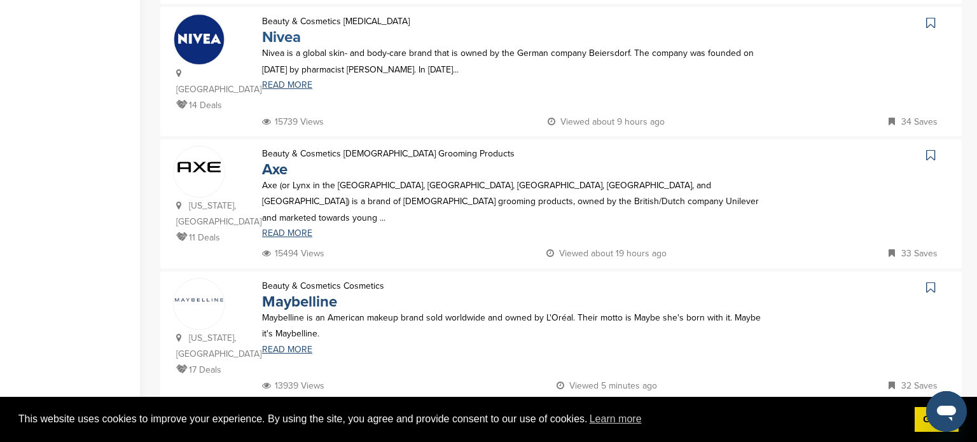
click at [282, 28] on link "Nivea" at bounding box center [281, 37] width 39 height 18
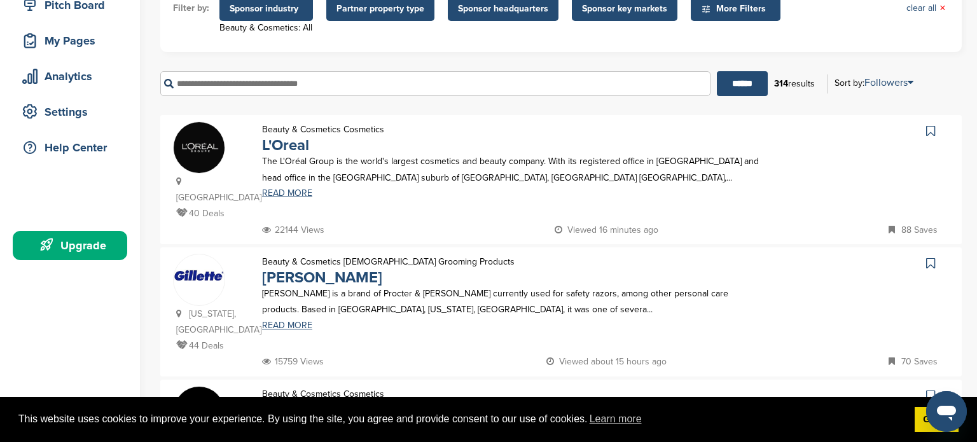
scroll to position [76, 0]
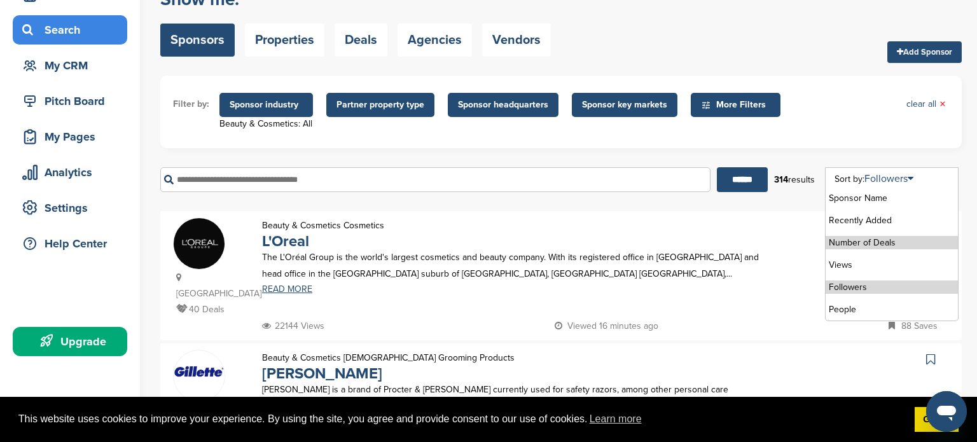
click at [863, 244] on li "Number of Deals" at bounding box center [892, 242] width 132 height 13
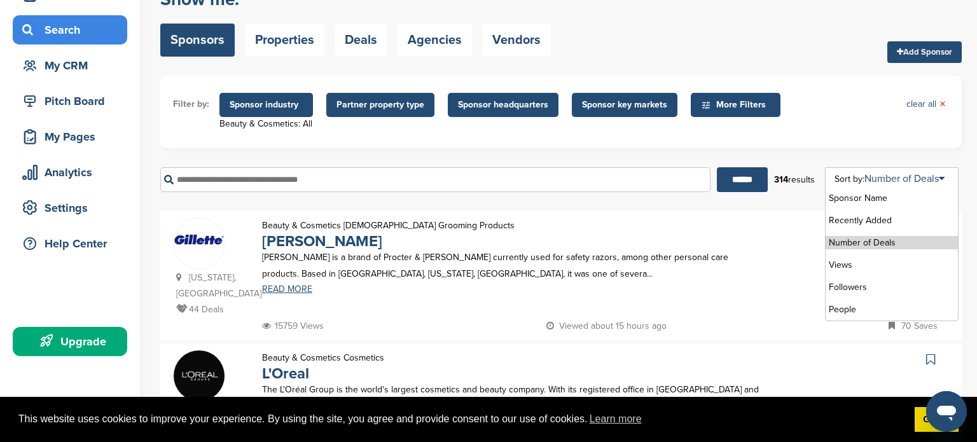
scroll to position [0, 0]
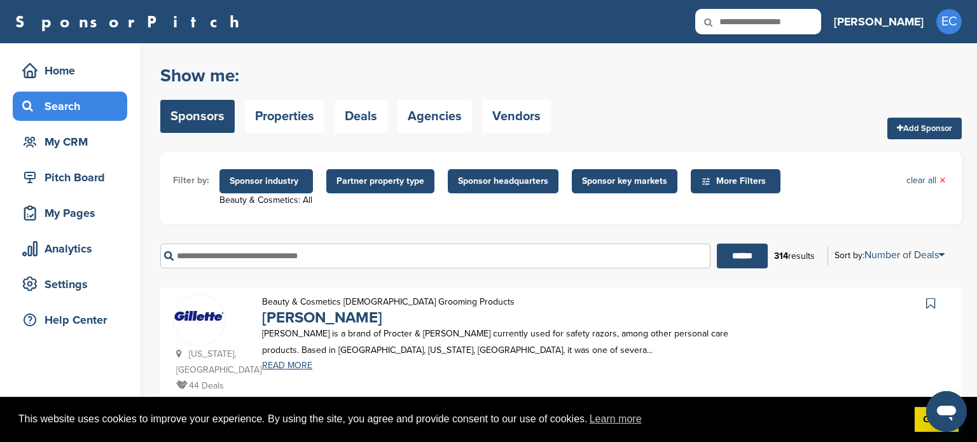
click at [748, 305] on div "Beauty & Cosmetics Male Grooming Products Gillette Gillette is a brand of Proct…" at bounding box center [511, 344] width 525 height 101
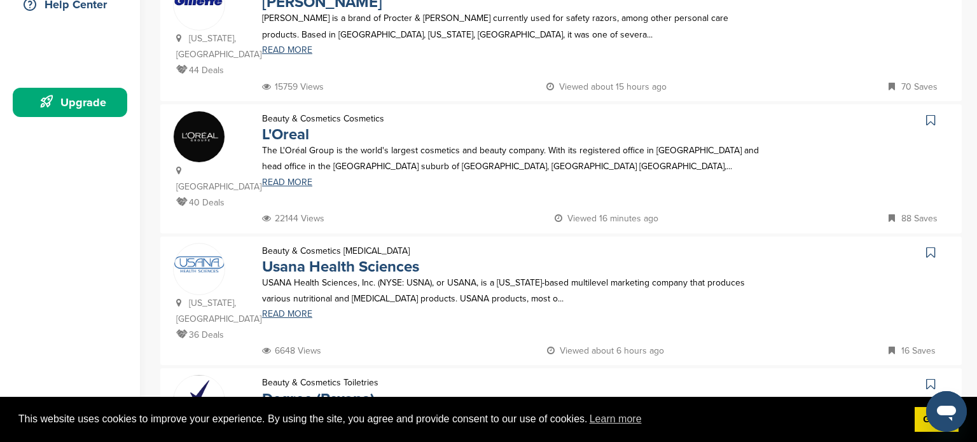
scroll to position [280, 0]
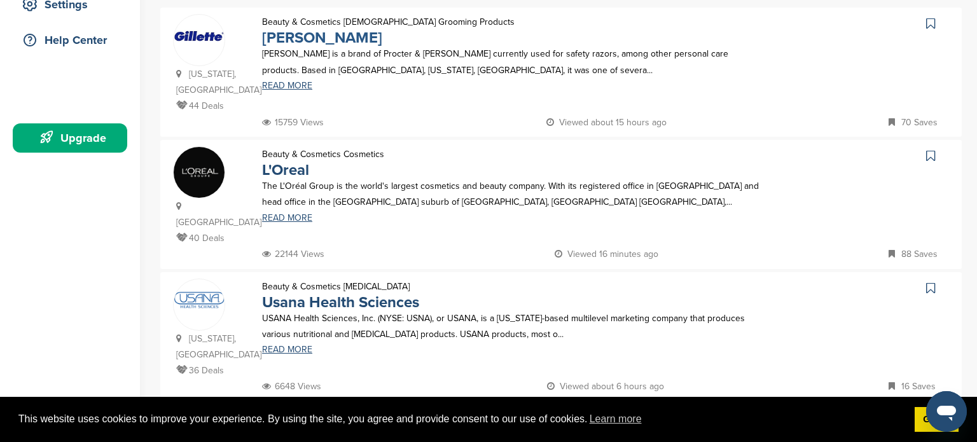
click at [292, 41] on link "Gillette" at bounding box center [322, 38] width 120 height 18
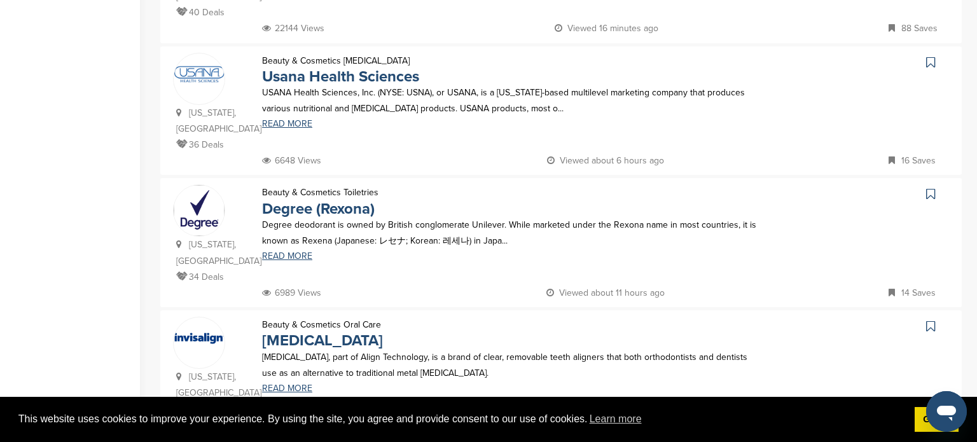
scroll to position [509, 0]
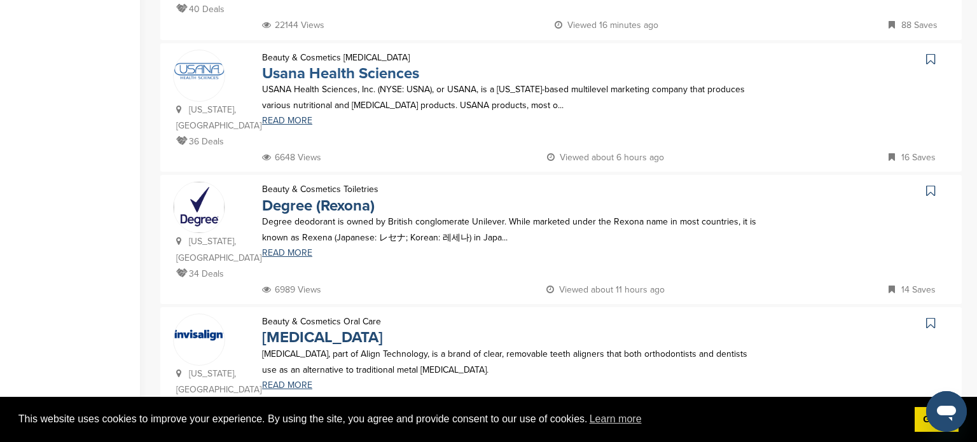
click at [376, 73] on link "Usana Health Sciences" at bounding box center [340, 73] width 157 height 18
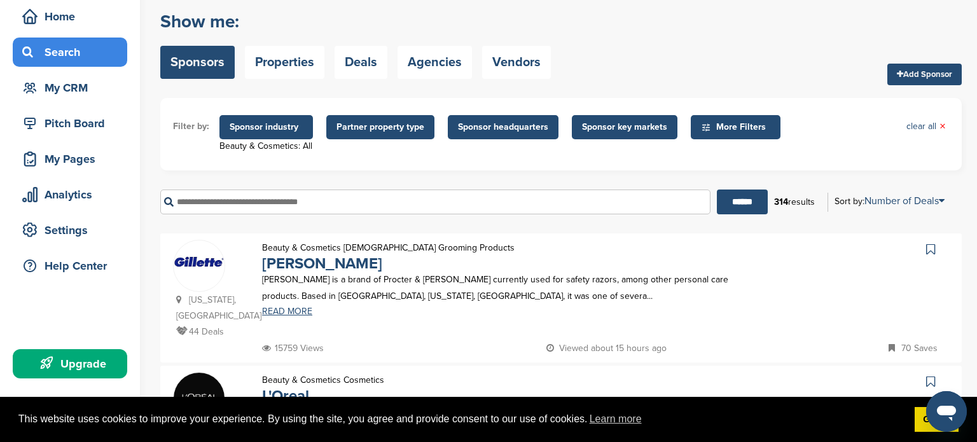
scroll to position [0, 0]
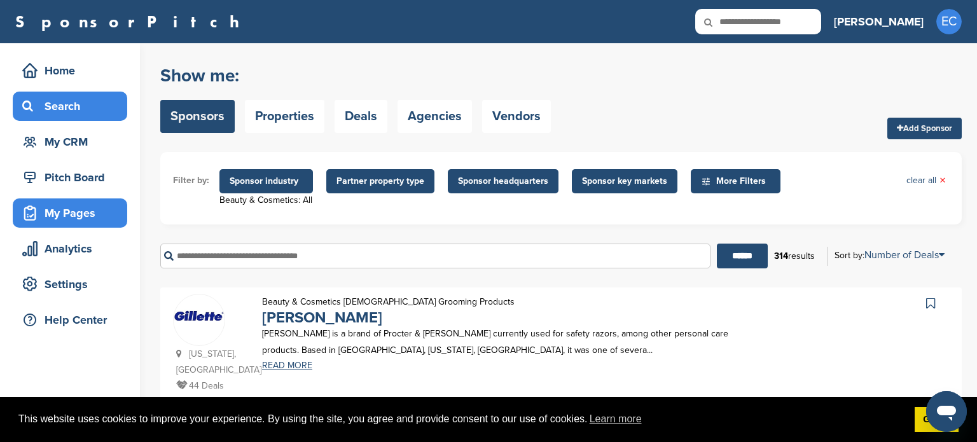
click at [67, 216] on div "My Pages" at bounding box center [73, 213] width 108 height 23
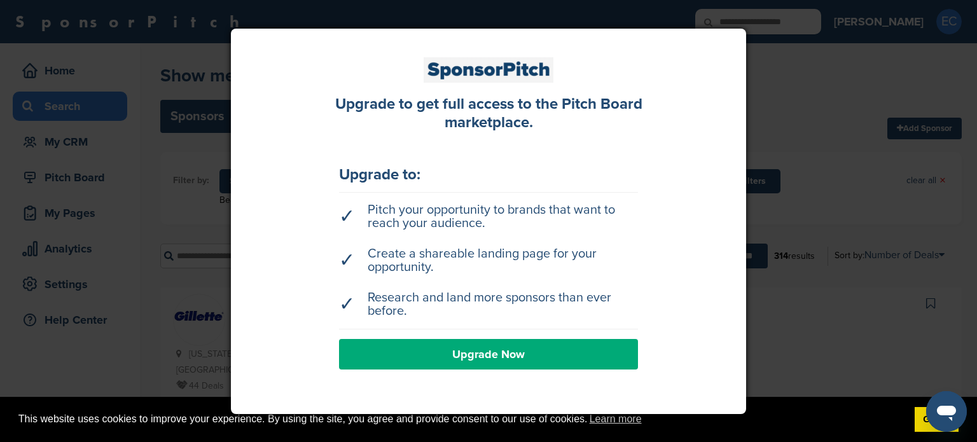
click at [128, 67] on div at bounding box center [488, 221] width 977 height 442
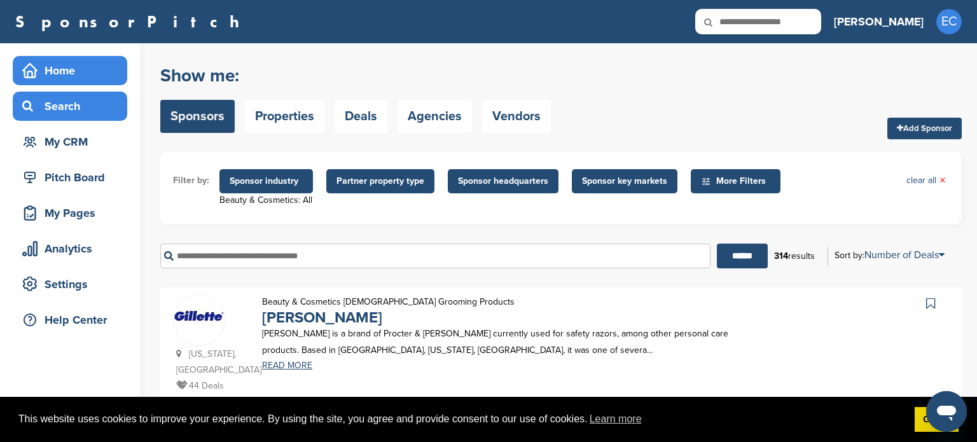
click at [71, 71] on div "Home" at bounding box center [73, 70] width 108 height 23
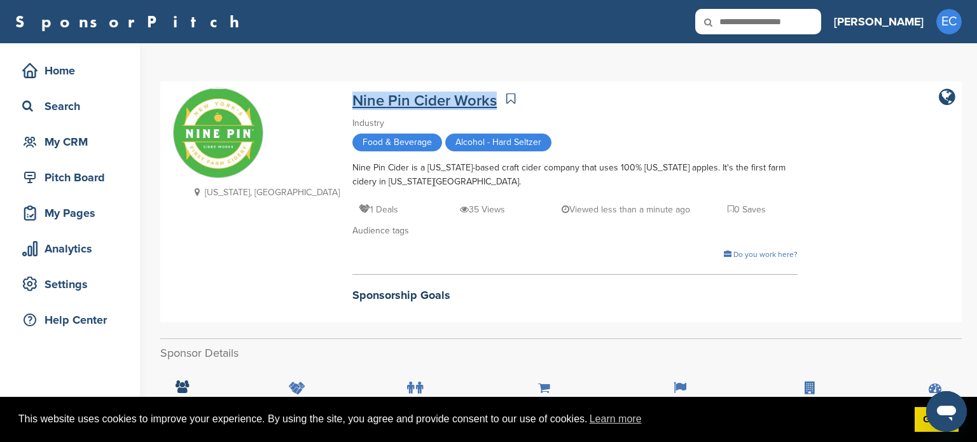
drag, startPoint x: 424, startPoint y: 102, endPoint x: 281, endPoint y: 95, distance: 142.7
click at [352, 95] on div "Nine Pin Cider Works" at bounding box center [574, 99] width 445 height 22
copy link "Nine Pin Cider Works"
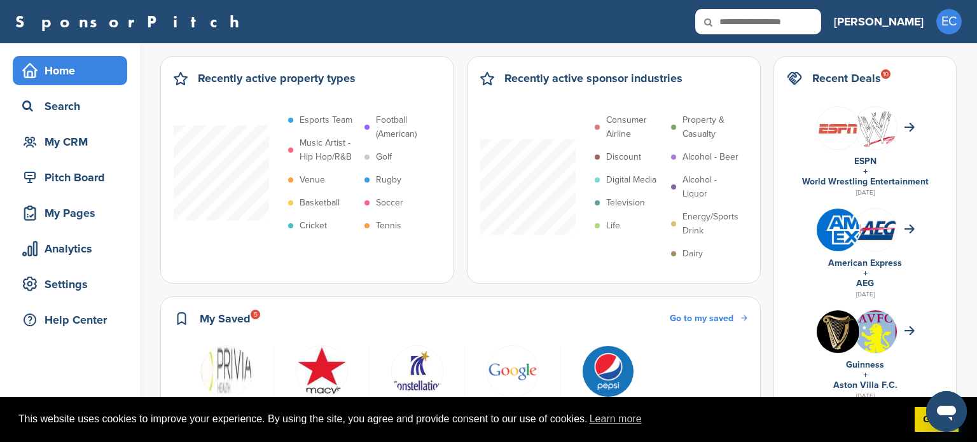
click at [709, 317] on span "Go to my saved" at bounding box center [702, 318] width 64 height 11
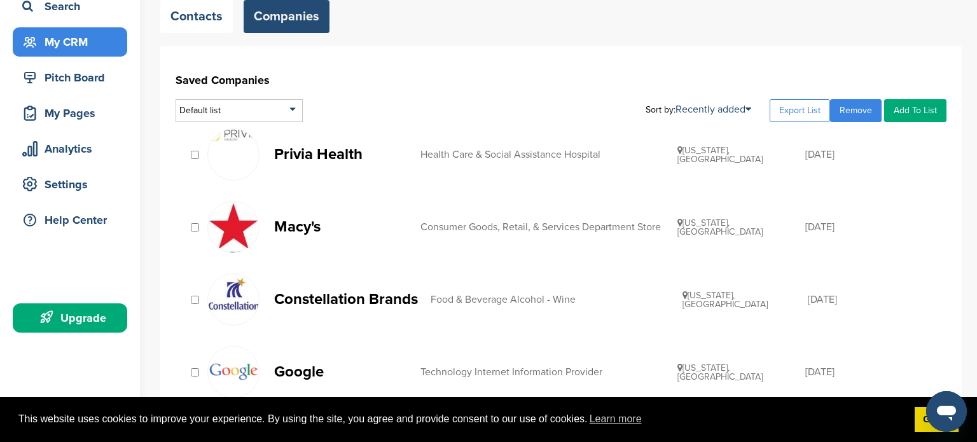
scroll to position [92, 0]
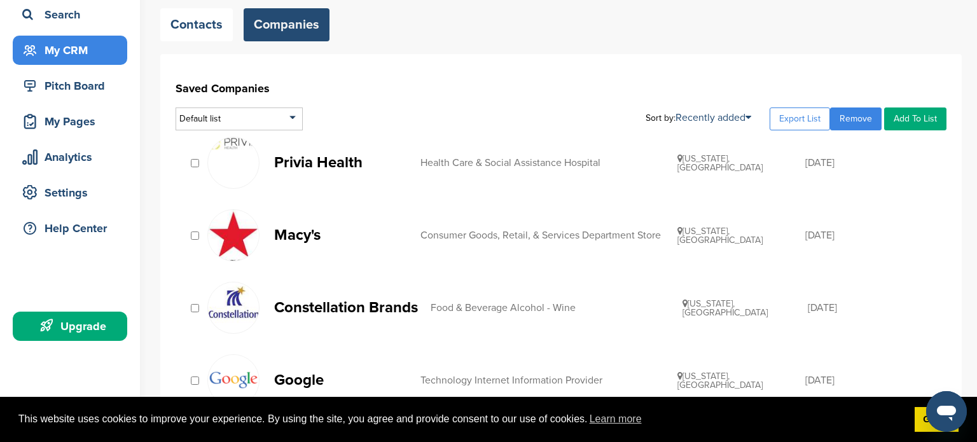
click at [845, 118] on link "Remove" at bounding box center [856, 119] width 52 height 23
